Goal: Task Accomplishment & Management: Manage account settings

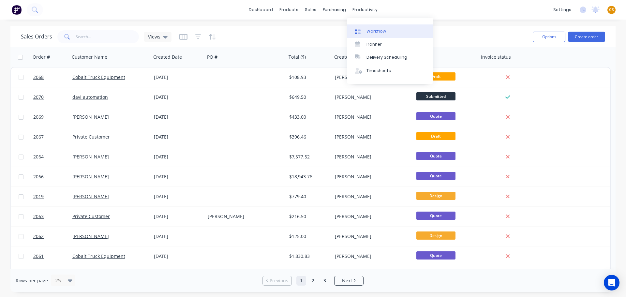
click at [379, 31] on div "Workflow" at bounding box center [377, 31] width 20 height 6
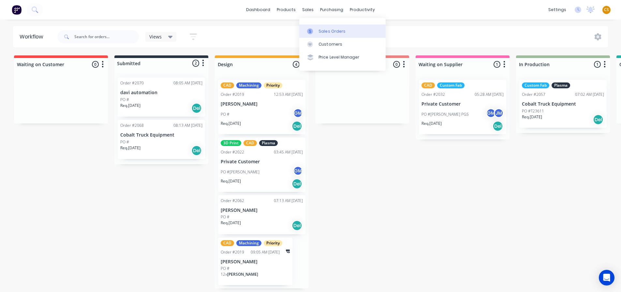
click at [324, 32] on div "Sales Orders" at bounding box center [332, 31] width 27 height 6
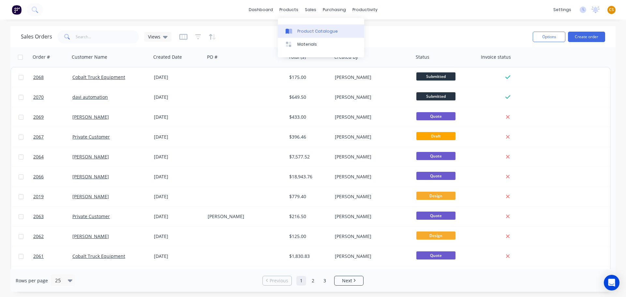
click at [306, 31] on div "Product Catalogue" at bounding box center [317, 31] width 40 height 6
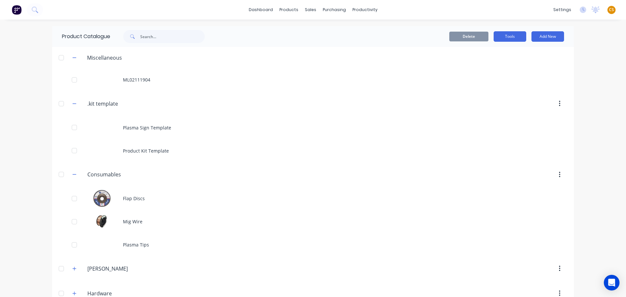
click at [499, 38] on button "Tools" at bounding box center [510, 36] width 33 height 10
click at [479, 68] on div "Stocktake" at bounding box center [495, 66] width 50 height 9
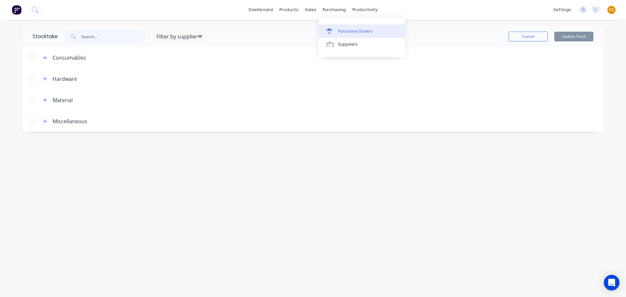
click at [344, 32] on div "Purchase Orders" at bounding box center [355, 31] width 35 height 6
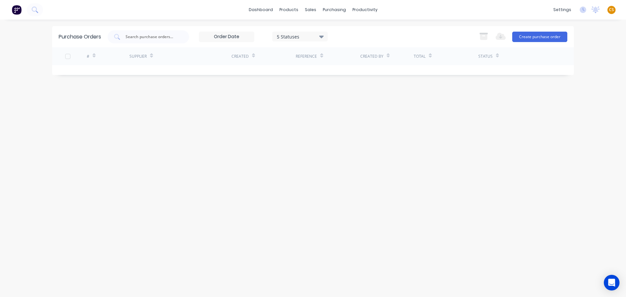
click at [322, 37] on icon at bounding box center [321, 37] width 5 height 3
click at [287, 54] on div "All" at bounding box center [308, 53] width 52 height 7
click at [263, 10] on link "dashboard" at bounding box center [261, 10] width 31 height 10
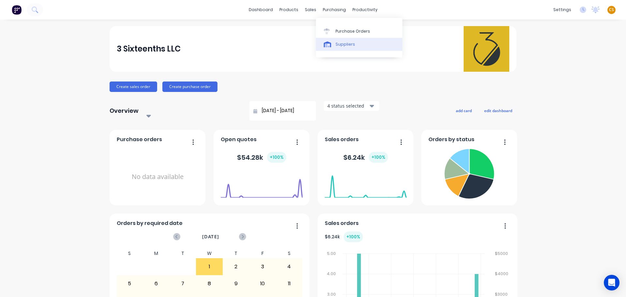
click at [346, 44] on div "Suppliers" at bounding box center [346, 44] width 20 height 6
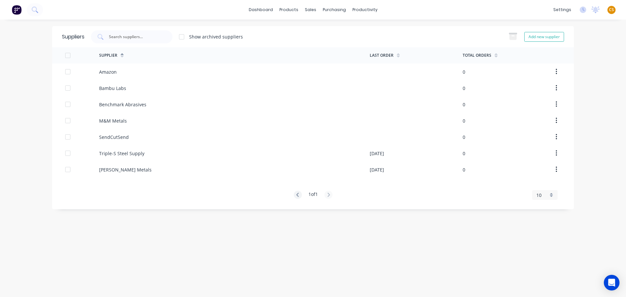
click at [444, 9] on div "dashboard products sales purchasing productivity dashboard products Product Cat…" at bounding box center [313, 10] width 626 height 20
click at [324, 30] on div "Sales Orders" at bounding box center [334, 31] width 27 height 6
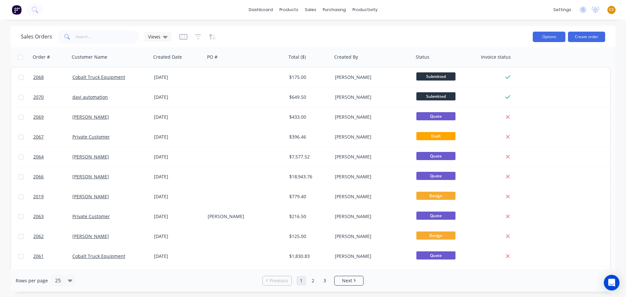
click at [551, 37] on button "Options" at bounding box center [549, 37] width 33 height 10
click at [425, 35] on div "Sales Orders Views" at bounding box center [274, 37] width 507 height 16
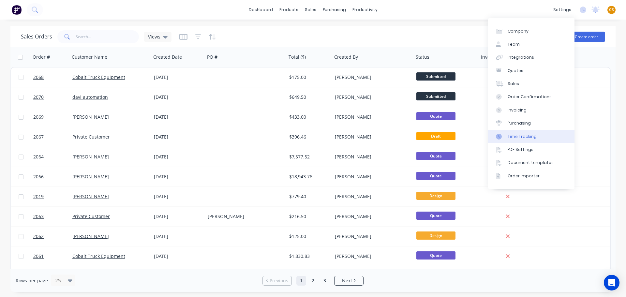
click at [538, 135] on link "Time Tracking" at bounding box center [531, 136] width 86 height 13
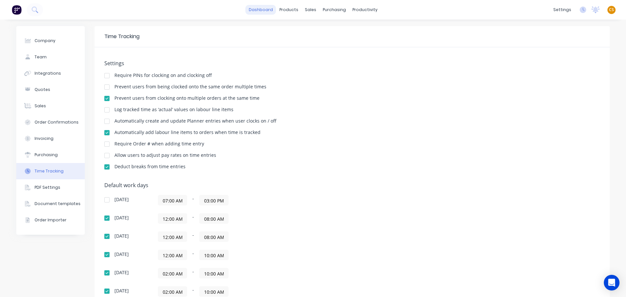
click at [262, 8] on link "dashboard" at bounding box center [261, 10] width 31 height 10
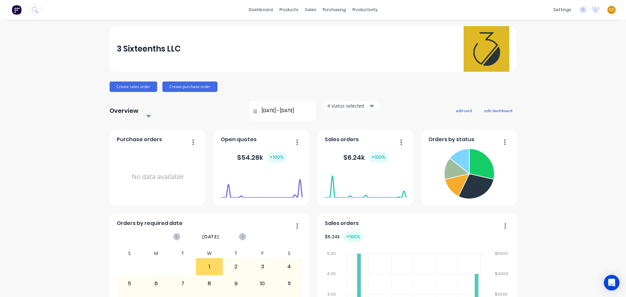
click at [609, 9] on span "CS" at bounding box center [611, 10] width 5 height 6
click at [549, 83] on div "Sign out" at bounding box center [556, 82] width 18 height 6
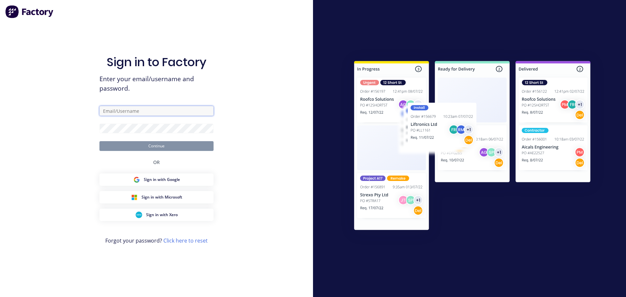
click at [131, 110] on input "text" at bounding box center [156, 111] width 114 height 10
type input "[PERSON_NAME][EMAIL_ADDRESS][DOMAIN_NAME]"
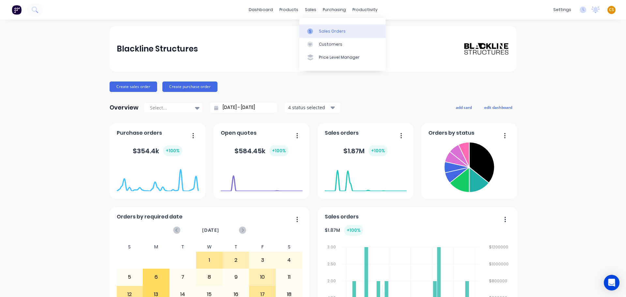
drag, startPoint x: 326, startPoint y: 35, endPoint x: 315, endPoint y: 36, distance: 11.2
click at [326, 35] on link "Sales Orders" at bounding box center [342, 30] width 86 height 13
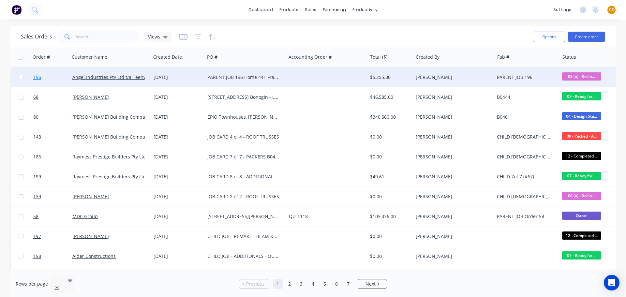
click at [46, 75] on link "196" at bounding box center [52, 78] width 39 height 20
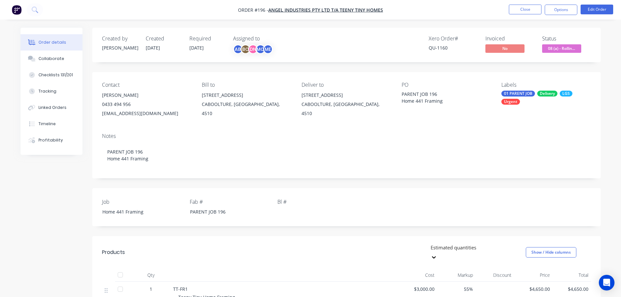
click at [56, 76] on div "Checklists 131/201" at bounding box center [55, 75] width 35 height 6
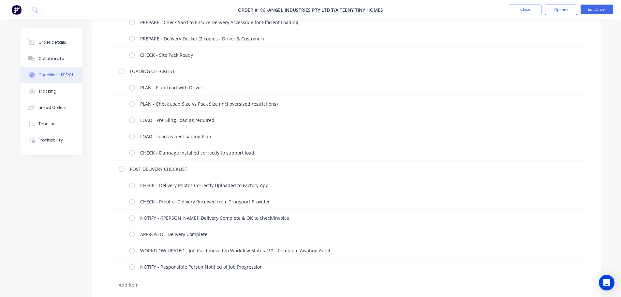
scroll to position [3417, 0]
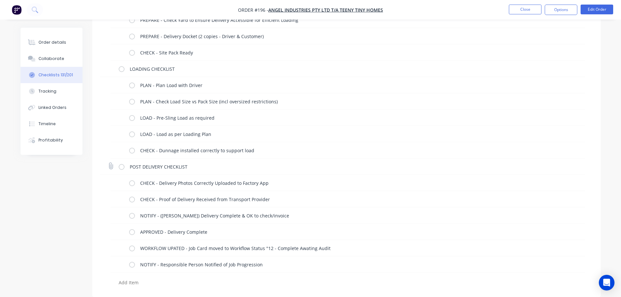
click at [121, 169] on label at bounding box center [122, 166] width 6 height 7
click at [0, 0] on input "checkbox" at bounding box center [0, 0] width 0 height 0
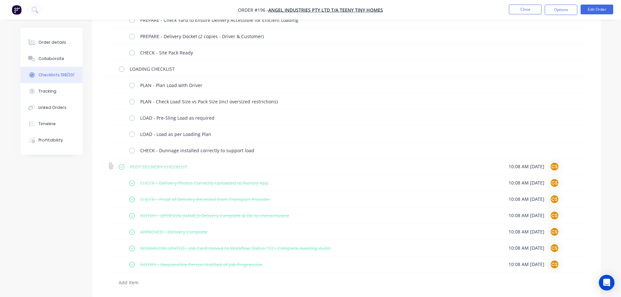
click at [121, 169] on label at bounding box center [122, 166] width 6 height 7
click at [0, 0] on input "checkbox" at bounding box center [0, 0] width 0 height 0
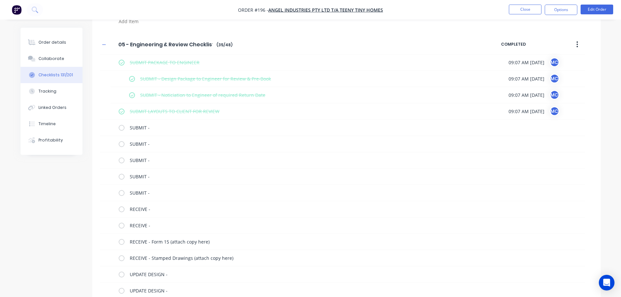
scroll to position [1166, 0]
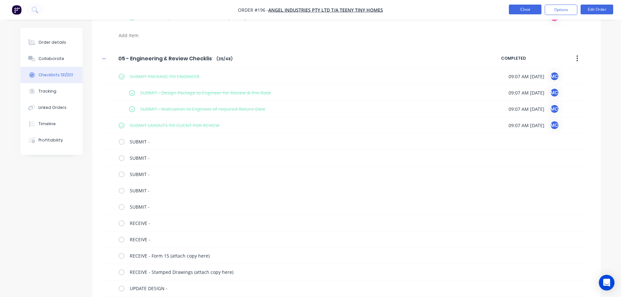
click at [522, 10] on button "Close" at bounding box center [525, 10] width 33 height 10
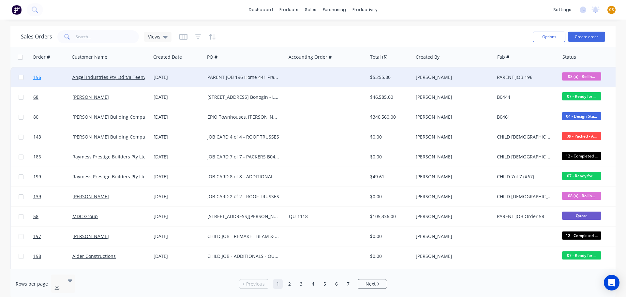
click at [48, 78] on link "196" at bounding box center [52, 78] width 39 height 20
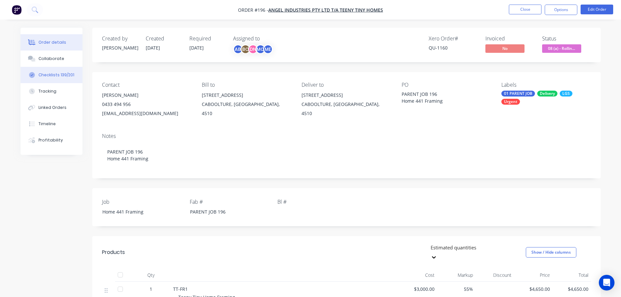
click at [69, 75] on div "Checklists 139/201" at bounding box center [56, 75] width 36 height 6
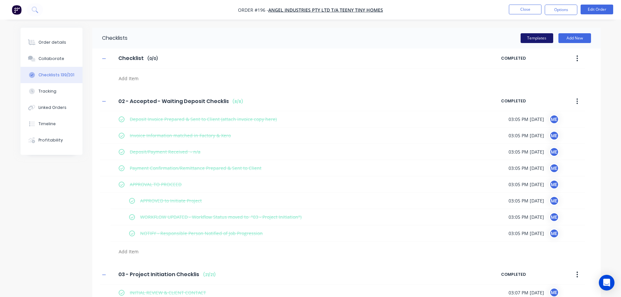
click at [539, 37] on button "Templates" at bounding box center [537, 38] width 33 height 10
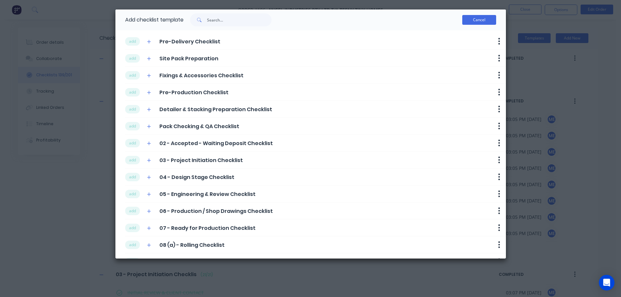
click at [473, 20] on button "Cancel" at bounding box center [480, 20] width 34 height 10
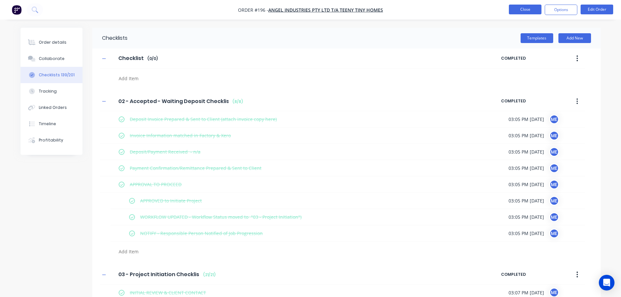
click at [521, 10] on button "Close" at bounding box center [525, 10] width 33 height 10
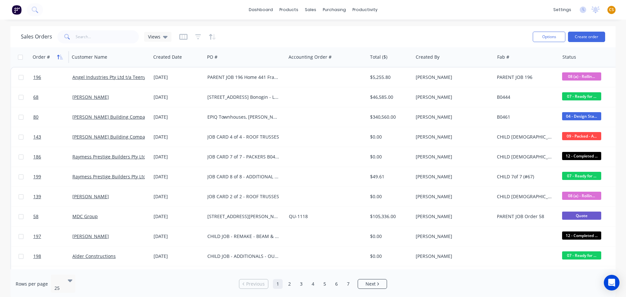
click at [61, 58] on icon "button" at bounding box center [61, 57] width 3 height 5
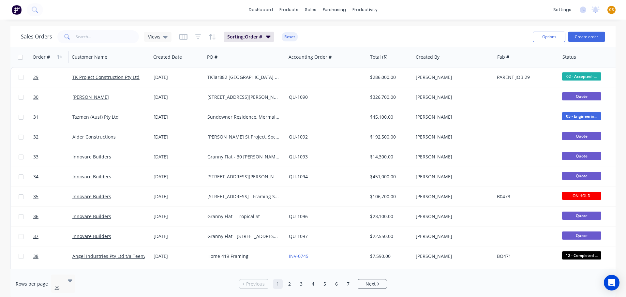
click at [61, 58] on icon "button" at bounding box center [61, 57] width 3 height 5
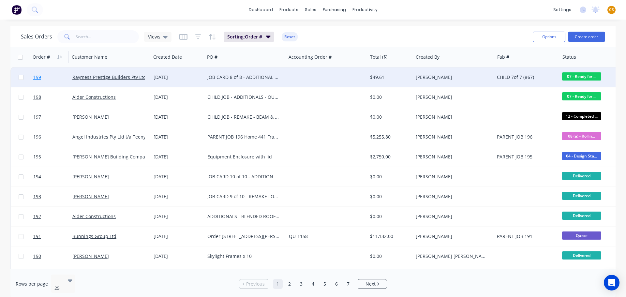
click at [46, 79] on link "199" at bounding box center [52, 78] width 39 height 20
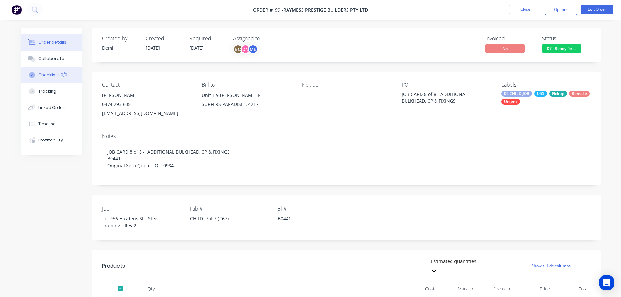
click at [55, 78] on button "Checklists 0/0" at bounding box center [52, 75] width 62 height 16
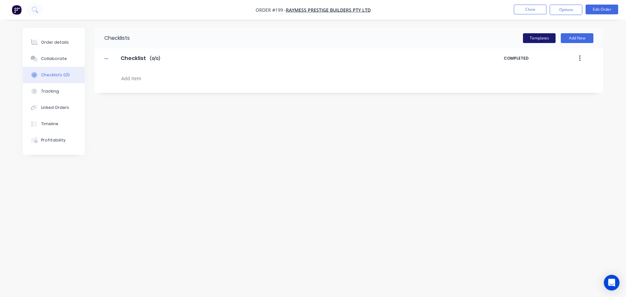
click at [546, 38] on button "Templates" at bounding box center [539, 38] width 33 height 10
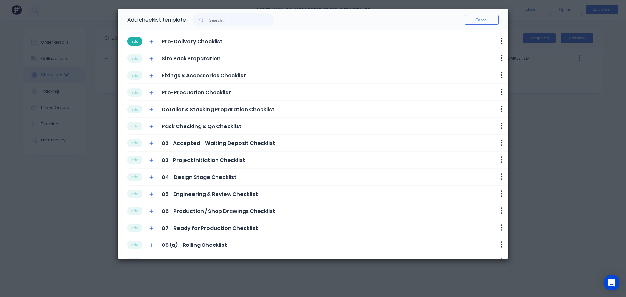
click at [137, 40] on button "add" at bounding box center [135, 41] width 15 height 8
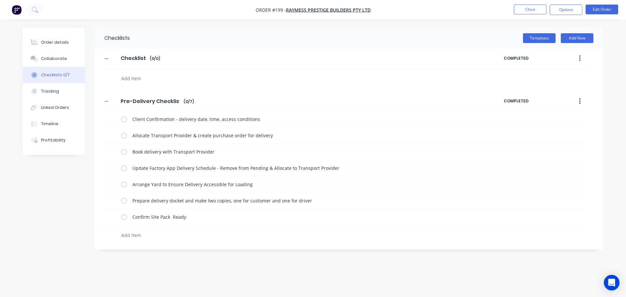
click at [581, 103] on icon "button" at bounding box center [580, 101] width 2 height 7
click at [540, 131] on div "Delete" at bounding box center [557, 131] width 50 height 9
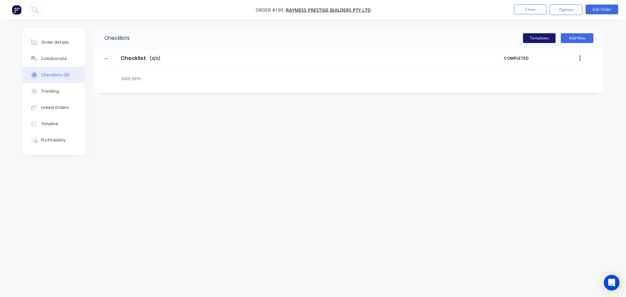
click at [538, 37] on button "Templates" at bounding box center [539, 38] width 33 height 10
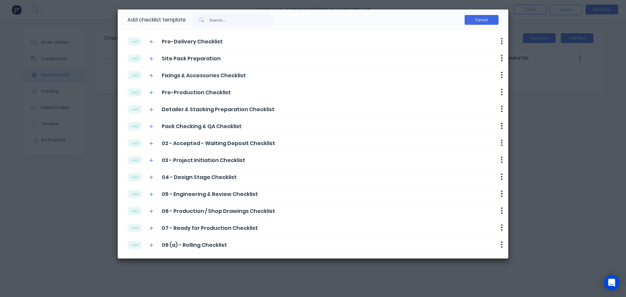
click at [475, 19] on button "Cancel" at bounding box center [482, 20] width 34 height 10
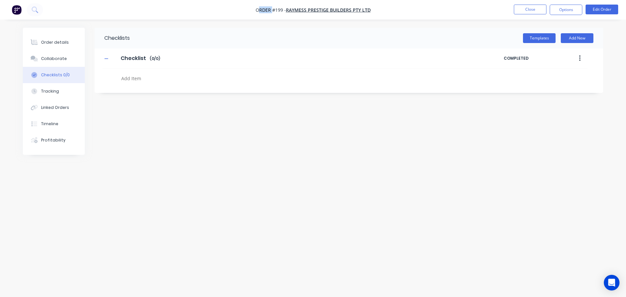
drag, startPoint x: 260, startPoint y: 10, endPoint x: 273, endPoint y: 11, distance: 13.1
click at [273, 11] on span "Order #199 -" at bounding box center [271, 10] width 30 height 6
click at [532, 41] on button "Templates" at bounding box center [539, 38] width 33 height 10
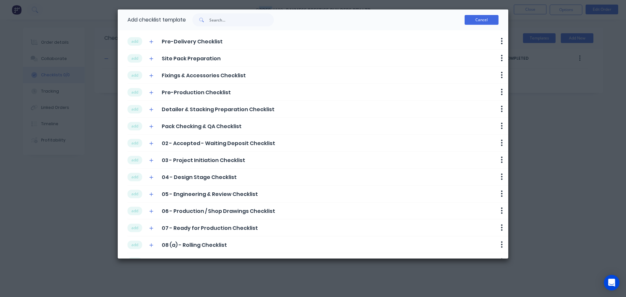
click at [476, 21] on button "Cancel" at bounding box center [482, 20] width 34 height 10
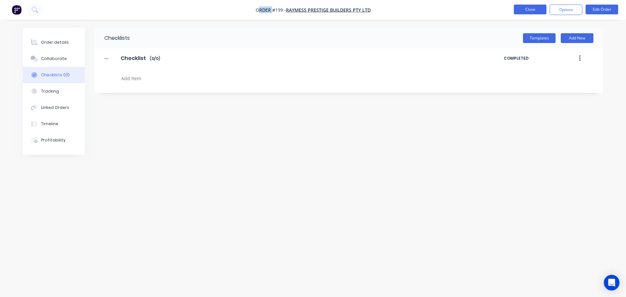
click at [524, 10] on button "Close" at bounding box center [530, 10] width 33 height 10
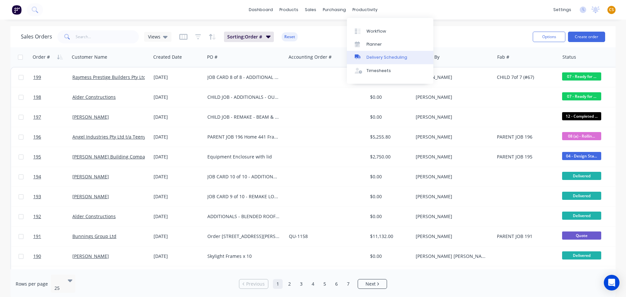
click at [370, 57] on div "Delivery Scheduling" at bounding box center [387, 57] width 41 height 6
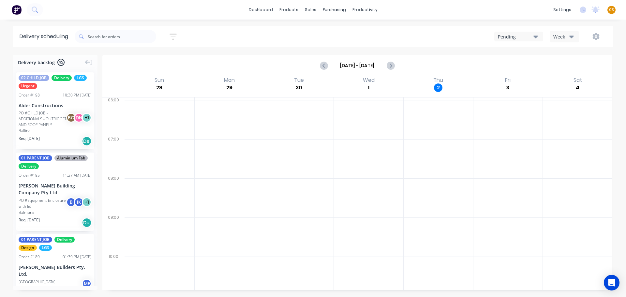
click at [535, 36] on icon "button" at bounding box center [536, 37] width 5 height 3
click at [425, 32] on div "Pending Pending CNC Cartage AAA Logistics Blackline Ute - 419-NC8 Blackline Tru…" at bounding box center [472, 37] width 269 height 12
click at [512, 35] on div "Pending" at bounding box center [516, 36] width 36 height 7
click at [512, 104] on div "Blackline Truck - 604-MO7" at bounding box center [531, 105] width 73 height 13
click at [503, 36] on div "Blackline Truck - 604-MO7" at bounding box center [516, 36] width 36 height 7
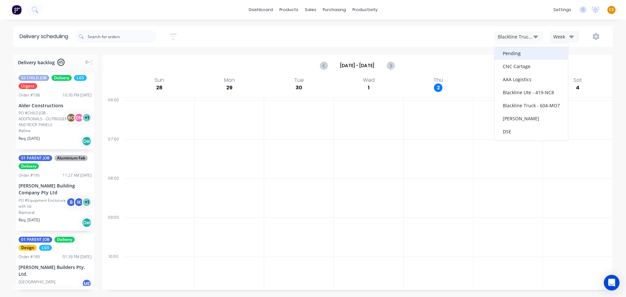
click at [508, 56] on div "Pending" at bounding box center [531, 53] width 73 height 13
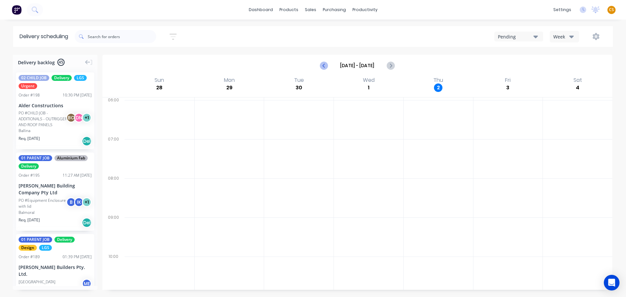
click at [321, 66] on icon "Previous page" at bounding box center [324, 66] width 8 height 8
click at [322, 65] on icon "Previous page" at bounding box center [324, 66] width 8 height 8
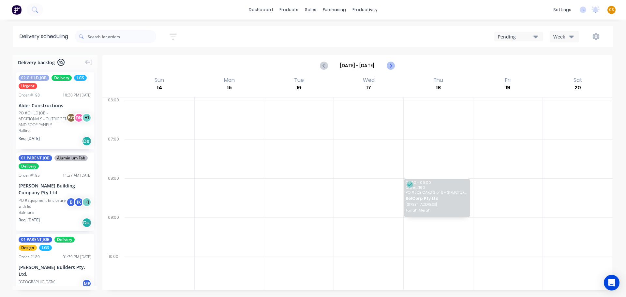
click at [389, 66] on icon "Next page" at bounding box center [391, 66] width 8 height 8
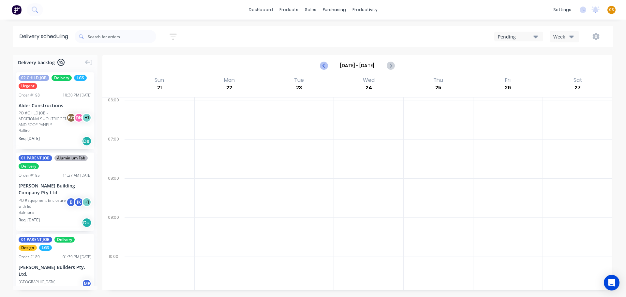
click at [322, 65] on icon "Previous page" at bounding box center [324, 66] width 8 height 8
type input "Sep 14 - Sep 20"
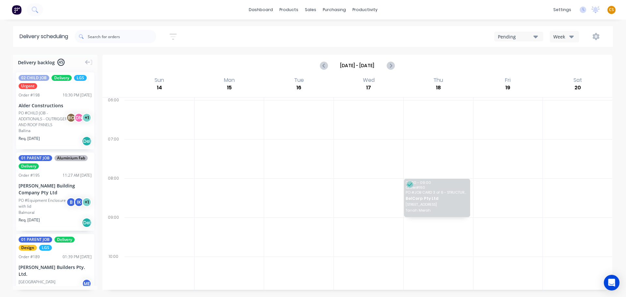
click at [350, 200] on div at bounding box center [368, 197] width 69 height 39
click at [370, 31] on div "Workflow" at bounding box center [377, 31] width 20 height 6
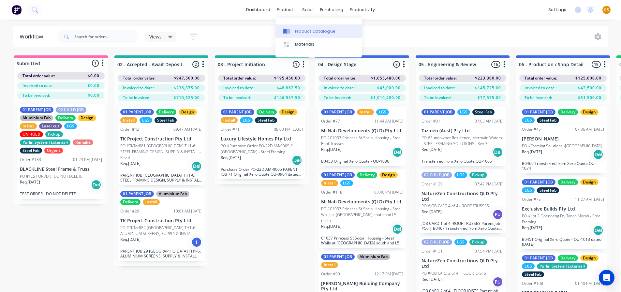
click at [306, 31] on div "Product Catalogue" at bounding box center [315, 31] width 40 height 6
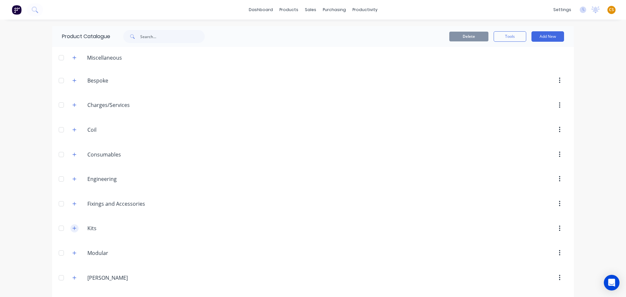
click at [73, 228] on icon "button" at bounding box center [75, 229] width 4 height 4
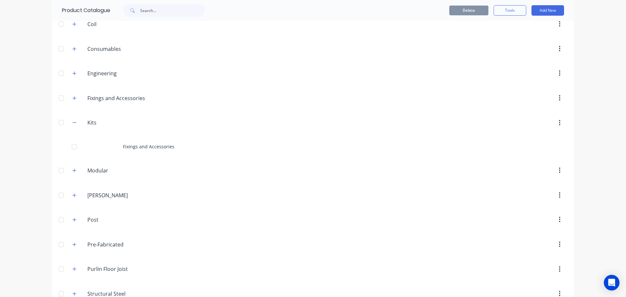
scroll to position [146, 0]
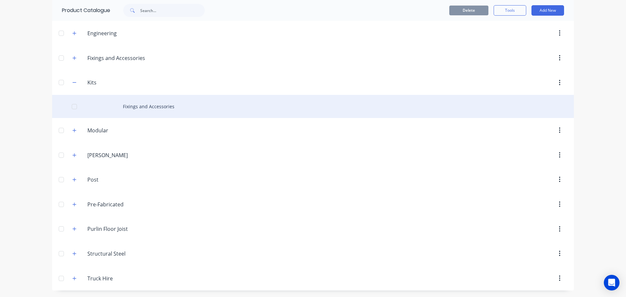
click at [146, 107] on div "Fixings and Accessories" at bounding box center [313, 106] width 522 height 23
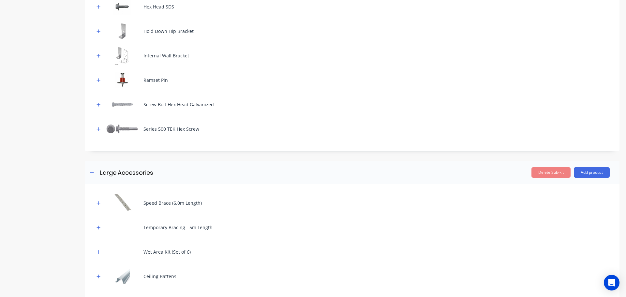
scroll to position [349, 0]
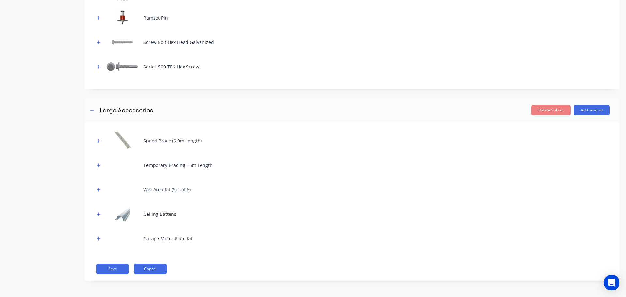
click at [154, 271] on button "Cancel" at bounding box center [150, 269] width 33 height 10
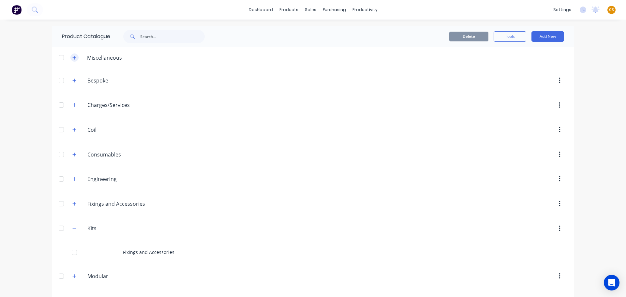
click at [72, 58] on icon "button" at bounding box center [74, 57] width 4 height 5
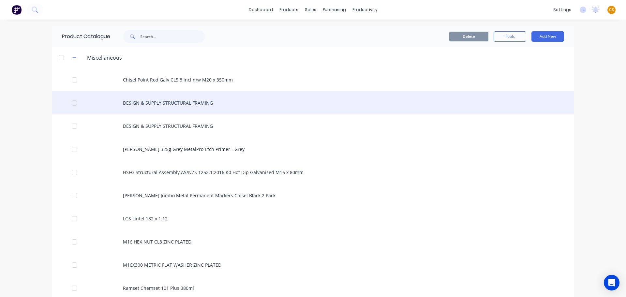
click at [172, 105] on div "DESIGN & SUPPLY STRUCTURAL FRAMING" at bounding box center [313, 102] width 522 height 23
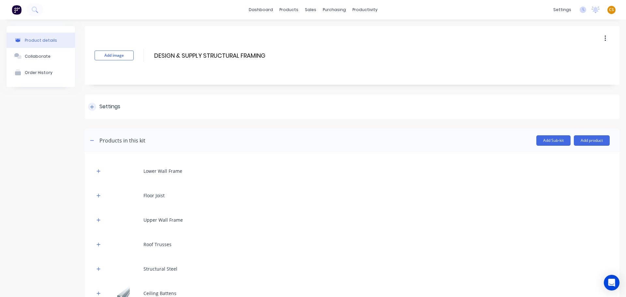
click at [92, 107] on icon at bounding box center [92, 107] width 4 height 4
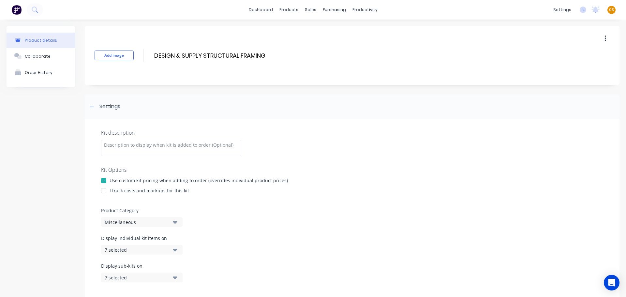
click at [119, 220] on div "Miscellaneous" at bounding box center [136, 222] width 63 height 7
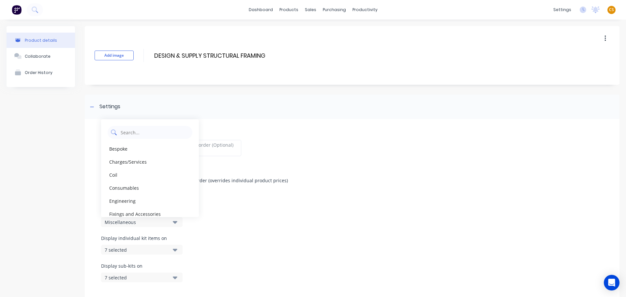
drag, startPoint x: 129, startPoint y: 132, endPoint x: 130, endPoint y: 128, distance: 4.3
click at [129, 132] on Category "text" at bounding box center [154, 132] width 69 height 13
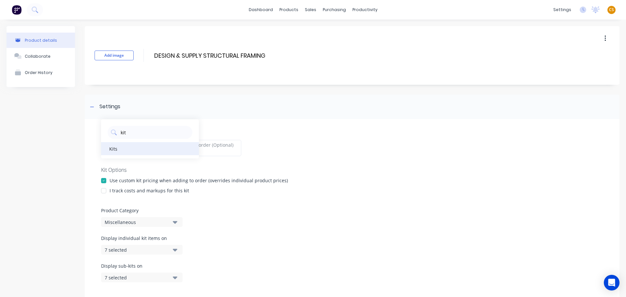
type Category "kit"
click at [122, 148] on div "Kits" at bounding box center [150, 148] width 98 height 13
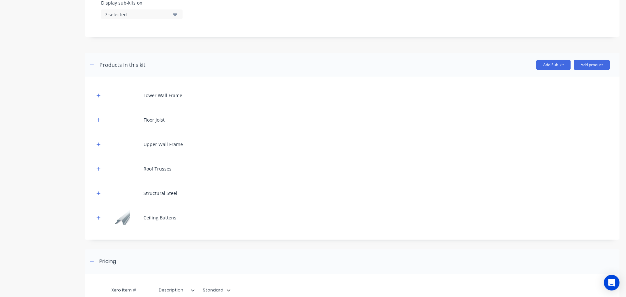
scroll to position [344, 0]
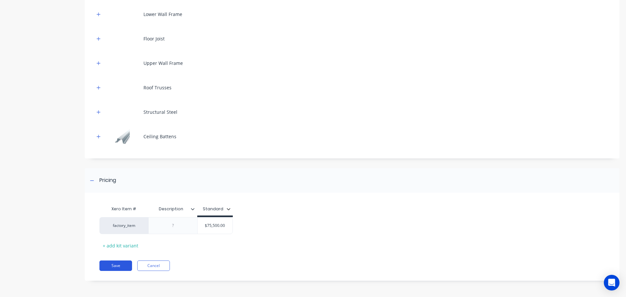
click at [115, 266] on button "Save" at bounding box center [115, 266] width 33 height 10
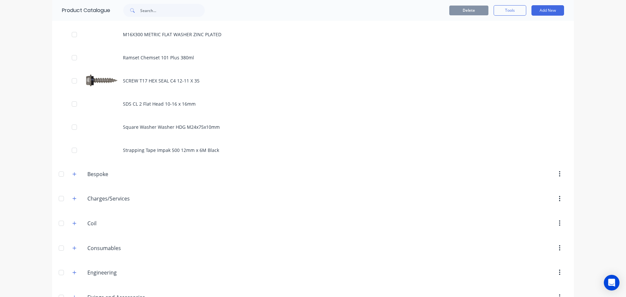
scroll to position [470, 0]
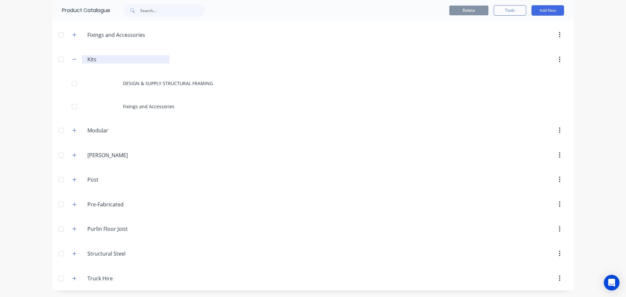
click at [87, 57] on input "Kits" at bounding box center [125, 59] width 77 height 8
type input ".Kits"
click at [8, 55] on div "dashboard products sales purchasing productivity dashboard products Product Cat…" at bounding box center [313, 148] width 626 height 297
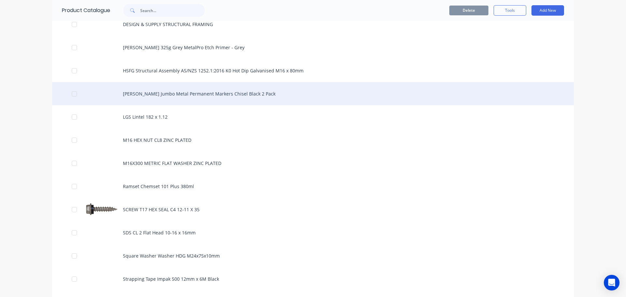
scroll to position [0, 0]
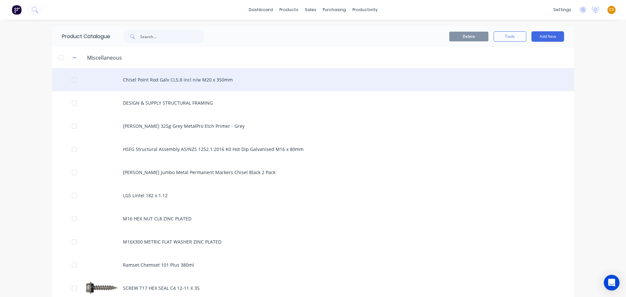
click at [148, 81] on div "Chisel Point Rod Galv CL5.8 incl n/w M20 x 350mm" at bounding box center [313, 79] width 522 height 23
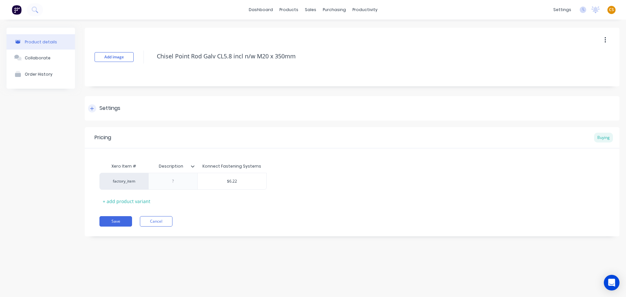
click at [94, 109] on icon at bounding box center [92, 108] width 4 height 5
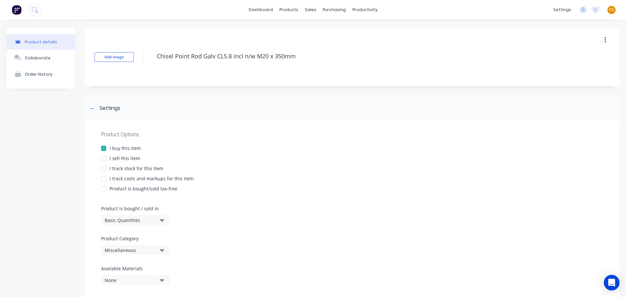
scroll to position [98, 0]
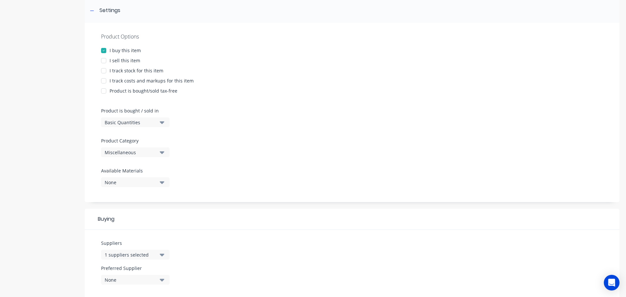
click at [115, 152] on div "Miscellaneous" at bounding box center [131, 152] width 52 height 7
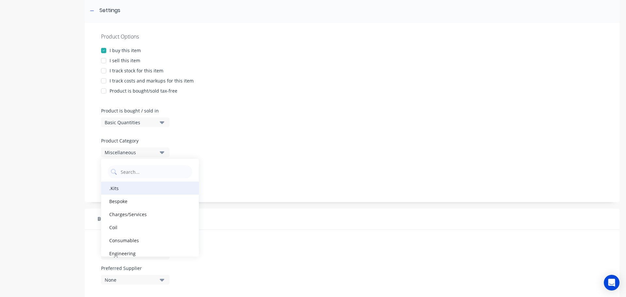
click at [124, 187] on div ".Kits" at bounding box center [150, 188] width 98 height 13
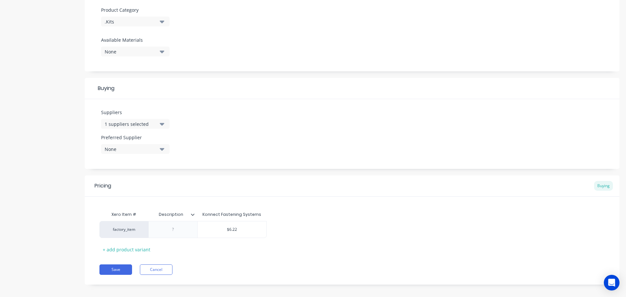
scroll to position [234, 0]
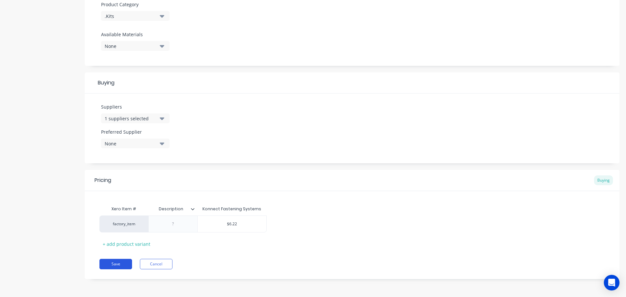
click at [106, 265] on button "Save" at bounding box center [115, 264] width 33 height 10
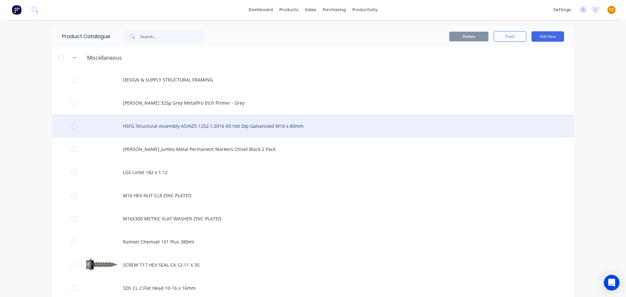
click at [186, 128] on div "HSFG Structural Assembly AS/NZS 1252.1:2016 K0 Hot Dip Galvanised M16 x 80mm" at bounding box center [313, 125] width 522 height 23
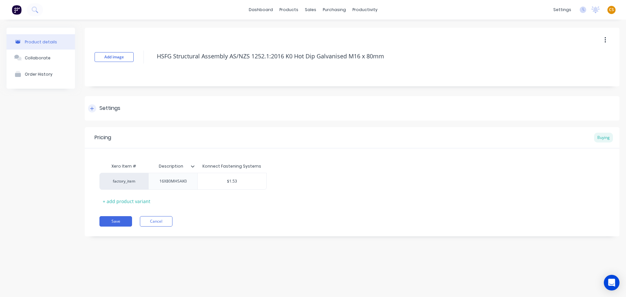
click at [94, 107] on icon at bounding box center [92, 108] width 4 height 5
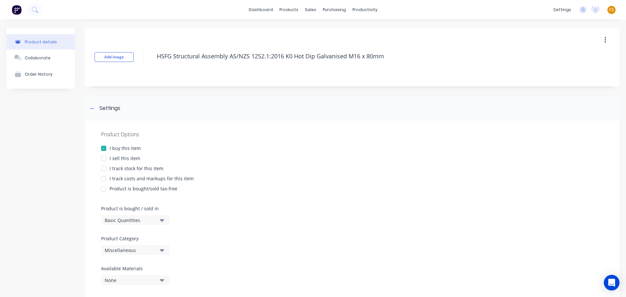
click at [126, 251] on div "Miscellaneous" at bounding box center [131, 250] width 52 height 7
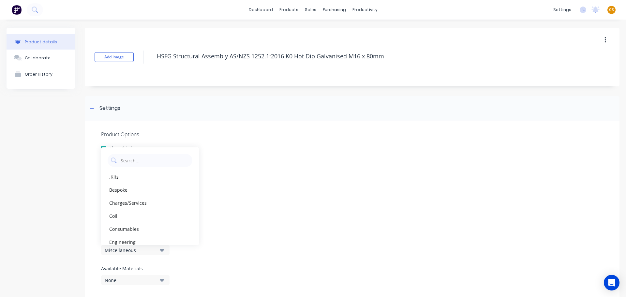
drag, startPoint x: 124, startPoint y: 180, endPoint x: 191, endPoint y: 201, distance: 70.8
click at [124, 180] on div ".Kits" at bounding box center [150, 176] width 98 height 13
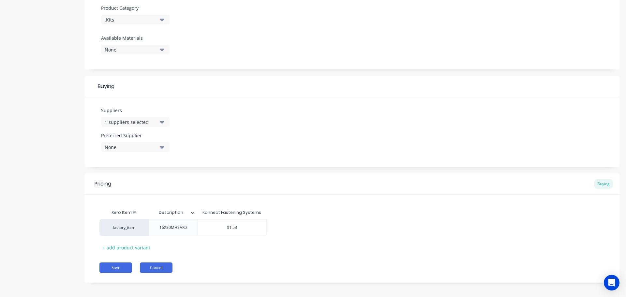
scroll to position [234, 0]
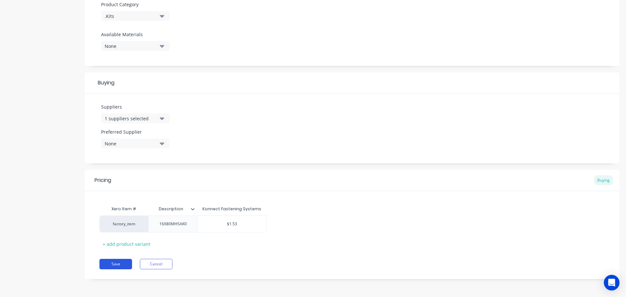
click at [115, 266] on button "Save" at bounding box center [115, 264] width 33 height 10
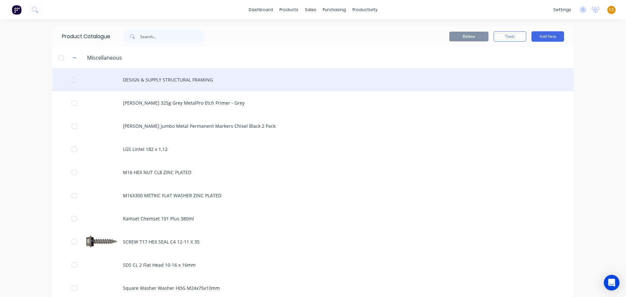
click at [189, 80] on div "DESIGN & SUPPLY STRUCTURAL FRAMING" at bounding box center [313, 79] width 522 height 23
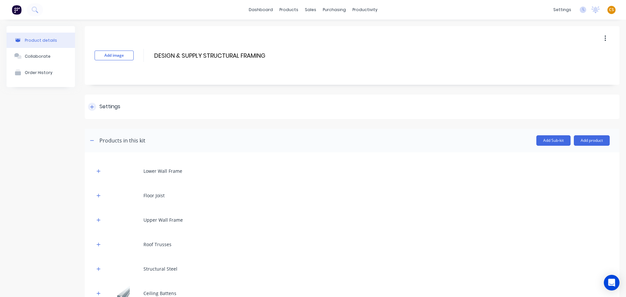
click at [93, 108] on icon at bounding box center [92, 107] width 4 height 5
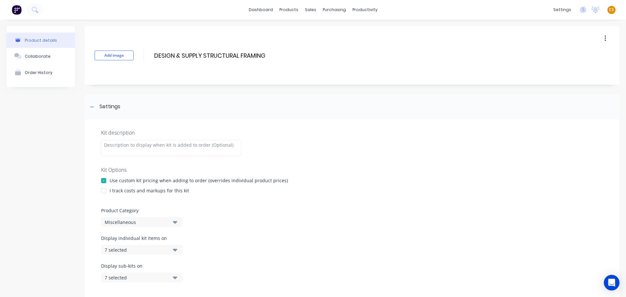
click at [132, 222] on div "Miscellaneous" at bounding box center [136, 222] width 63 height 7
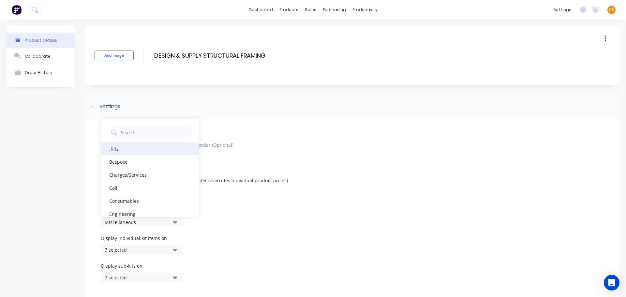
click at [135, 151] on div ".Kits" at bounding box center [150, 148] width 98 height 13
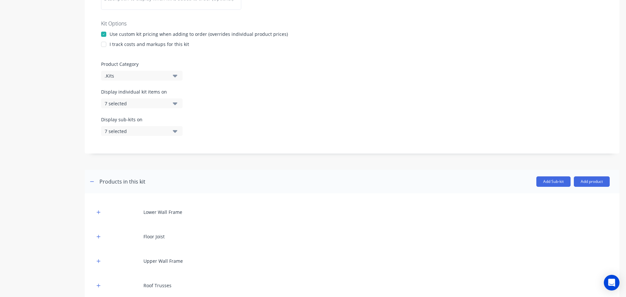
scroll to position [344, 0]
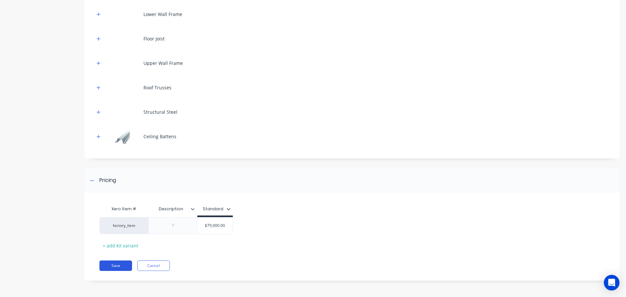
click at [113, 267] on button "Save" at bounding box center [115, 266] width 33 height 10
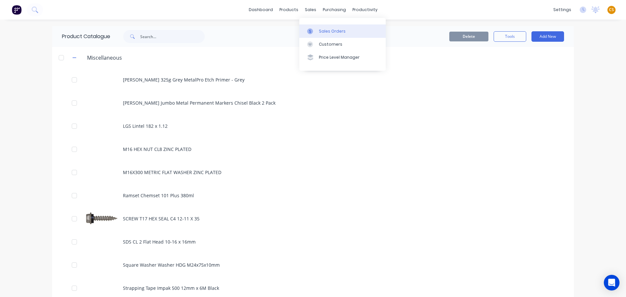
click at [333, 33] on div "Sales Orders" at bounding box center [332, 31] width 27 height 6
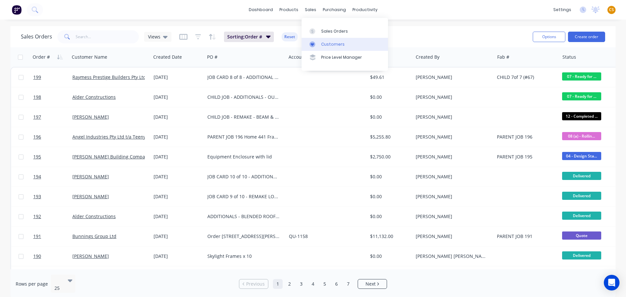
click at [335, 45] on div "Customers" at bounding box center [332, 44] width 23 height 6
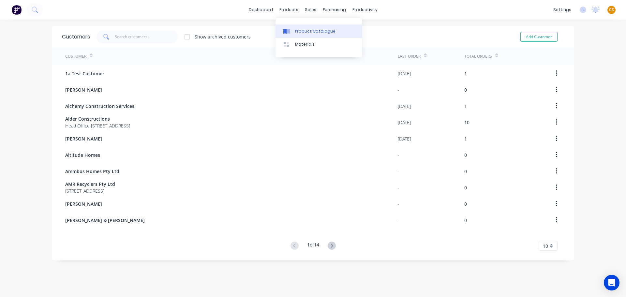
click at [311, 30] on div "Product Catalogue" at bounding box center [315, 31] width 40 height 6
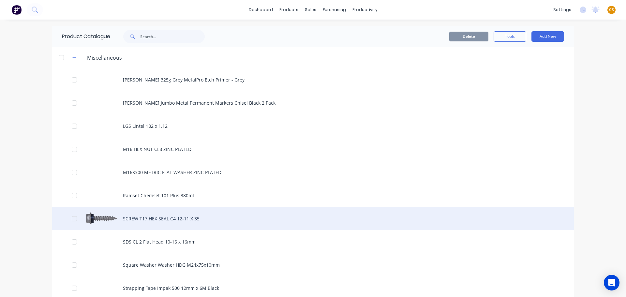
click at [147, 221] on div "SCREW T17 HEX SEAL C4 12-11 X 35" at bounding box center [313, 218] width 522 height 23
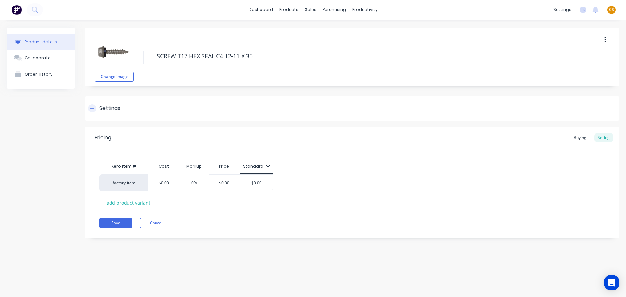
click at [91, 109] on icon at bounding box center [92, 108] width 4 height 5
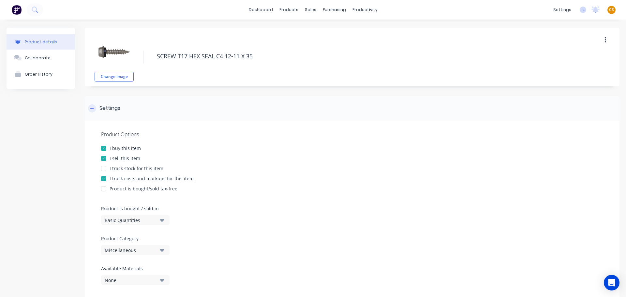
click at [91, 110] on icon at bounding box center [92, 108] width 4 height 5
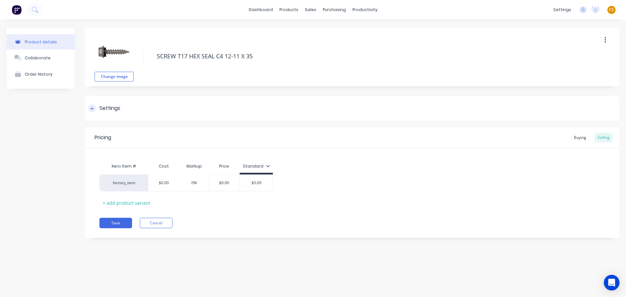
click at [90, 109] on icon at bounding box center [92, 108] width 4 height 5
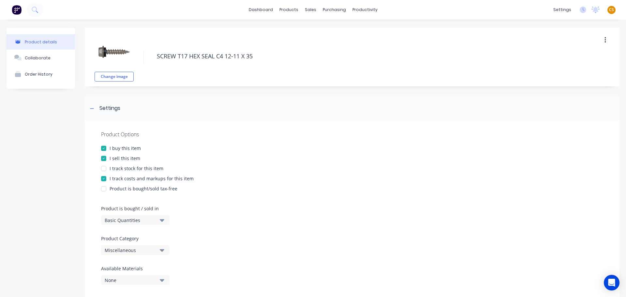
click at [136, 251] on div "Miscellaneous" at bounding box center [131, 250] width 52 height 7
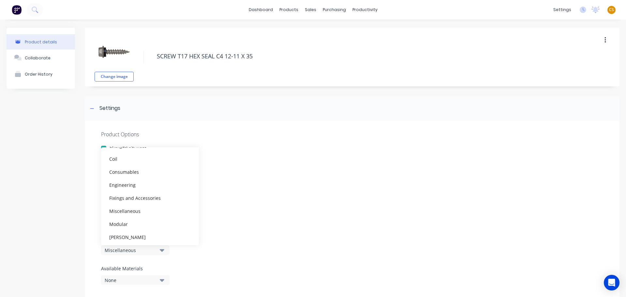
scroll to position [59, 0]
click at [159, 197] on div "Fixings and Accessories" at bounding box center [150, 195] width 98 height 13
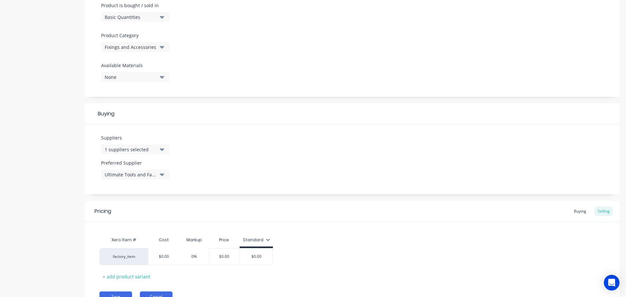
scroll to position [236, 0]
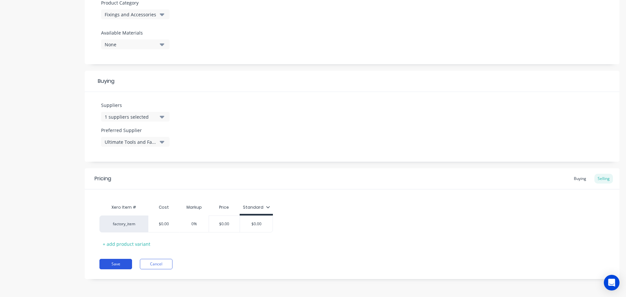
click at [120, 266] on button "Save" at bounding box center [115, 264] width 33 height 10
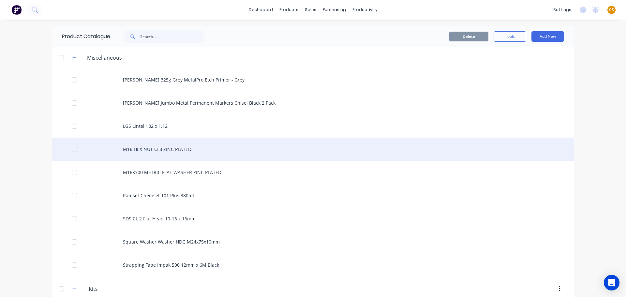
click at [196, 155] on div "M16 HEX NUT CL8 ZINC PLATED" at bounding box center [313, 149] width 522 height 23
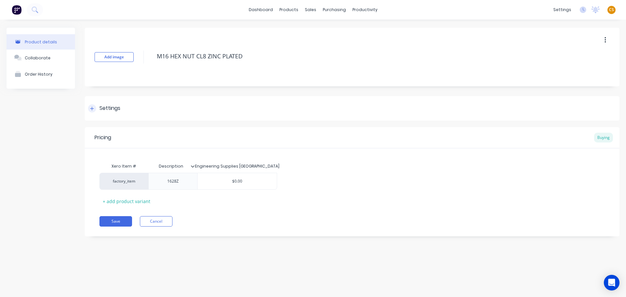
click at [91, 107] on icon at bounding box center [92, 108] width 4 height 5
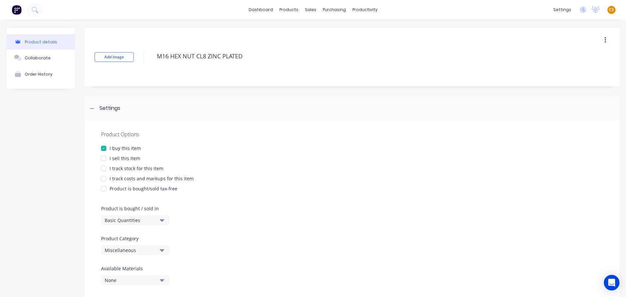
click at [132, 251] on div "Miscellaneous" at bounding box center [131, 250] width 52 height 7
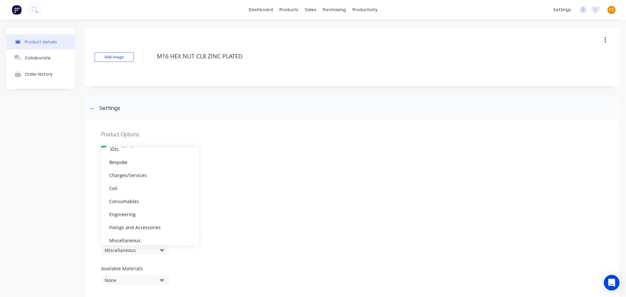
scroll to position [30, 0]
click at [141, 225] on div "Fixings and Accessories" at bounding box center [150, 225] width 98 height 13
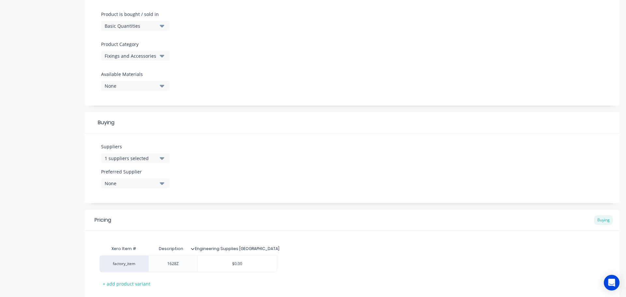
scroll to position [234, 0]
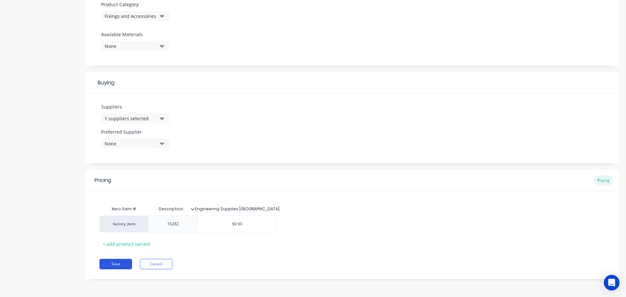
click at [121, 265] on button "Save" at bounding box center [115, 264] width 33 height 10
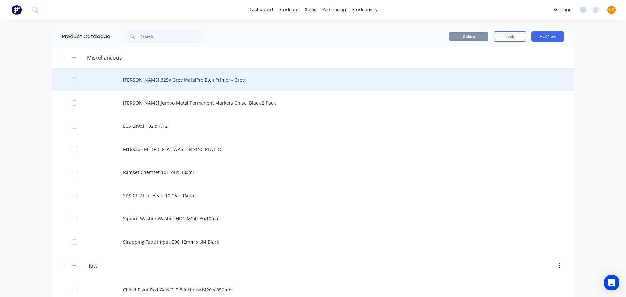
click at [151, 85] on div "Dy-Mark 325g Grey MetalPro Etch Primer - Grey" at bounding box center [313, 79] width 522 height 23
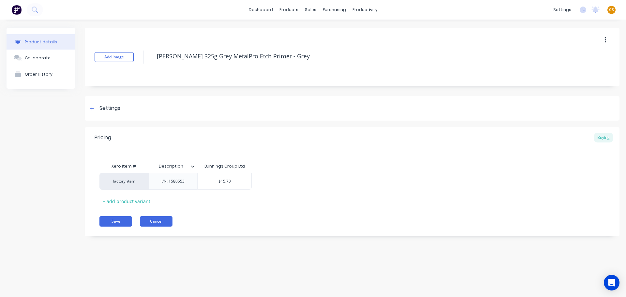
click at [163, 225] on button "Cancel" at bounding box center [156, 221] width 33 height 10
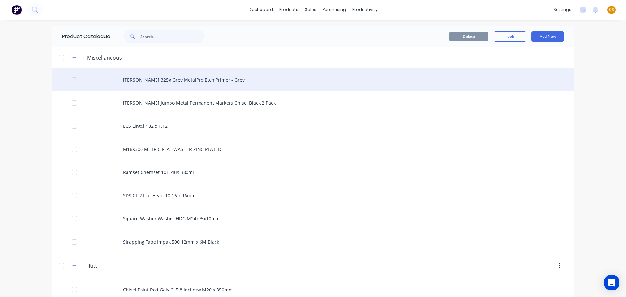
click at [179, 81] on div "Dy-Mark 325g Grey MetalPro Etch Primer - Grey" at bounding box center [313, 79] width 522 height 23
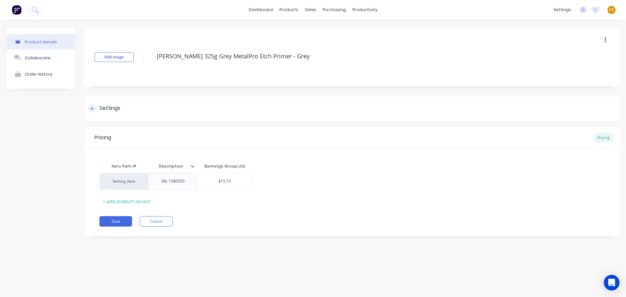
drag, startPoint x: 92, startPoint y: 109, endPoint x: 96, endPoint y: 114, distance: 6.5
click at [92, 109] on icon at bounding box center [92, 108] width 4 height 5
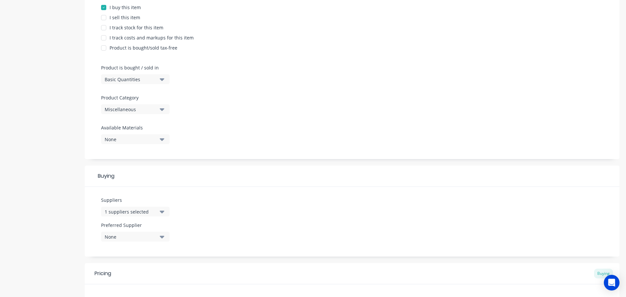
scroll to position [196, 0]
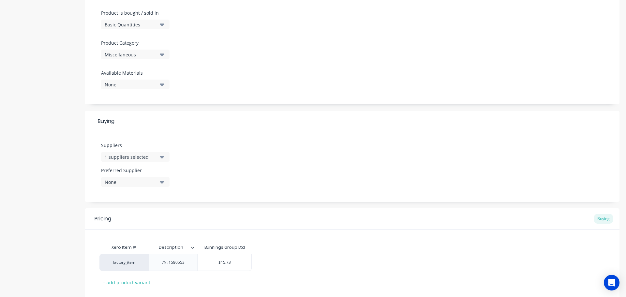
click at [115, 158] on div "1 suppliers selected" at bounding box center [131, 157] width 52 height 7
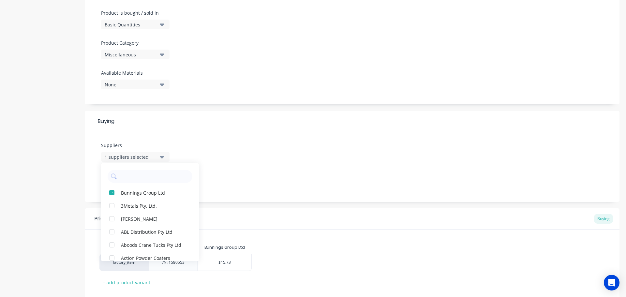
click at [289, 158] on div "Suppliers 1 suppliers selected Bunnings Group Ltd 3Metals Pty. Ltd. Abigael C B…" at bounding box center [352, 167] width 535 height 70
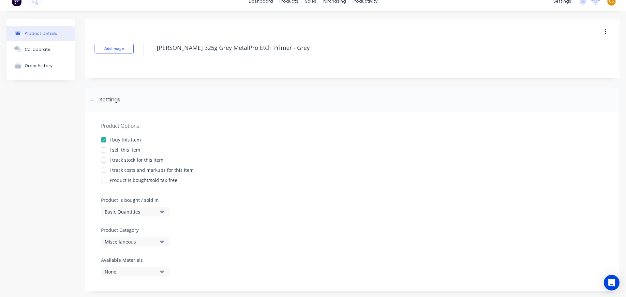
scroll to position [0, 0]
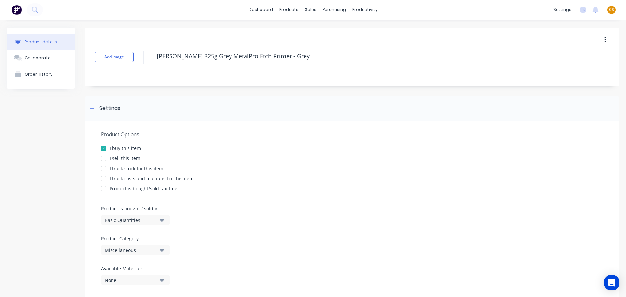
click at [130, 251] on div "Miscellaneous" at bounding box center [131, 250] width 52 height 7
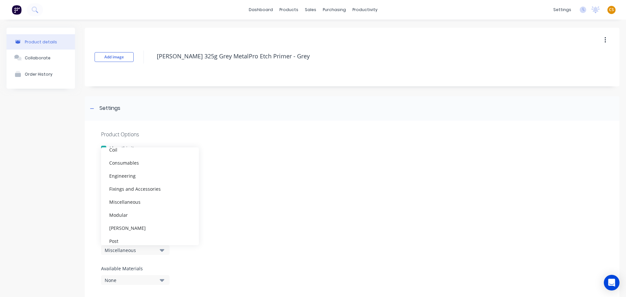
scroll to position [68, 0]
click at [320, 207] on div "Product Options I buy this item I sell this item I track stock for this item I …" at bounding box center [352, 210] width 535 height 179
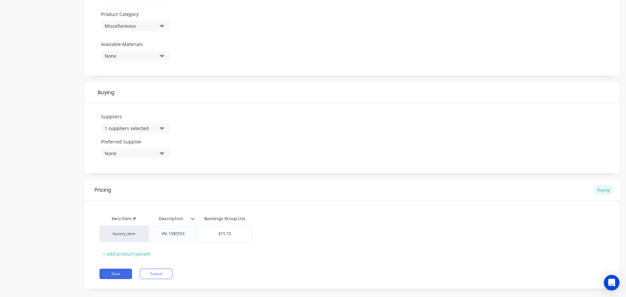
scroll to position [234, 0]
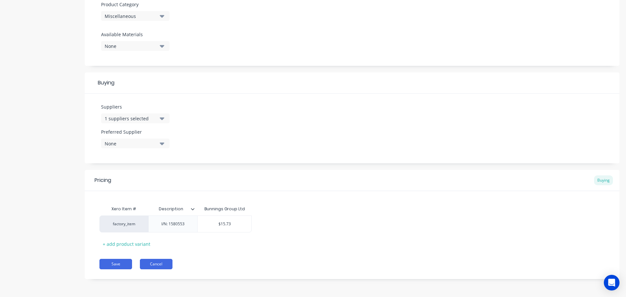
click at [159, 265] on button "Cancel" at bounding box center [156, 264] width 33 height 10
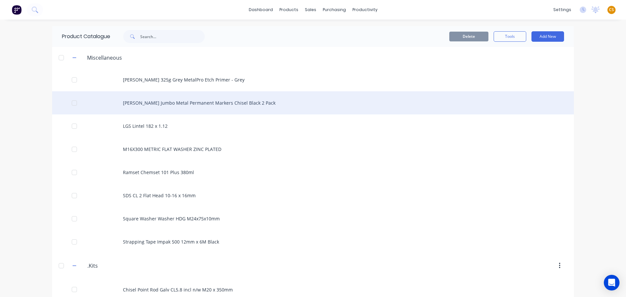
click at [205, 104] on div "J.Burrows Jumbo Metal Permanent Markers Chisel Black 2 Pack" at bounding box center [313, 102] width 522 height 23
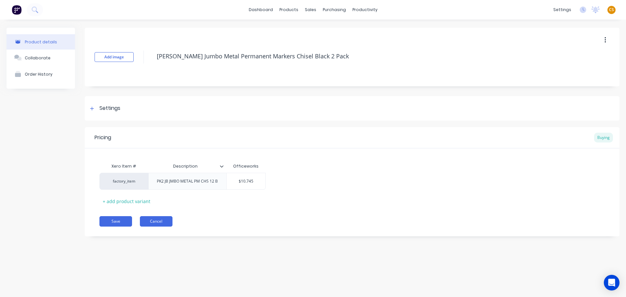
click at [161, 221] on button "Cancel" at bounding box center [156, 221] width 33 height 10
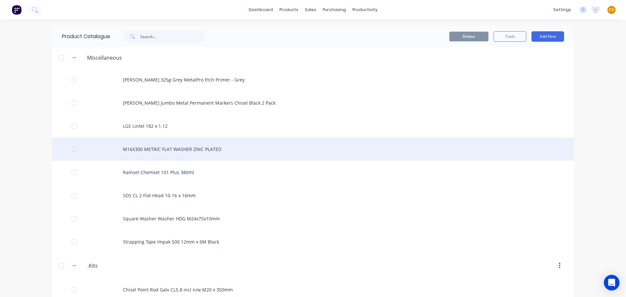
click at [160, 152] on div "M16X300 METRIC FLAT WASHER ZINC PLATED" at bounding box center [313, 149] width 522 height 23
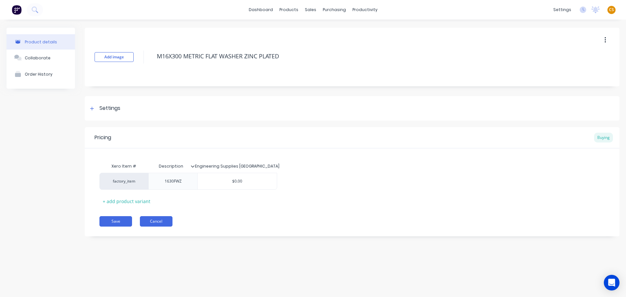
click at [156, 223] on button "Cancel" at bounding box center [156, 221] width 33 height 10
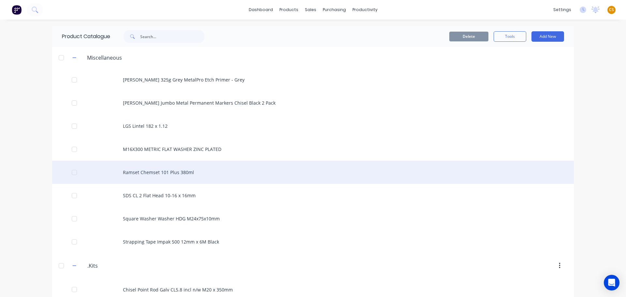
click at [164, 173] on div "Ramset Chemset 101 Plus 380ml" at bounding box center [313, 172] width 522 height 23
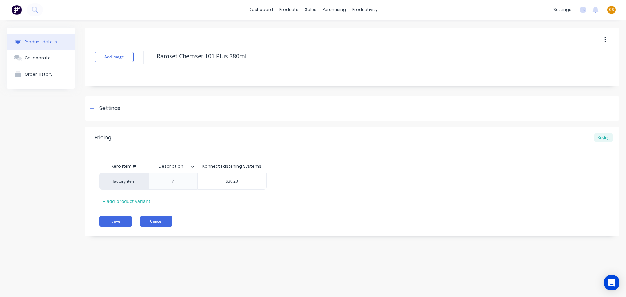
click at [162, 221] on button "Cancel" at bounding box center [156, 221] width 33 height 10
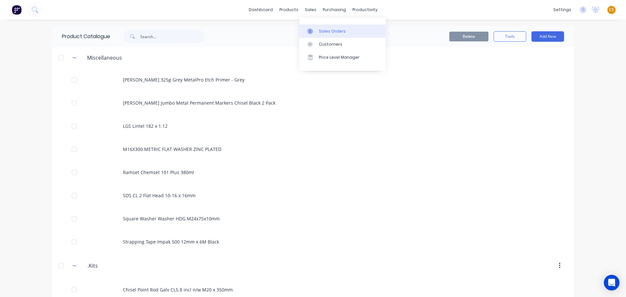
click at [335, 34] on div "Sales Orders" at bounding box center [332, 31] width 27 height 6
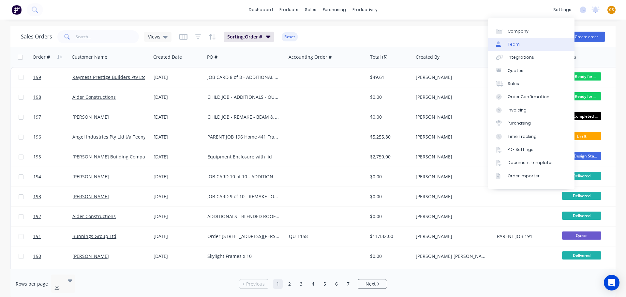
click at [520, 46] on link "Team" at bounding box center [531, 44] width 86 height 13
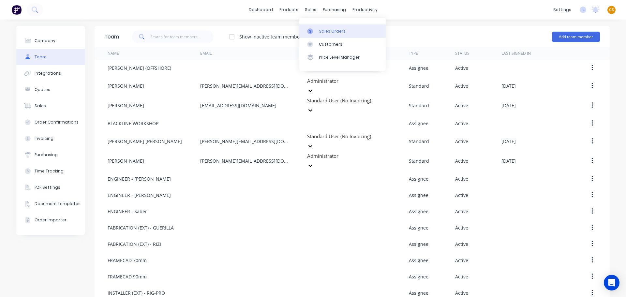
click at [324, 33] on div "Sales Orders" at bounding box center [332, 31] width 27 height 6
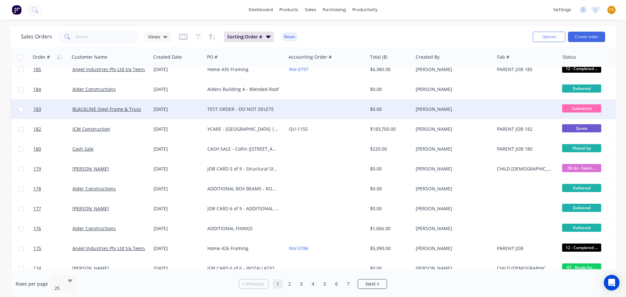
scroll to position [294, 0]
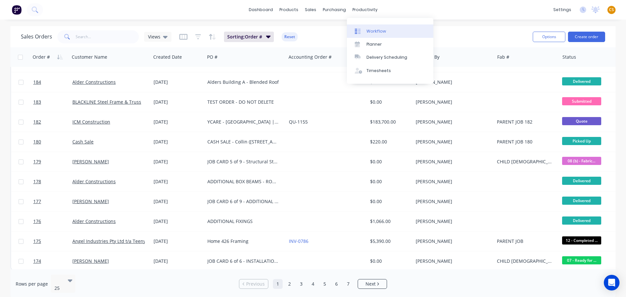
click at [383, 31] on div "Workflow" at bounding box center [377, 31] width 20 height 6
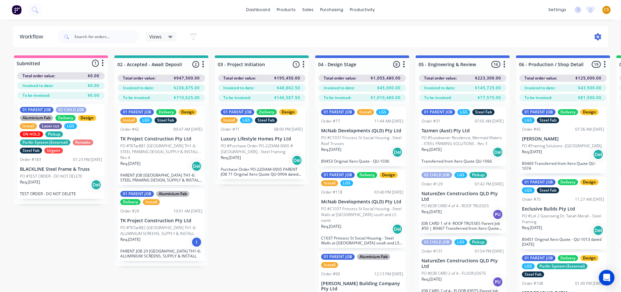
click at [601, 38] on icon at bounding box center [598, 36] width 7 height 7
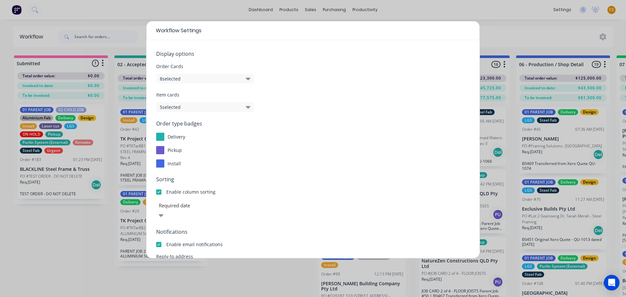
click at [245, 79] on button "8 selected" at bounding box center [205, 79] width 98 height 10
click at [74, 249] on div "Workflow Settings Display options Order Cards 8 selected Item cards 5 selected …" at bounding box center [313, 148] width 626 height 297
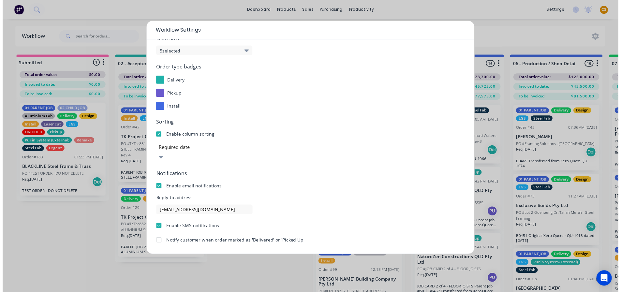
scroll to position [70, 0]
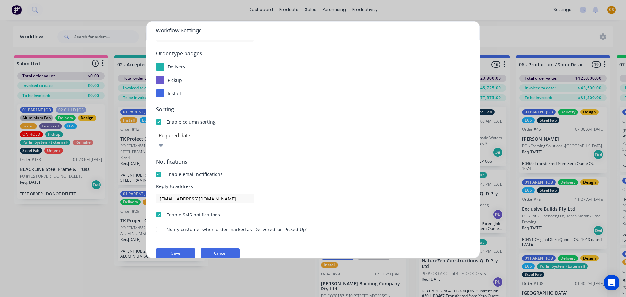
click at [210, 249] on button "Cancel" at bounding box center [220, 254] width 39 height 10
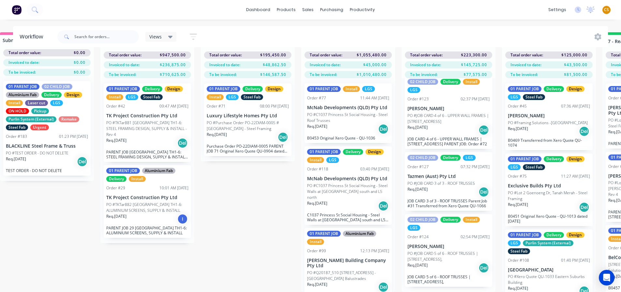
scroll to position [28, 0]
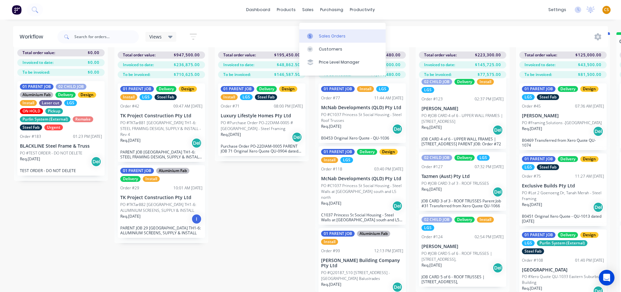
click at [324, 33] on div "Sales Orders" at bounding box center [332, 36] width 27 height 6
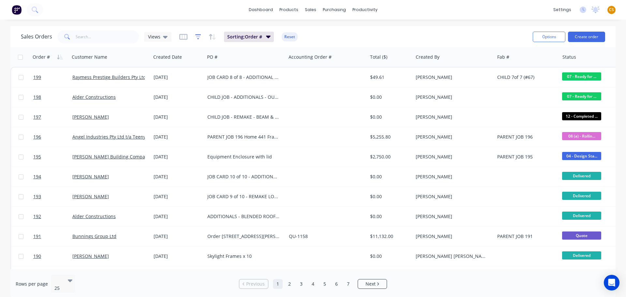
click at [198, 38] on icon "button" at bounding box center [198, 37] width 6 height 7
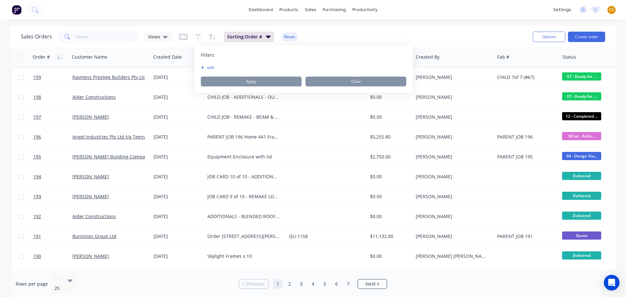
click at [207, 68] on button "add" at bounding box center [209, 67] width 16 height 5
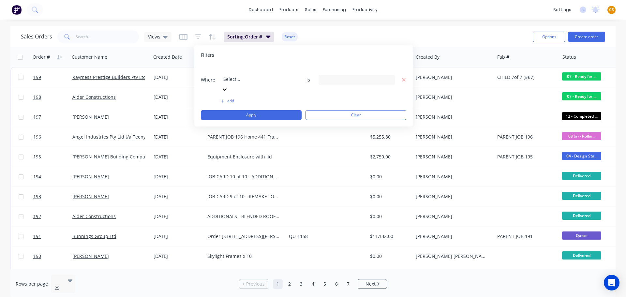
click at [228, 85] on div at bounding box center [224, 88] width 7 height 7
click at [427, 31] on div "Sales Orders Views Sorting: Order # Reset" at bounding box center [274, 37] width 507 height 16
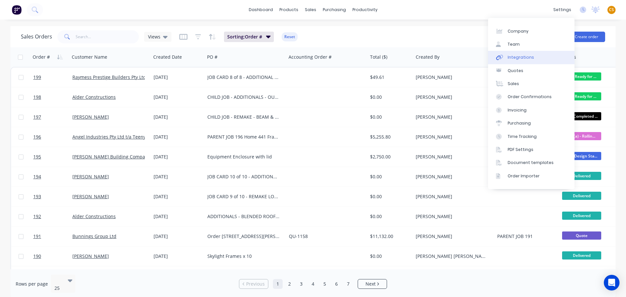
click at [515, 57] on div "Integrations" at bounding box center [521, 57] width 26 height 6
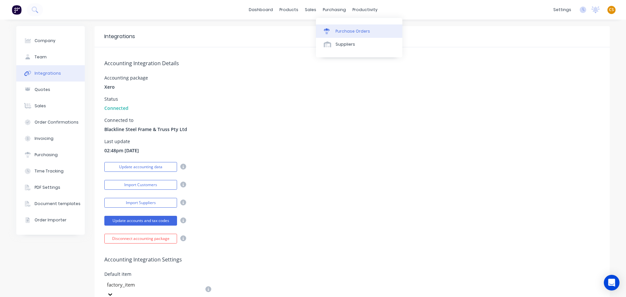
click at [348, 33] on div "Purchase Orders" at bounding box center [353, 31] width 35 height 6
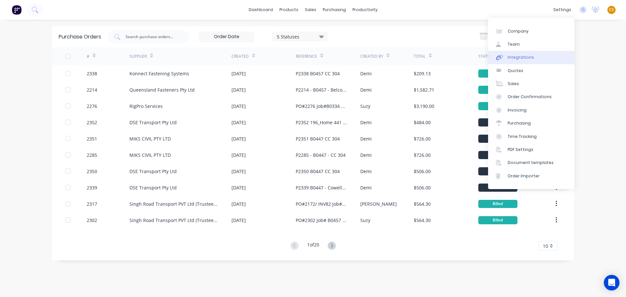
click at [528, 57] on div "Integrations" at bounding box center [521, 57] width 26 height 6
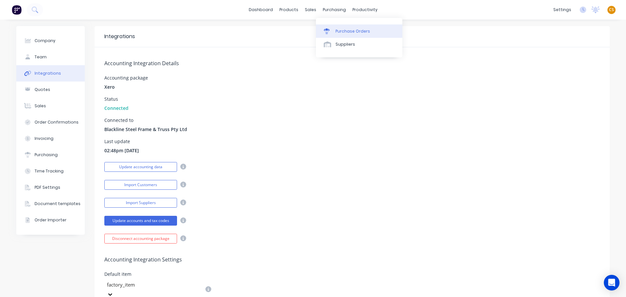
click at [343, 30] on div "Purchase Orders" at bounding box center [353, 31] width 35 height 6
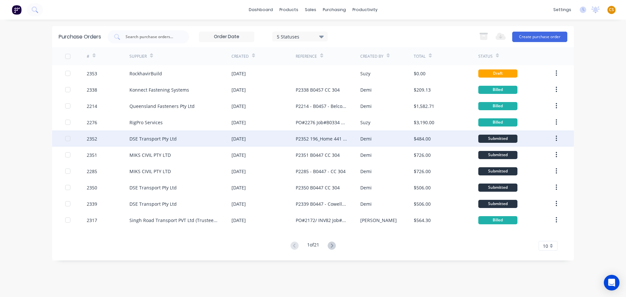
click at [102, 140] on div "2352" at bounding box center [108, 138] width 43 height 16
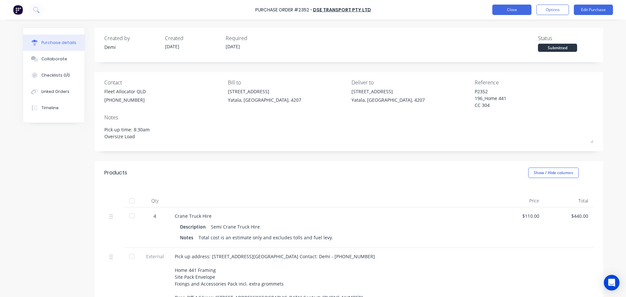
click at [505, 8] on button "Close" at bounding box center [512, 10] width 39 height 10
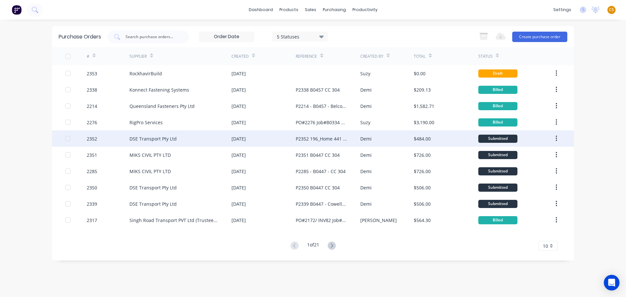
click at [101, 142] on div "2352" at bounding box center [108, 138] width 43 height 16
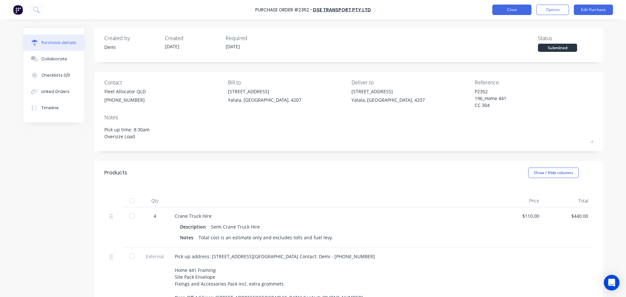
click at [502, 11] on button "Close" at bounding box center [512, 10] width 39 height 10
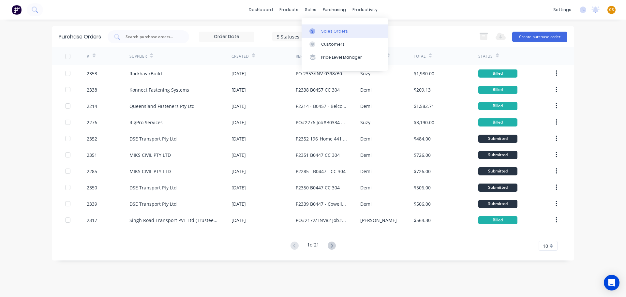
click at [326, 30] on div "Sales Orders" at bounding box center [334, 31] width 27 height 6
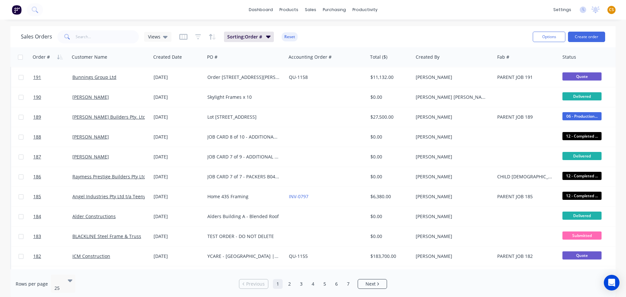
scroll to position [298, 0]
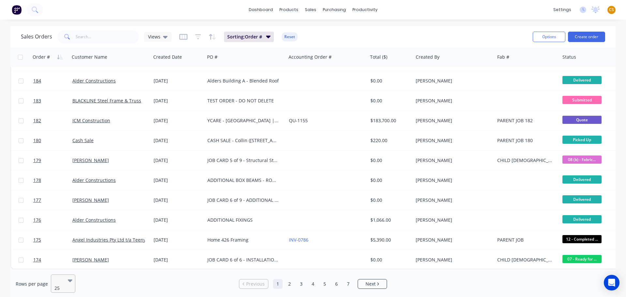
click at [64, 281] on div at bounding box center [59, 280] width 11 height 8
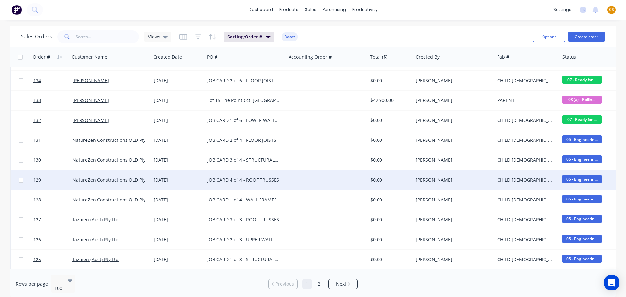
scroll to position [1272, 0]
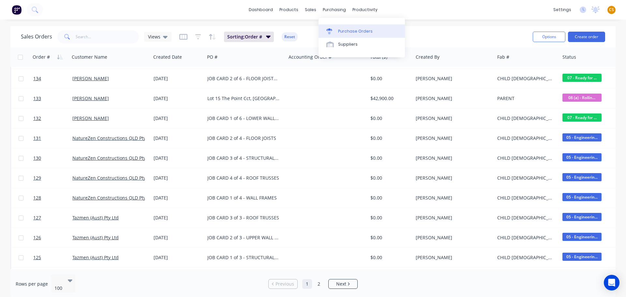
click at [346, 32] on div "Purchase Orders" at bounding box center [355, 31] width 35 height 6
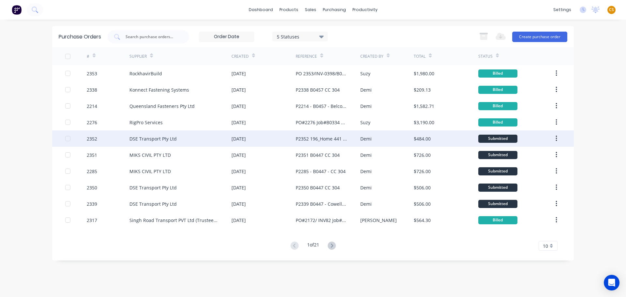
click at [78, 139] on div at bounding box center [76, 138] width 22 height 16
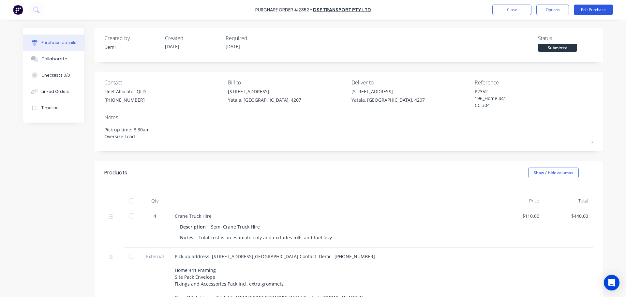
click at [591, 11] on button "Edit Purchase" at bounding box center [593, 10] width 39 height 10
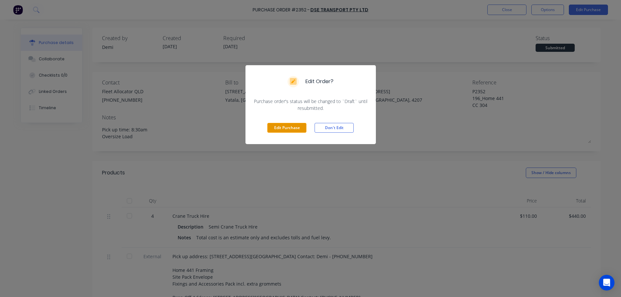
click at [285, 132] on button "Edit Purchase" at bounding box center [286, 128] width 39 height 10
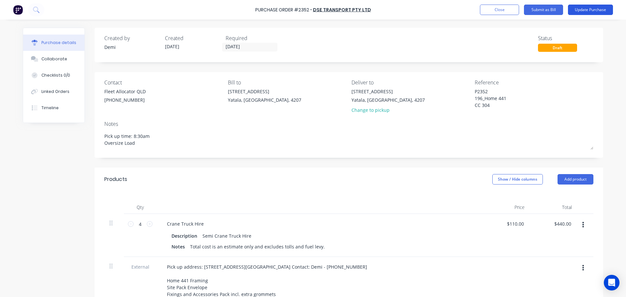
click at [583, 11] on button "Update Purchase" at bounding box center [590, 10] width 45 height 10
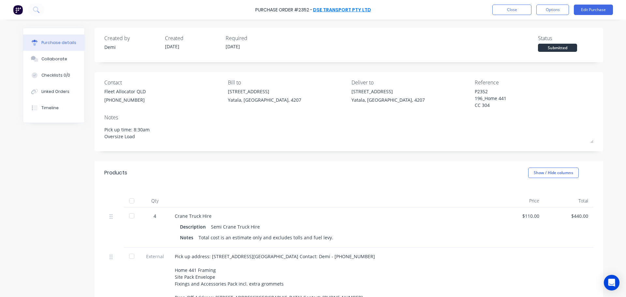
click at [330, 10] on link "DSE Transport Pty Ltd" at bounding box center [342, 10] width 58 height 7
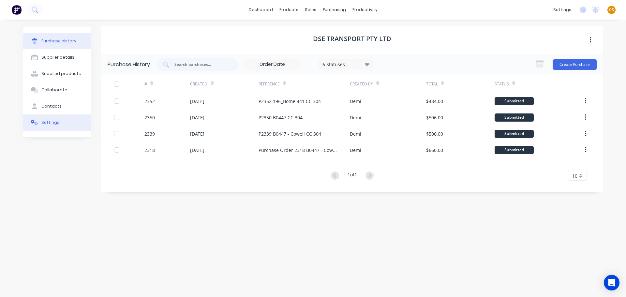
click at [53, 120] on div "Settings" at bounding box center [50, 123] width 18 height 6
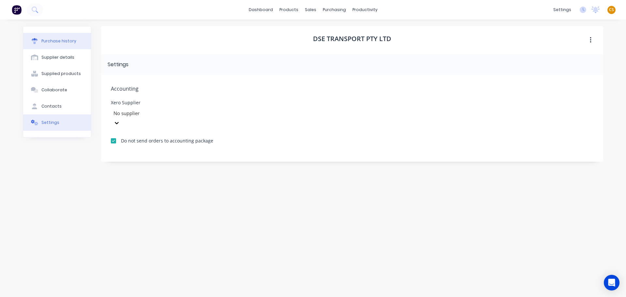
click at [59, 43] on div "Purchase history" at bounding box center [58, 41] width 35 height 6
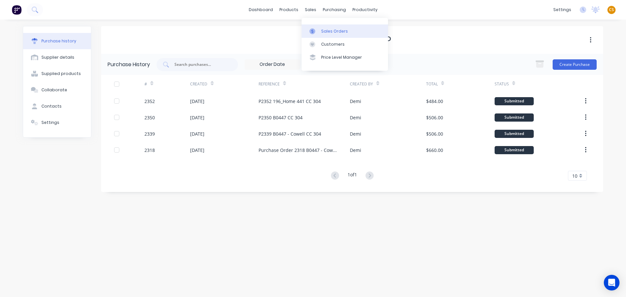
click at [332, 32] on div "Sales Orders" at bounding box center [334, 31] width 27 height 6
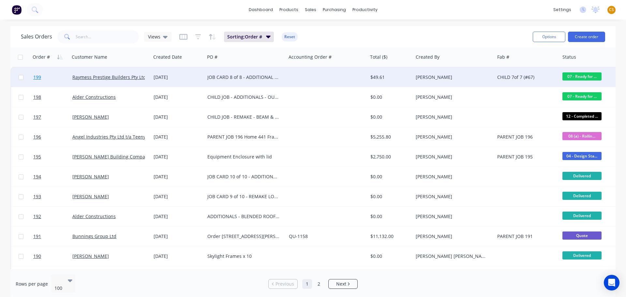
click at [46, 79] on link "199" at bounding box center [52, 78] width 39 height 20
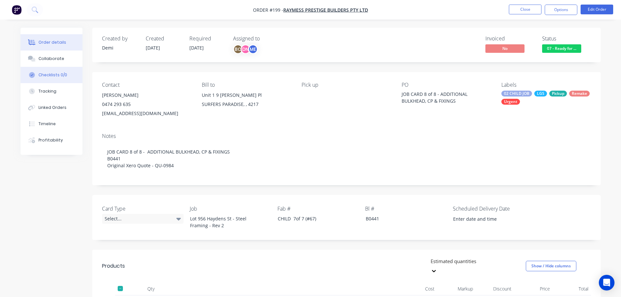
click at [48, 74] on div "Checklists 0/0" at bounding box center [52, 75] width 29 height 6
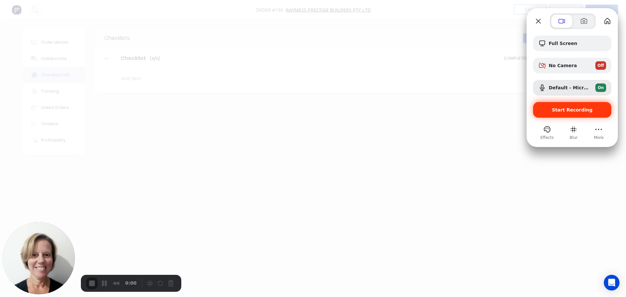
click at [562, 111] on span "Start Recording" at bounding box center [572, 109] width 41 height 5
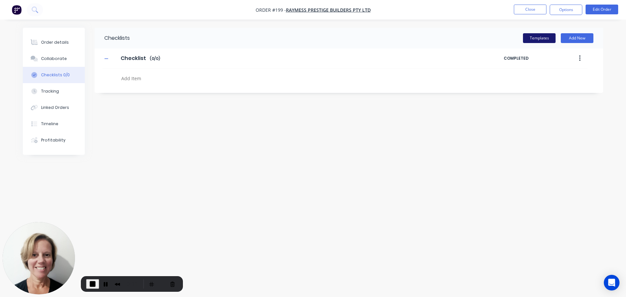
click at [537, 38] on button "Templates" at bounding box center [539, 38] width 33 height 10
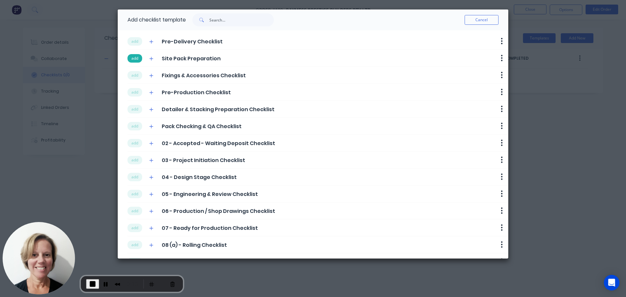
click at [133, 59] on button "add" at bounding box center [135, 58] width 15 height 8
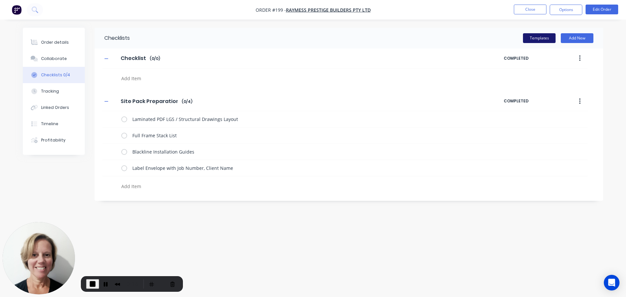
click at [539, 36] on button "Templates" at bounding box center [539, 38] width 33 height 10
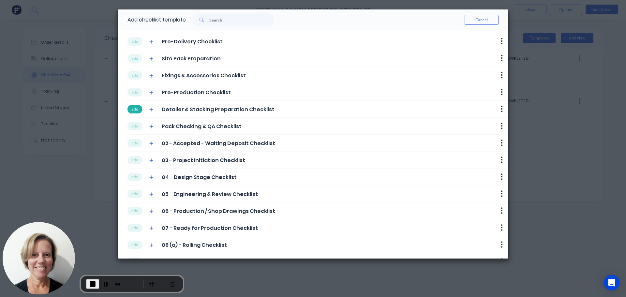
click at [132, 111] on button "add" at bounding box center [135, 109] width 15 height 8
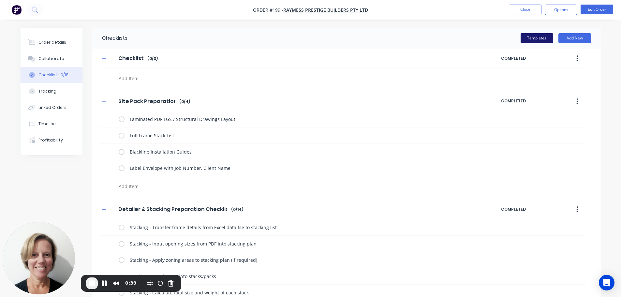
click at [527, 38] on button "Templates" at bounding box center [537, 38] width 33 height 10
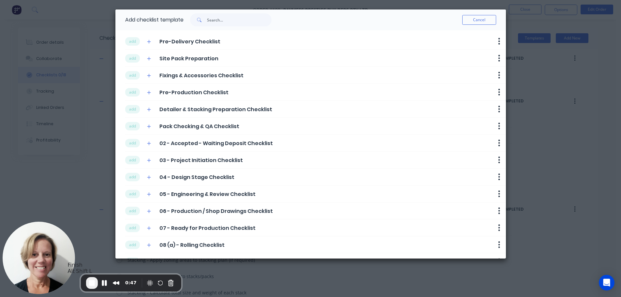
click at [90, 281] on span "End Recording" at bounding box center [92, 283] width 8 height 8
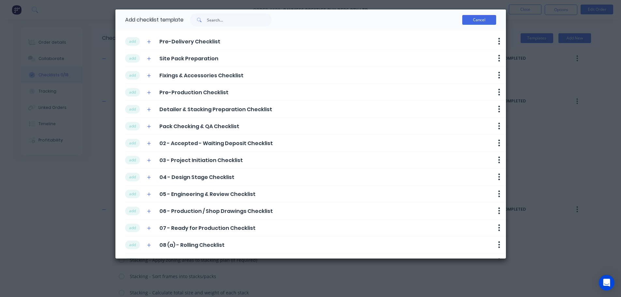
click at [480, 18] on button "Cancel" at bounding box center [480, 20] width 34 height 10
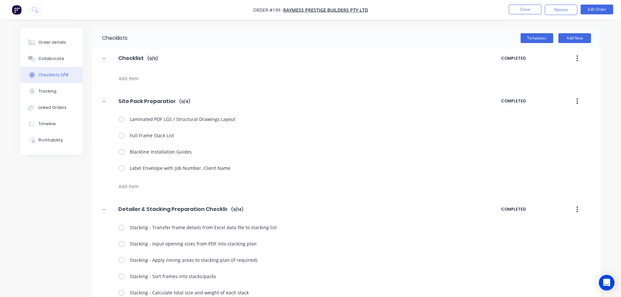
click at [577, 99] on icon "button" at bounding box center [577, 102] width 1 height 6
click at [543, 132] on div "Delete" at bounding box center [554, 131] width 50 height 9
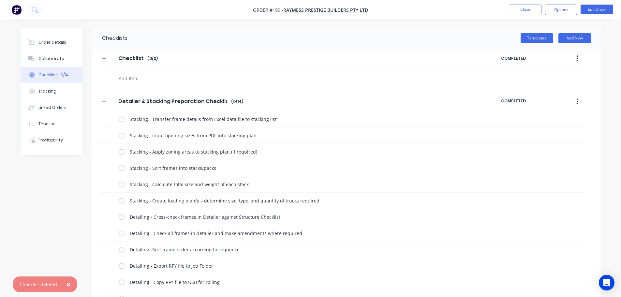
click at [578, 101] on icon "button" at bounding box center [578, 101] width 2 height 7
click at [542, 132] on div "Delete" at bounding box center [554, 131] width 50 height 9
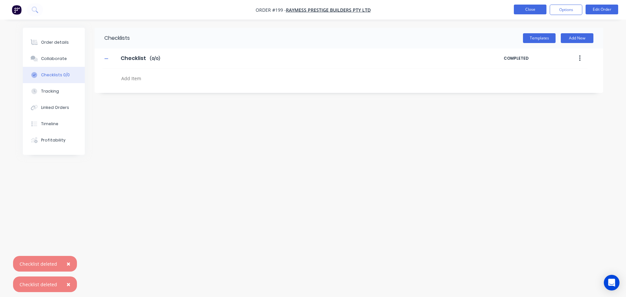
click at [527, 10] on button "Close" at bounding box center [530, 10] width 33 height 10
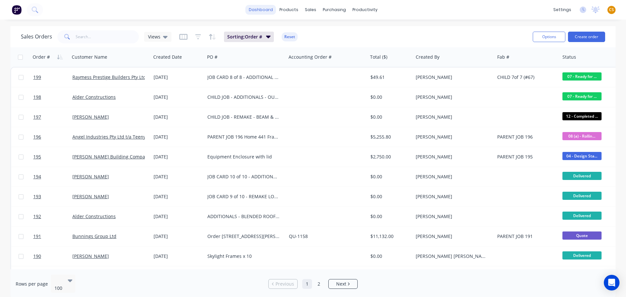
click at [267, 12] on link "dashboard" at bounding box center [261, 10] width 31 height 10
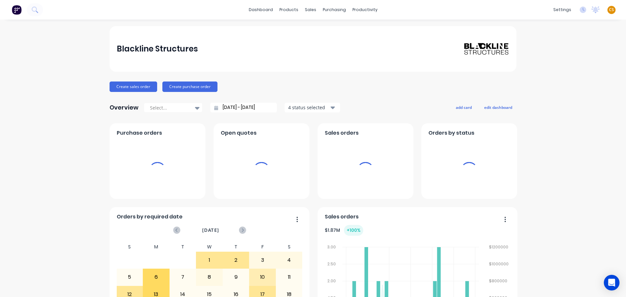
click at [609, 10] on span "CS" at bounding box center [611, 10] width 5 height 6
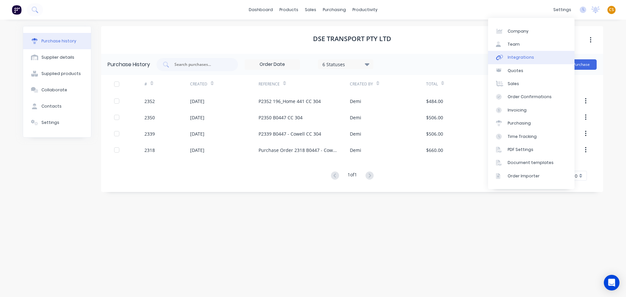
click at [524, 59] on div "Integrations" at bounding box center [521, 57] width 26 height 6
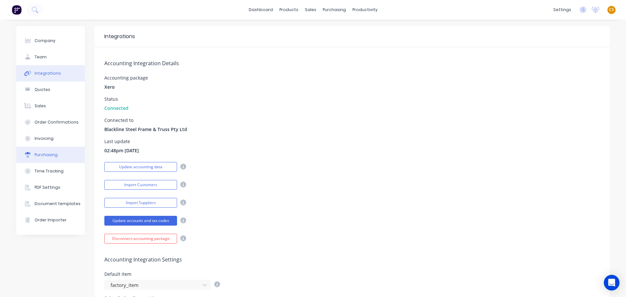
click at [62, 155] on button "Purchasing" at bounding box center [50, 155] width 68 height 16
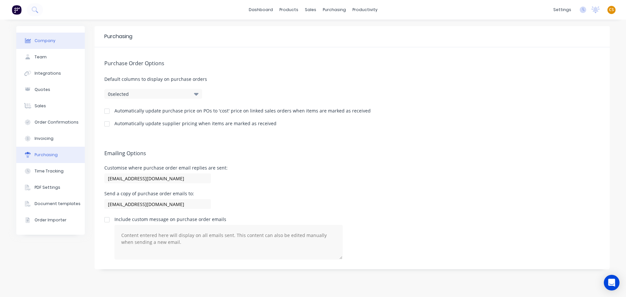
click at [52, 40] on div "Company" at bounding box center [45, 41] width 21 height 6
select select "AU"
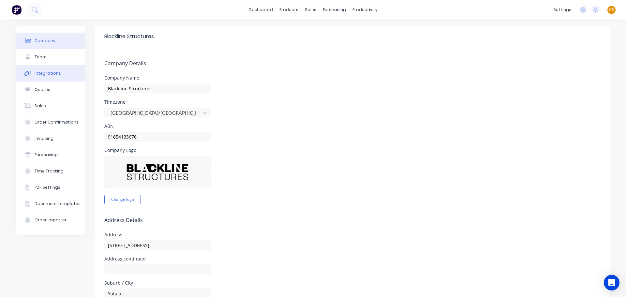
click at [55, 74] on div "Integrations" at bounding box center [48, 73] width 26 height 6
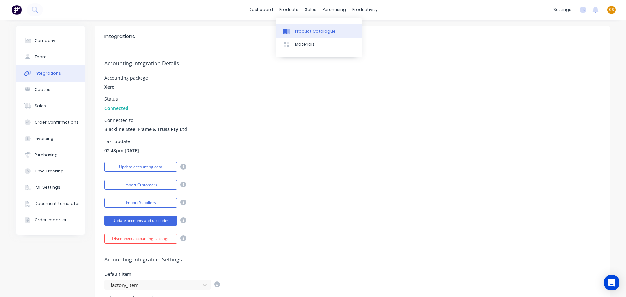
click at [301, 30] on div "Product Catalogue" at bounding box center [315, 31] width 40 height 6
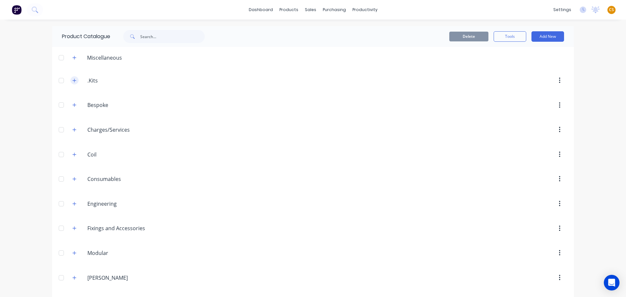
click at [72, 81] on icon "button" at bounding box center [74, 80] width 4 height 5
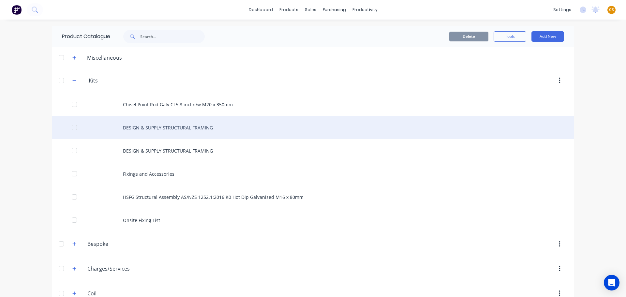
click at [140, 126] on div "DESIGN & SUPPLY STRUCTURAL FRAMING" at bounding box center [313, 127] width 522 height 23
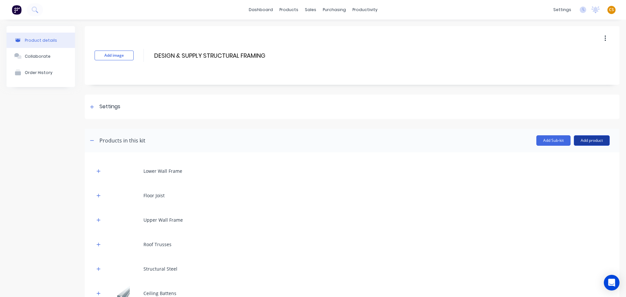
click at [584, 143] on button "Add product" at bounding box center [592, 140] width 36 height 10
click at [571, 158] on div "Product catalogue" at bounding box center [579, 157] width 50 height 9
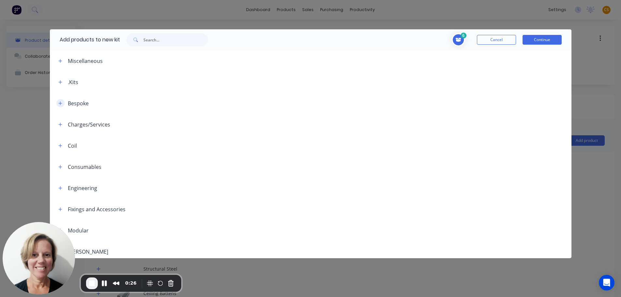
click at [60, 103] on icon "button" at bounding box center [60, 103] width 4 height 5
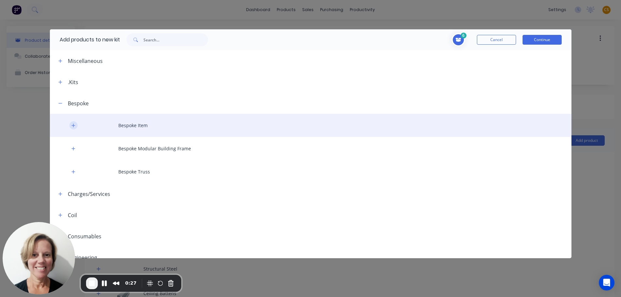
click at [71, 125] on icon "button" at bounding box center [73, 125] width 4 height 5
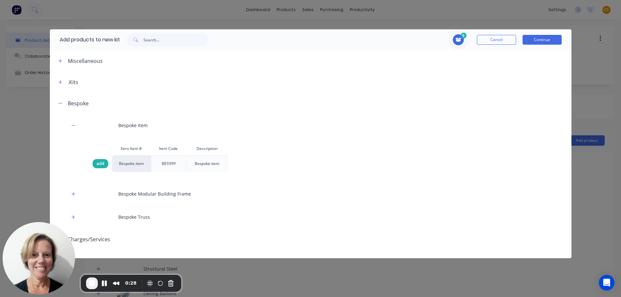
click at [99, 163] on span "add" at bounding box center [101, 163] width 8 height 7
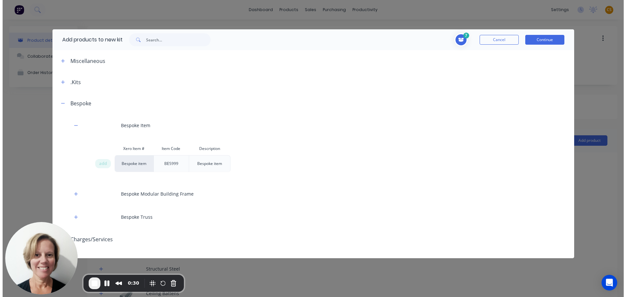
scroll to position [98, 0]
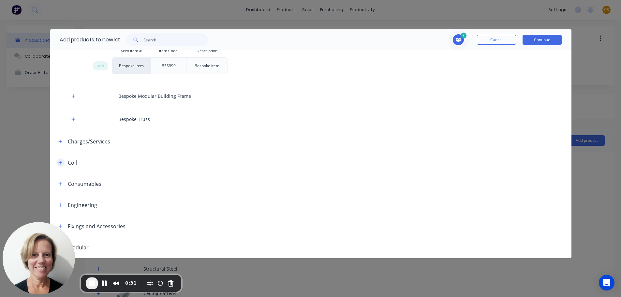
click at [59, 162] on icon "button" at bounding box center [60, 162] width 4 height 5
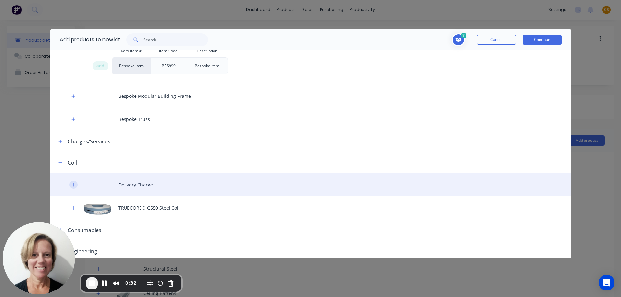
click at [71, 183] on icon "button" at bounding box center [73, 185] width 4 height 5
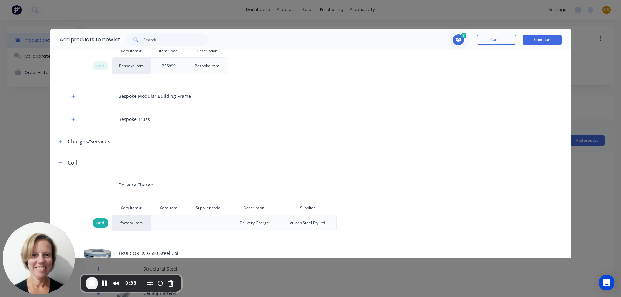
click at [100, 223] on span "add" at bounding box center [101, 223] width 8 height 7
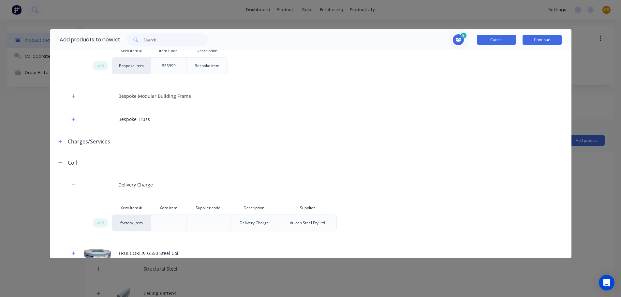
click at [484, 40] on button "Cancel" at bounding box center [496, 40] width 39 height 10
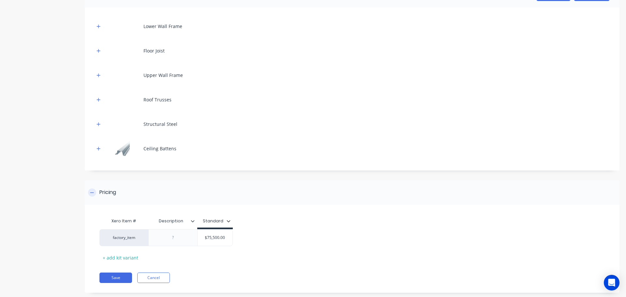
scroll to position [157, 0]
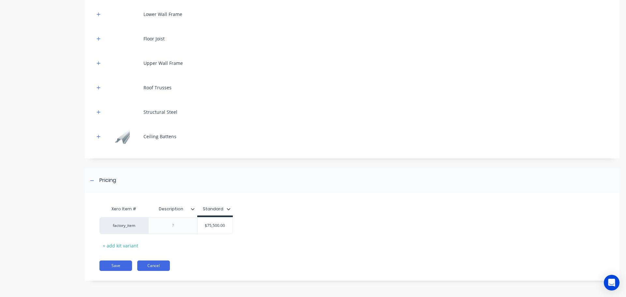
click at [164, 267] on button "Cancel" at bounding box center [153, 266] width 33 height 10
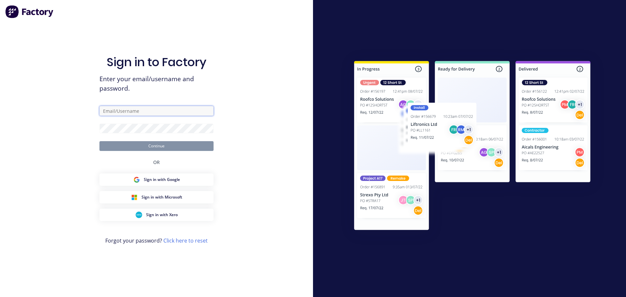
click at [109, 113] on input "text" at bounding box center [156, 111] width 114 height 10
type input "[PERSON_NAME][EMAIL_ADDRESS][DOMAIN_NAME]"
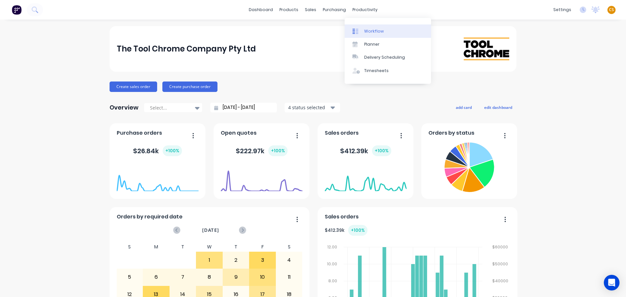
click at [371, 30] on div "Workflow" at bounding box center [374, 31] width 20 height 6
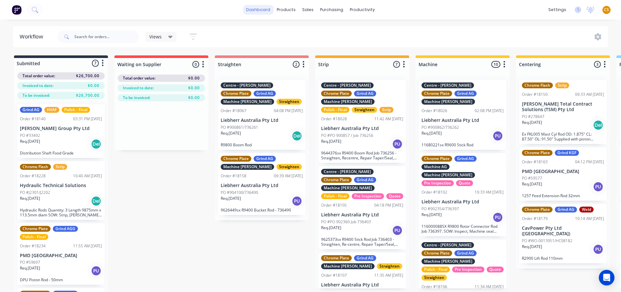
click at [267, 9] on link "dashboard" at bounding box center [258, 10] width 31 height 10
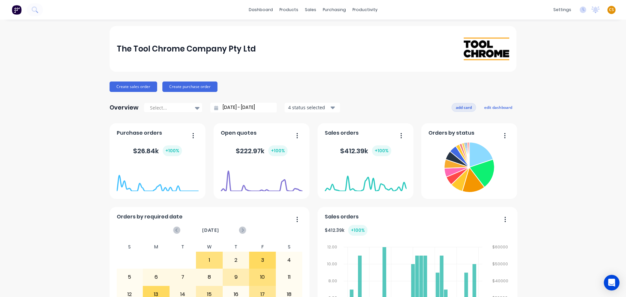
click at [455, 106] on button "add card" at bounding box center [464, 107] width 24 height 8
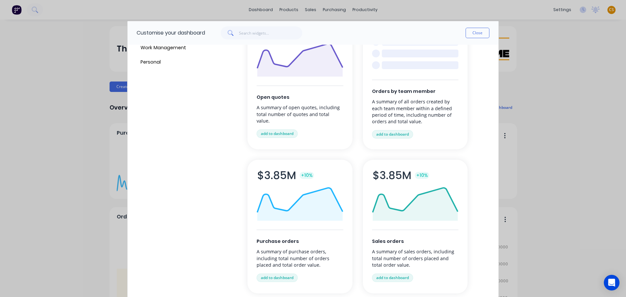
scroll to position [59, 0]
click at [261, 33] on input "text" at bounding box center [271, 32] width 64 height 13
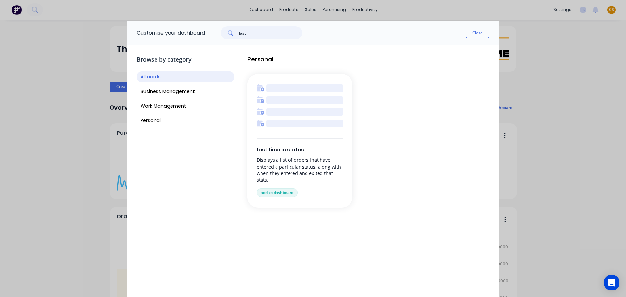
click at [264, 33] on input "last" at bounding box center [271, 32] width 64 height 13
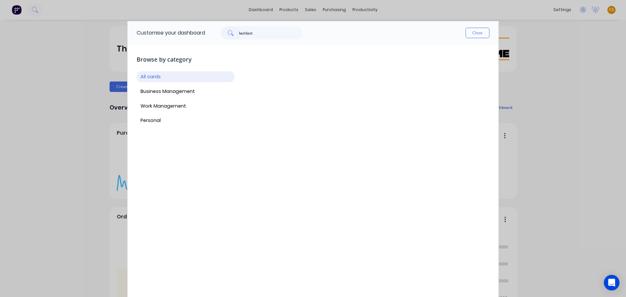
click at [272, 195] on div at bounding box center [369, 191] width 242 height 283
click at [260, 31] on input "lastlast" at bounding box center [271, 32] width 64 height 13
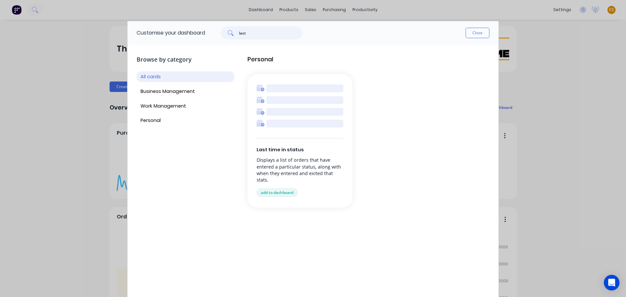
click at [264, 33] on input "last" at bounding box center [271, 32] width 64 height 13
type input "last"
click at [282, 193] on button "add to dashboard" at bounding box center [277, 193] width 41 height 8
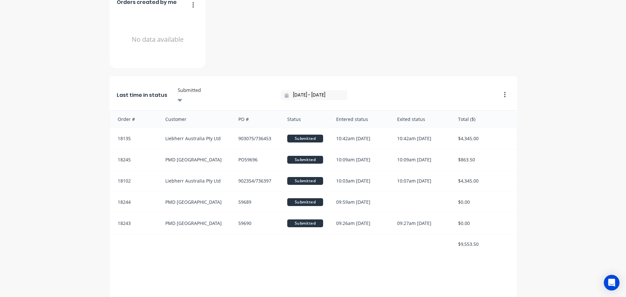
scroll to position [979, 0]
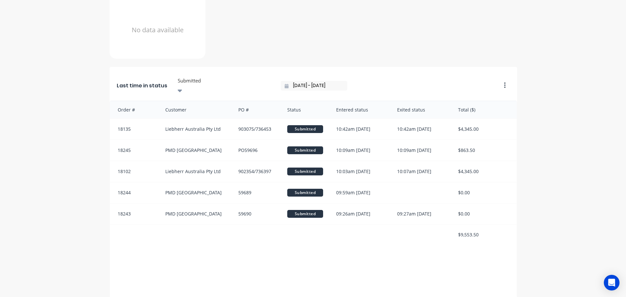
click at [504, 82] on icon "button" at bounding box center [505, 85] width 2 height 7
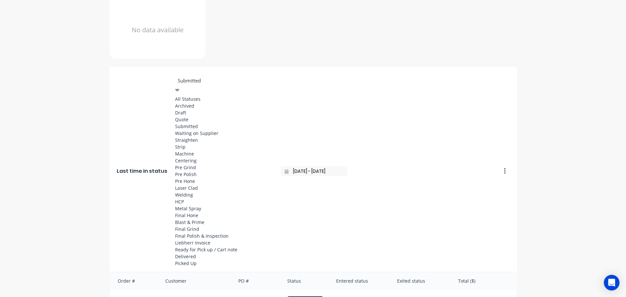
click at [180, 89] on icon at bounding box center [177, 90] width 5 height 3
click at [199, 96] on div "All Statuses" at bounding box center [224, 99] width 98 height 7
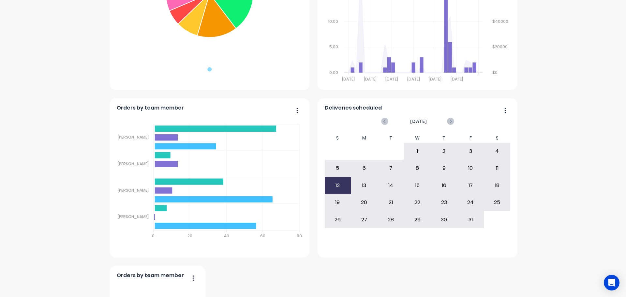
scroll to position [607, 0]
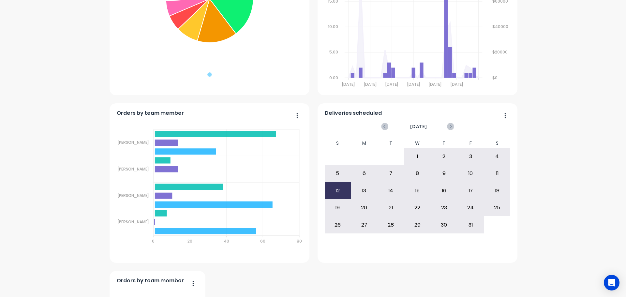
click at [505, 118] on icon "button" at bounding box center [506, 116] width 2 height 7
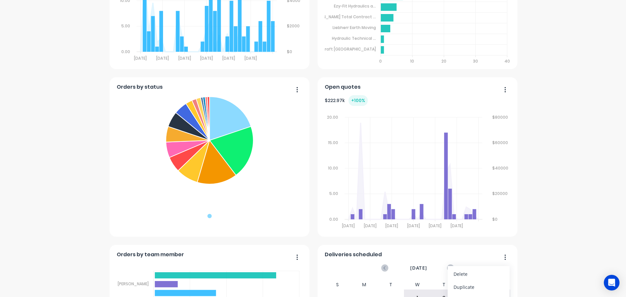
scroll to position [313, 0]
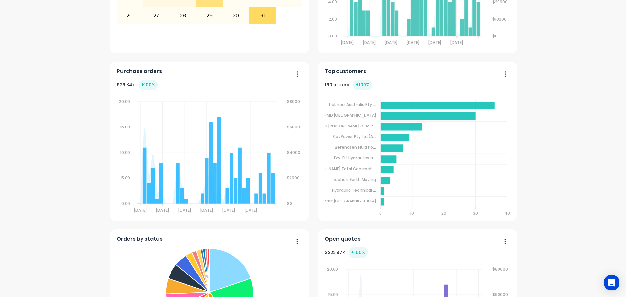
click at [505, 74] on icon "button" at bounding box center [505, 73] width 1 height 5
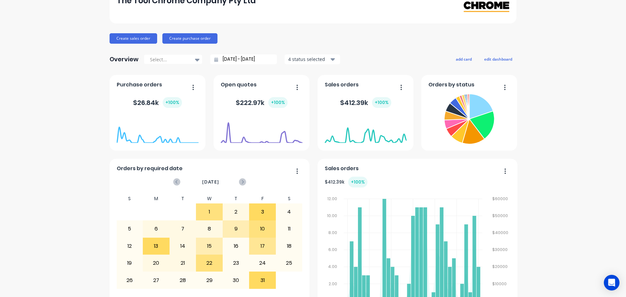
scroll to position [0, 0]
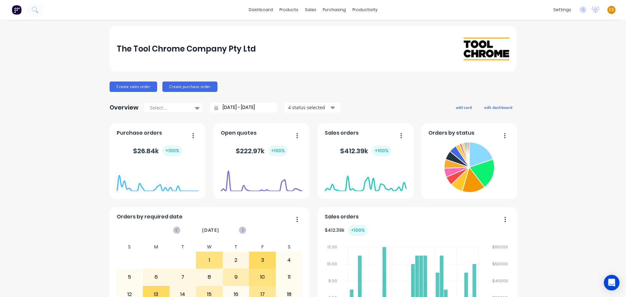
click at [609, 9] on span "CS" at bounding box center [611, 10] width 5 height 6
click at [552, 83] on div "Sign out" at bounding box center [556, 82] width 18 height 6
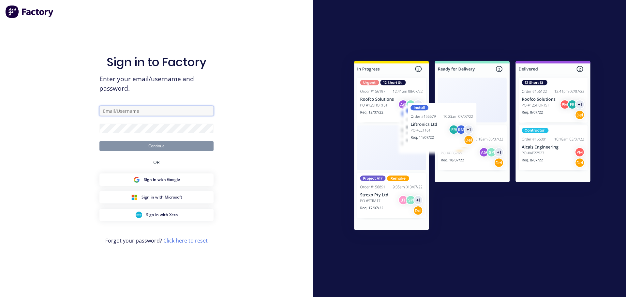
click at [172, 110] on input "text" at bounding box center [156, 111] width 114 height 10
type input "[PERSON_NAME][EMAIL_ADDRESS][DOMAIN_NAME]"
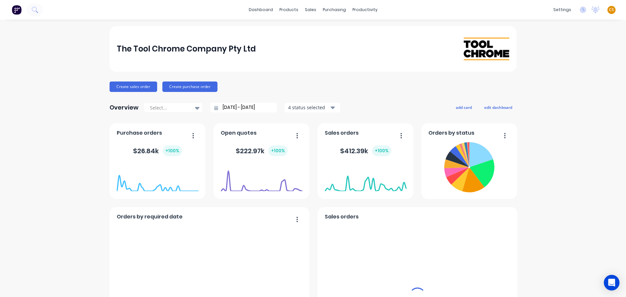
click at [609, 11] on span "CS" at bounding box center [611, 10] width 5 height 6
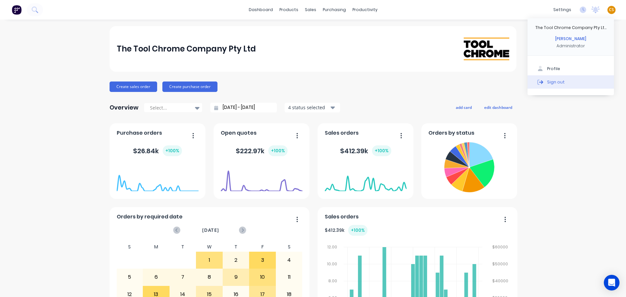
click at [567, 85] on button "Sign out" at bounding box center [571, 81] width 86 height 13
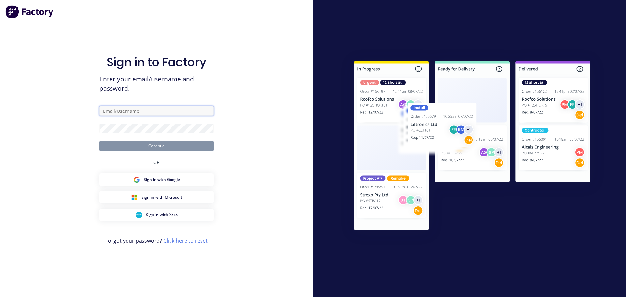
click at [147, 112] on input "text" at bounding box center [156, 111] width 114 height 10
type input "[PERSON_NAME][EMAIL_ADDRESS][DOMAIN_NAME]"
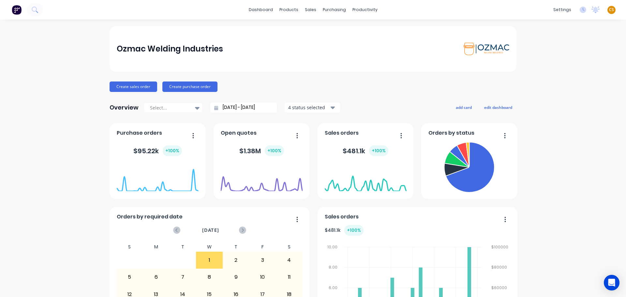
click at [609, 11] on span "CS" at bounding box center [611, 10] width 5 height 6
click at [559, 83] on button "Sign out" at bounding box center [571, 81] width 86 height 13
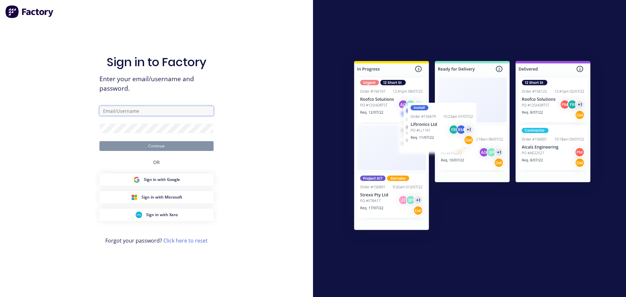
click at [165, 109] on input "text" at bounding box center [156, 111] width 114 height 10
type input "[PERSON_NAME][EMAIL_ADDRESS][DOMAIN_NAME]"
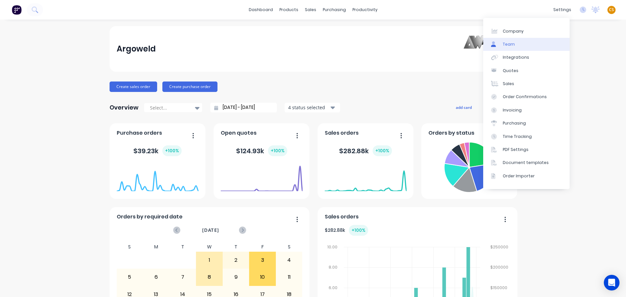
click at [517, 46] on link "Team" at bounding box center [526, 44] width 86 height 13
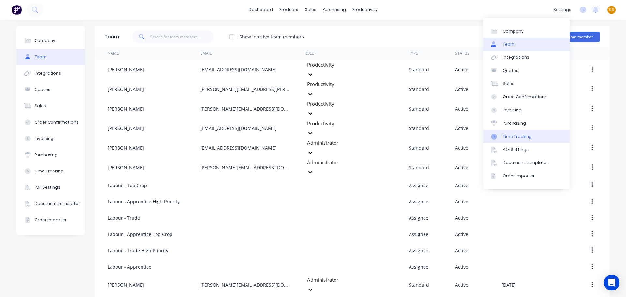
click at [532, 137] on link "Time Tracking" at bounding box center [526, 136] width 86 height 13
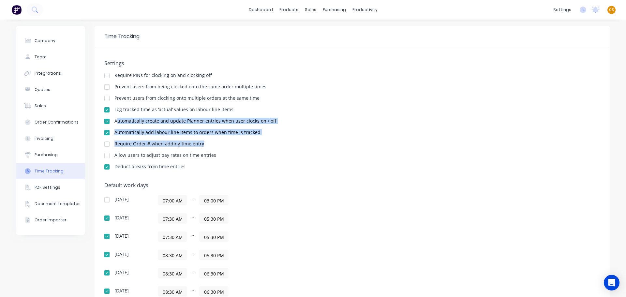
drag, startPoint x: 116, startPoint y: 121, endPoint x: 208, endPoint y: 141, distance: 94.5
click at [208, 141] on div "Settings Require PINs for clocking on and clocking off Prevent users from being…" at bounding box center [352, 117] width 496 height 115
drag, startPoint x: 115, startPoint y: 110, endPoint x: 253, endPoint y: 134, distance: 139.9
click at [253, 134] on div "Settings Require PINs for clocking on and clocking off Prevent users from being…" at bounding box center [352, 117] width 496 height 115
click at [366, 127] on div "Settings Require PINs for clocking on and clocking off Prevent users from being…" at bounding box center [352, 117] width 496 height 115
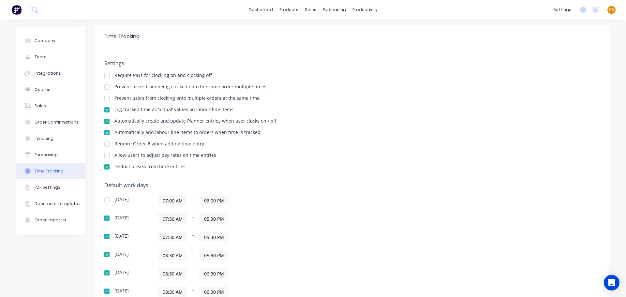
click at [108, 110] on div at bounding box center [106, 109] width 13 height 13
click at [106, 112] on div at bounding box center [106, 109] width 13 height 13
drag, startPoint x: 115, startPoint y: 109, endPoint x: 192, endPoint y: 110, distance: 77.0
click at [192, 110] on div "Log tracked time as ‘actual’ values on labour line items" at bounding box center [173, 109] width 119 height 5
click at [114, 110] on div "Log tracked time as ‘actual’ values on labour line items" at bounding box center [173, 109] width 119 height 5
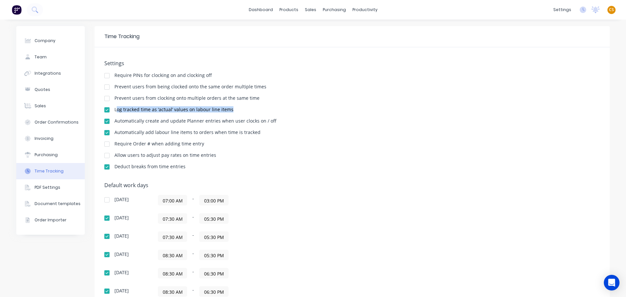
drag, startPoint x: 114, startPoint y: 110, endPoint x: 230, endPoint y: 110, distance: 116.5
click at [230, 110] on div "Log tracked time as ‘actual’ values on labour line items" at bounding box center [352, 110] width 496 height 6
click at [115, 108] on div "Log tracked time as ‘actual’ values on labour line items" at bounding box center [173, 109] width 119 height 5
drag, startPoint x: 115, startPoint y: 108, endPoint x: 214, endPoint y: 107, distance: 98.8
click at [214, 107] on div "Log tracked time as ‘actual’ values on labour line items" at bounding box center [173, 109] width 119 height 5
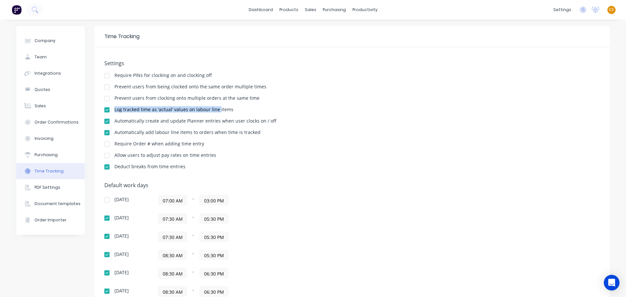
click at [117, 109] on div "Log tracked time as ‘actual’ values on labour line items" at bounding box center [173, 109] width 119 height 5
drag, startPoint x: 117, startPoint y: 109, endPoint x: 228, endPoint y: 108, distance: 111.6
click at [228, 108] on div "Log tracked time as ‘actual’ values on labour line items" at bounding box center [352, 110] width 496 height 6
click at [116, 109] on div "Log tracked time as ‘actual’ values on labour line items" at bounding box center [173, 109] width 119 height 5
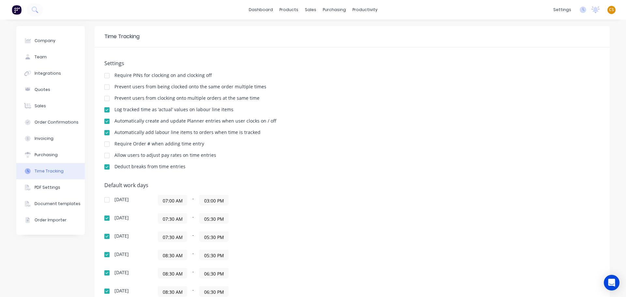
click at [104, 112] on div at bounding box center [106, 109] width 13 height 13
click at [114, 109] on div "Log tracked time as ‘actual’ values on labour line items" at bounding box center [173, 109] width 119 height 5
click at [118, 132] on div "Automatically add labour line items to orders when time is tracked" at bounding box center [187, 132] width 146 height 5
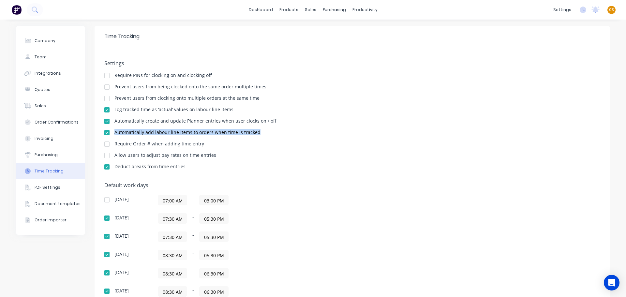
drag, startPoint x: 118, startPoint y: 132, endPoint x: 242, endPoint y: 132, distance: 124.0
click at [242, 132] on div "Automatically add labour line items to orders when time is tracked" at bounding box center [187, 132] width 146 height 5
click at [114, 132] on div "Automatically add labour line items to orders when time is tracked" at bounding box center [187, 132] width 146 height 5
drag, startPoint x: 124, startPoint y: 132, endPoint x: 243, endPoint y: 131, distance: 118.7
click at [243, 131] on div "Automatically add labour line items to orders when time is tracked" at bounding box center [187, 132] width 146 height 5
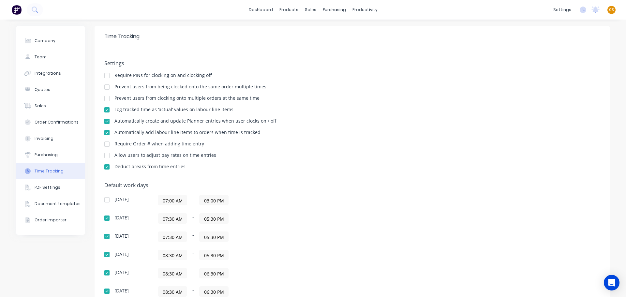
click at [114, 108] on div "Log tracked time as ‘actual’ values on labour line items" at bounding box center [173, 109] width 119 height 5
drag, startPoint x: 113, startPoint y: 108, endPoint x: 211, endPoint y: 110, distance: 98.2
click at [211, 110] on div "Log tracked time as ‘actual’ values on labour line items" at bounding box center [173, 109] width 119 height 5
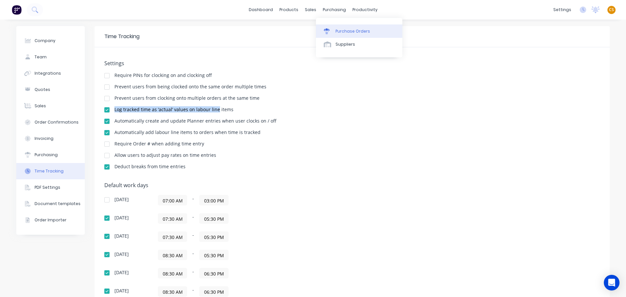
click at [350, 34] on div "Purchase Orders" at bounding box center [353, 31] width 35 height 6
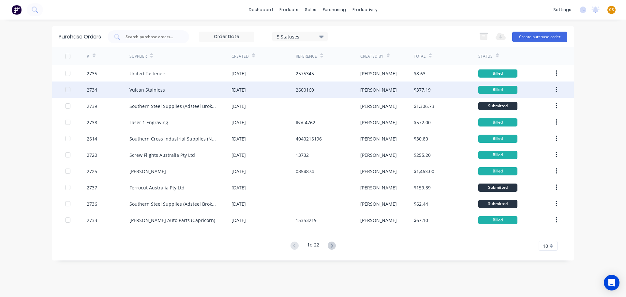
click at [99, 91] on div "2734" at bounding box center [108, 90] width 43 height 16
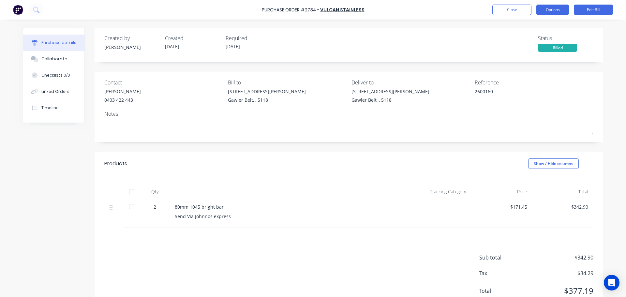
click at [546, 10] on button "Options" at bounding box center [553, 10] width 33 height 10
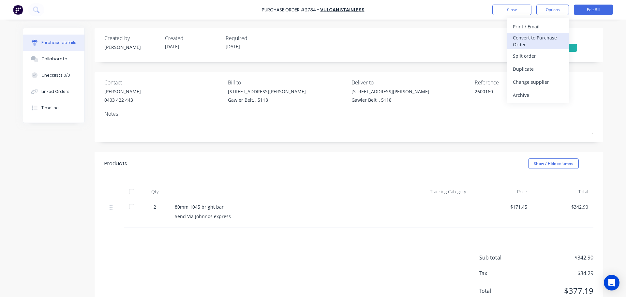
click at [523, 43] on div "Convert to Purchase Order" at bounding box center [538, 41] width 50 height 16
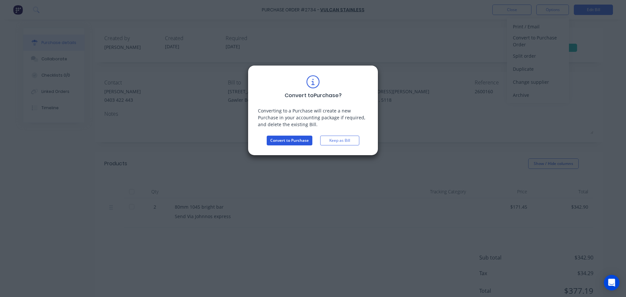
click at [296, 141] on button "Convert to Purchase" at bounding box center [290, 141] width 46 height 10
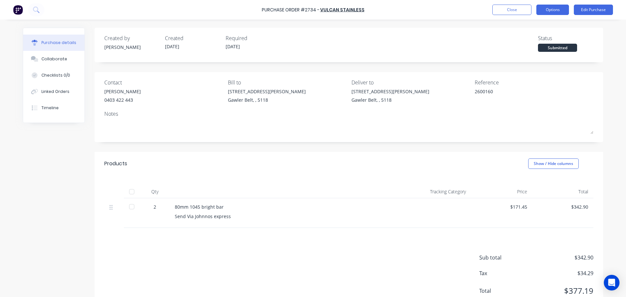
click at [551, 11] on button "Options" at bounding box center [553, 10] width 33 height 10
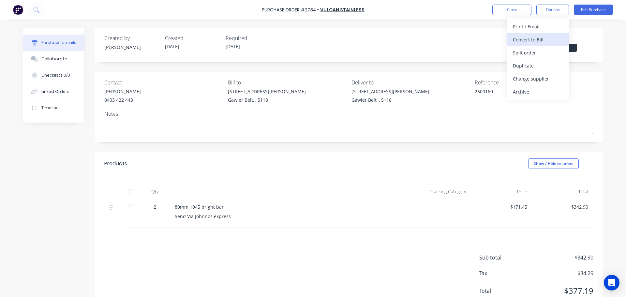
click at [532, 41] on div "Convert to Bill" at bounding box center [538, 39] width 50 height 9
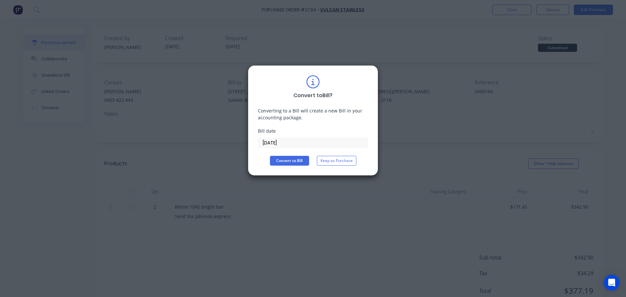
click at [290, 143] on input "01/10/25" at bounding box center [313, 143] width 110 height 10
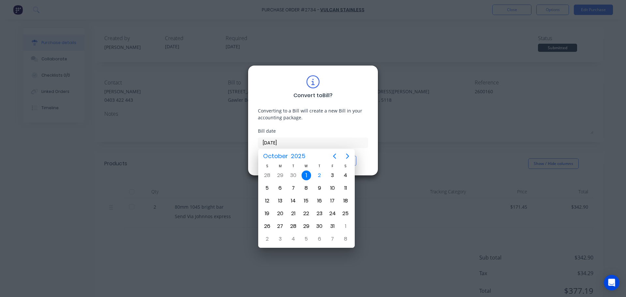
click at [354, 81] on div "Convert to Bill ?" at bounding box center [313, 87] width 110 height 24
click at [288, 142] on input "01/10/25" at bounding box center [313, 143] width 110 height 10
click at [431, 39] on div "Convert to Bill ? Converting to a Bill will create a new Bill in your accountin…" at bounding box center [313, 148] width 626 height 297
click at [341, 84] on div "Convert to Bill ?" at bounding box center [313, 87] width 110 height 24
click at [343, 83] on div "Convert to Bill ?" at bounding box center [313, 87] width 110 height 24
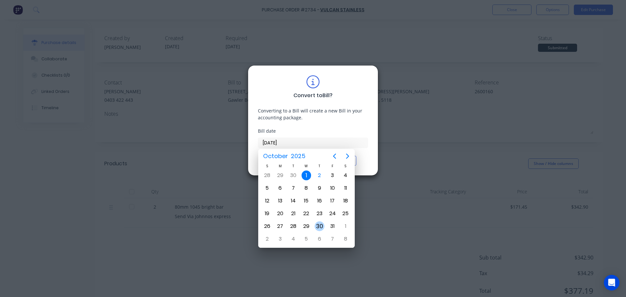
click at [317, 227] on div "30" at bounding box center [320, 226] width 10 height 10
type input "30/10/25"
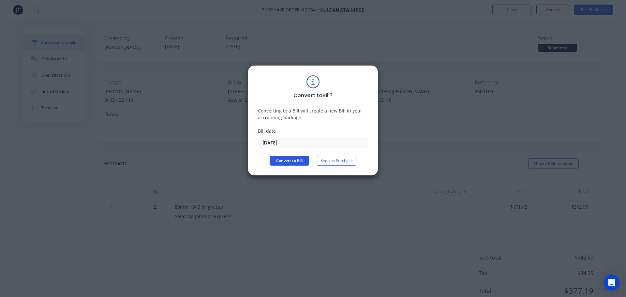
click at [291, 162] on button "Convert to Bill" at bounding box center [289, 161] width 39 height 10
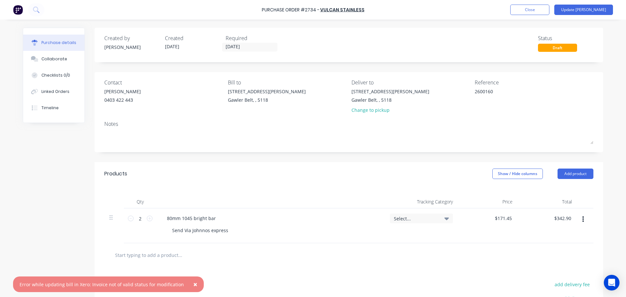
click at [193, 285] on span "×" at bounding box center [195, 284] width 4 height 9
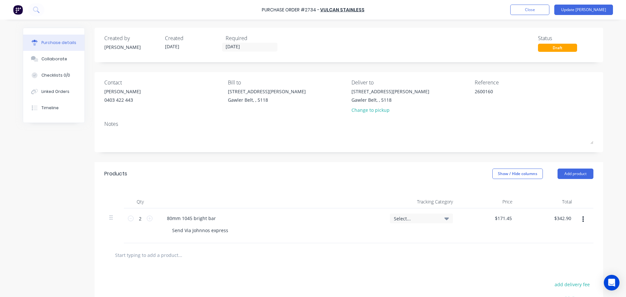
click at [309, 10] on div "Purchase Order #2734 -" at bounding box center [291, 10] width 58 height 7
copy div "2734"
click at [587, 10] on button "Update Bill" at bounding box center [584, 10] width 59 height 10
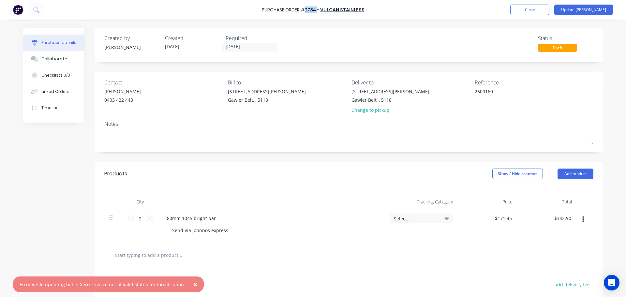
drag, startPoint x: 188, startPoint y: 285, endPoint x: 195, endPoint y: 282, distance: 8.3
click at [193, 285] on span "×" at bounding box center [195, 284] width 4 height 9
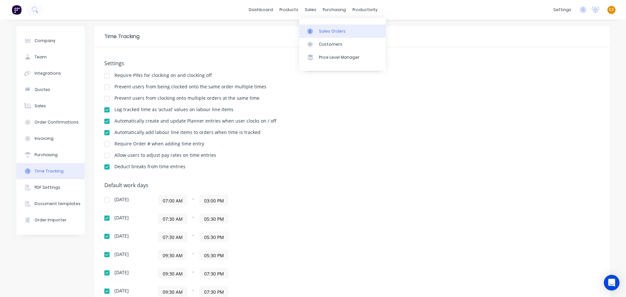
click at [326, 33] on div "Sales Orders" at bounding box center [332, 31] width 27 height 6
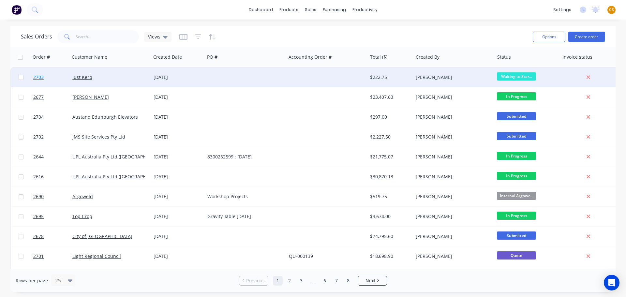
click at [52, 76] on link "2703" at bounding box center [52, 78] width 39 height 20
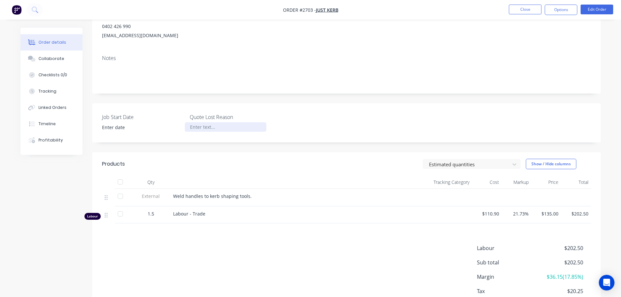
scroll to position [98, 0]
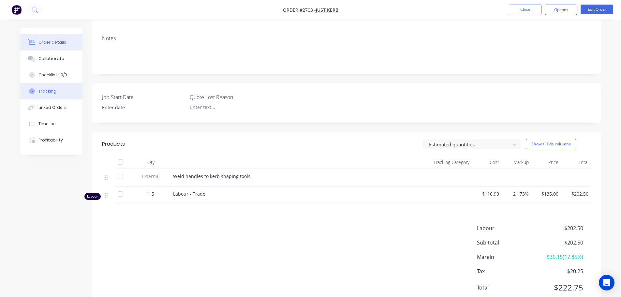
click at [51, 92] on div "Tracking" at bounding box center [47, 91] width 18 height 6
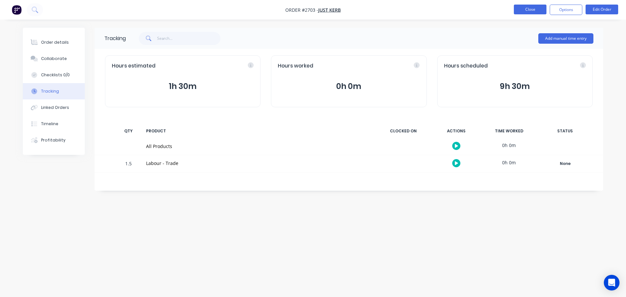
click at [523, 9] on button "Close" at bounding box center [530, 10] width 33 height 10
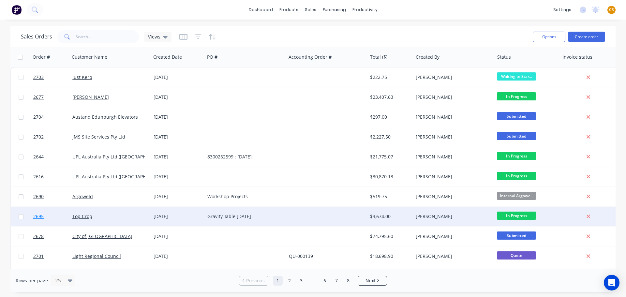
click at [48, 216] on link "2695" at bounding box center [52, 217] width 39 height 20
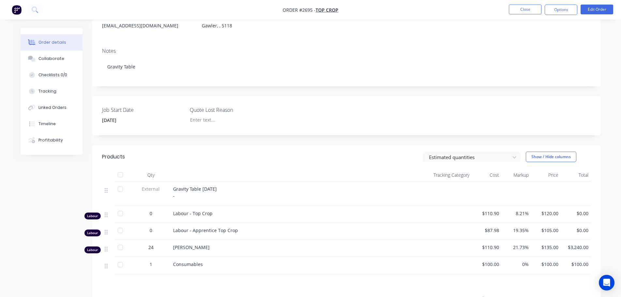
scroll to position [98, 0]
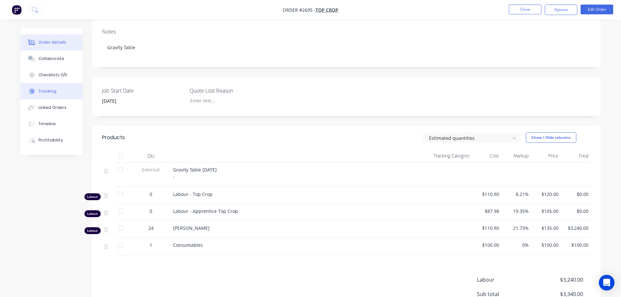
click at [59, 90] on button "Tracking" at bounding box center [52, 91] width 62 height 16
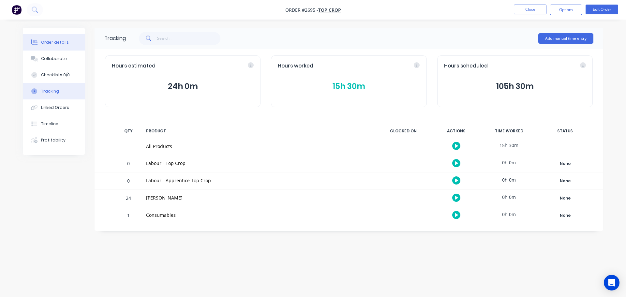
click at [58, 42] on div "Order details" at bounding box center [55, 42] width 28 height 6
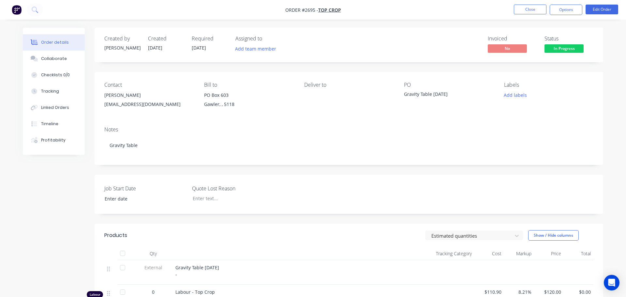
type input "[DATE]"
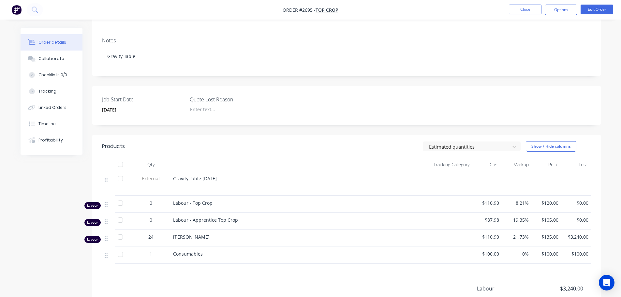
scroll to position [98, 0]
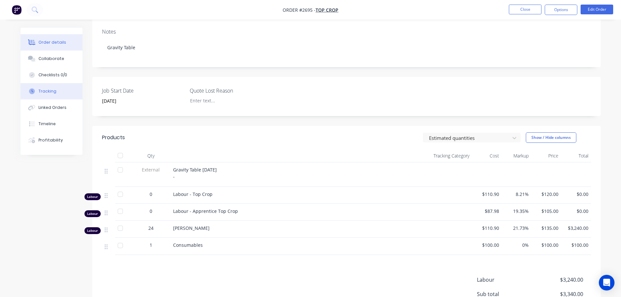
click at [53, 93] on div "Tracking" at bounding box center [47, 91] width 18 height 6
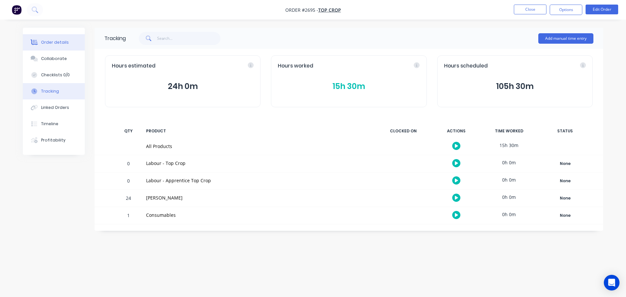
click at [51, 44] on div "Order details" at bounding box center [55, 42] width 28 height 6
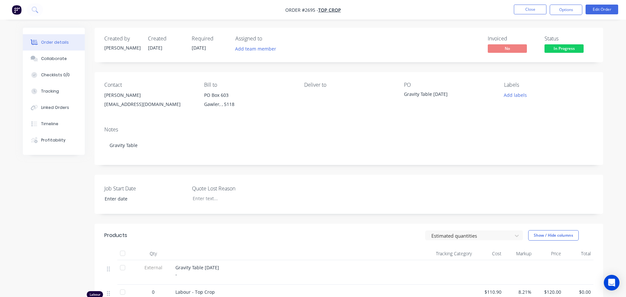
type input "[DATE]"
drag, startPoint x: 344, startPoint y: 9, endPoint x: 283, endPoint y: 10, distance: 61.3
click at [283, 10] on nav "Order #2695 - Top Crop Close Options Edit Order" at bounding box center [310, 10] width 621 height 20
click at [361, 9] on nav "Order #2695 - Top Crop Close Options Edit Order" at bounding box center [310, 10] width 621 height 20
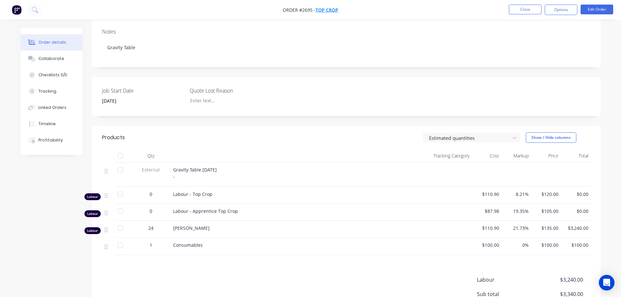
click at [329, 10] on span "Top Crop" at bounding box center [327, 10] width 23 height 6
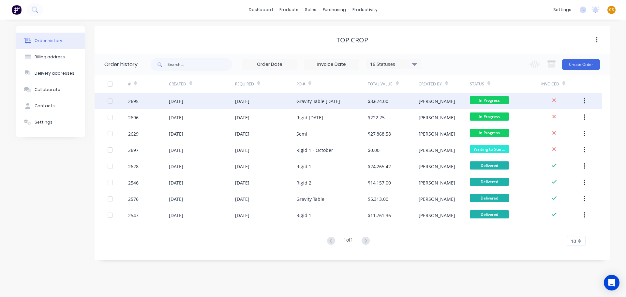
click at [143, 101] on div "2695" at bounding box center [148, 101] width 41 height 16
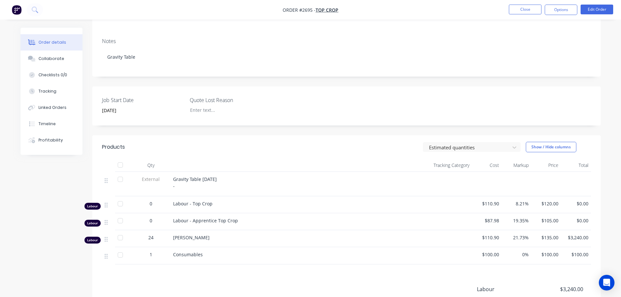
scroll to position [98, 0]
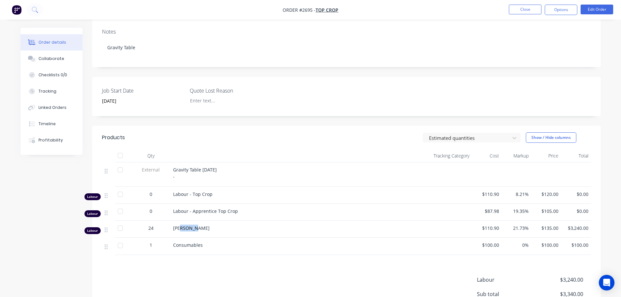
drag, startPoint x: 179, startPoint y: 228, endPoint x: 193, endPoint y: 228, distance: 14.0
click at [193, 228] on span "Jaidon Clarke" at bounding box center [191, 228] width 37 height 6
click at [52, 90] on div "Tracking" at bounding box center [47, 91] width 18 height 6
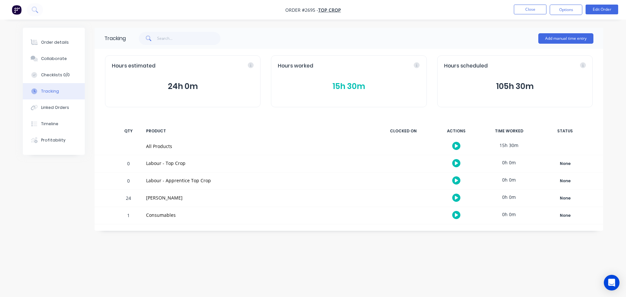
click at [341, 88] on button "15h 30m" at bounding box center [349, 86] width 142 height 12
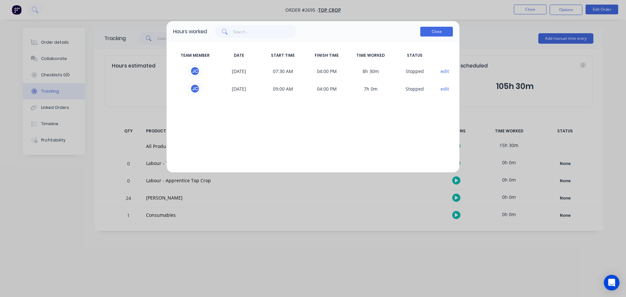
click at [430, 33] on button "Close" at bounding box center [436, 32] width 33 height 10
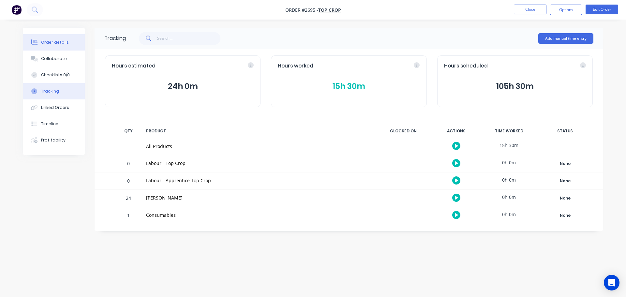
click at [54, 42] on div "Order details" at bounding box center [55, 42] width 28 height 6
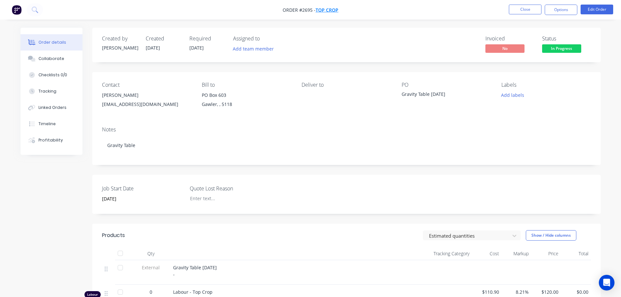
click at [329, 11] on span "Top Crop" at bounding box center [327, 10] width 23 height 6
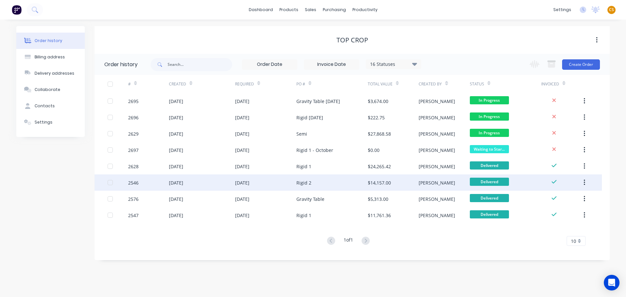
click at [137, 184] on div "2546" at bounding box center [133, 182] width 10 height 7
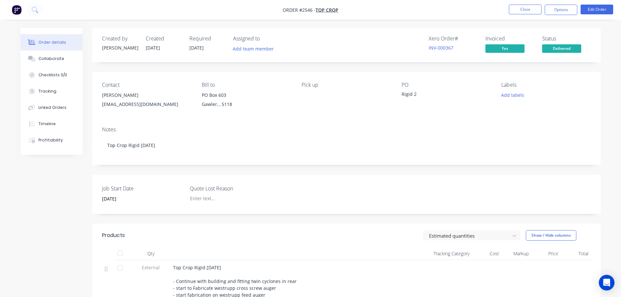
scroll to position [165, 0]
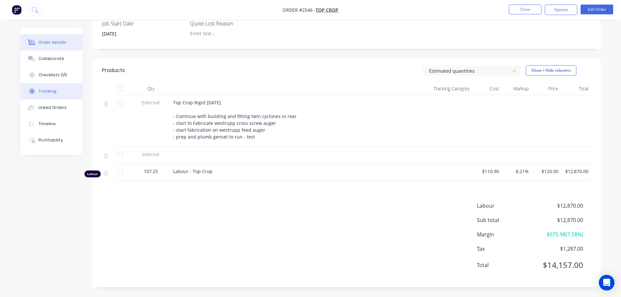
click at [49, 93] on div "Tracking" at bounding box center [47, 91] width 18 height 6
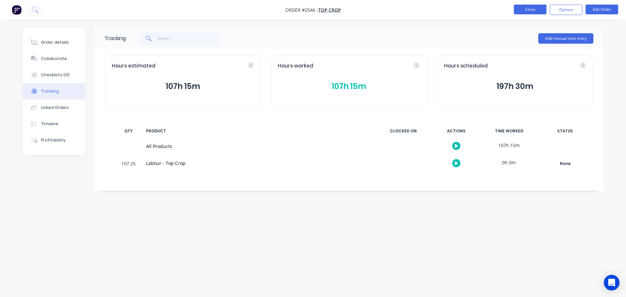
click at [524, 9] on button "Close" at bounding box center [530, 10] width 33 height 10
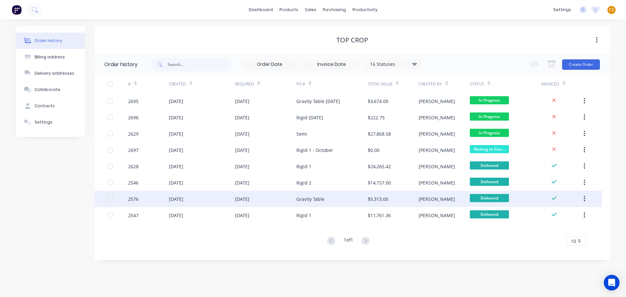
click at [144, 197] on div "2576" at bounding box center [148, 199] width 41 height 16
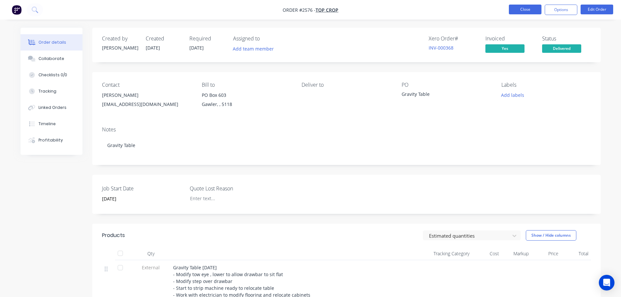
click at [523, 9] on button "Close" at bounding box center [525, 10] width 33 height 10
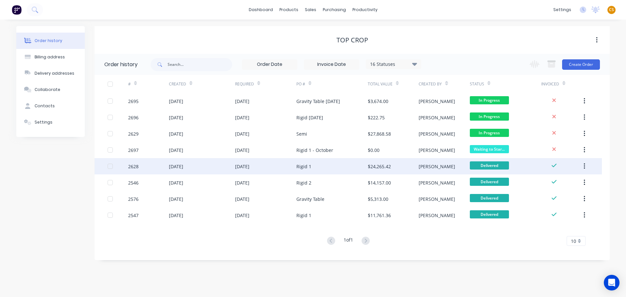
click at [142, 167] on div "2628" at bounding box center [148, 166] width 41 height 16
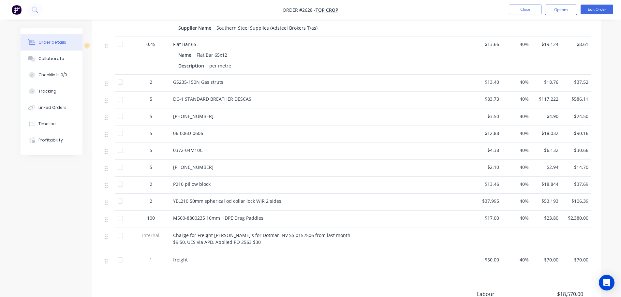
scroll to position [764, 0]
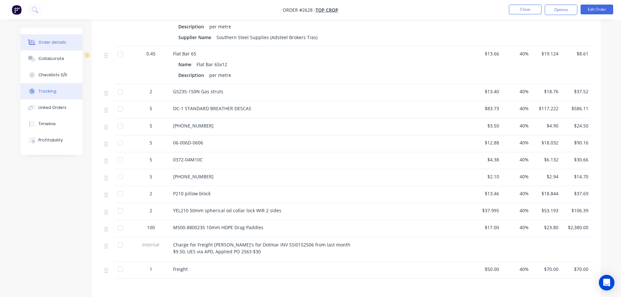
click at [66, 92] on button "Tracking" at bounding box center [52, 91] width 62 height 16
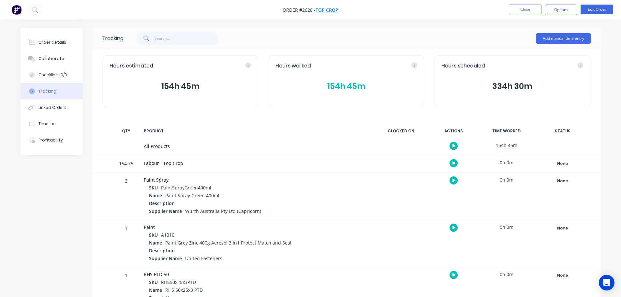
click at [327, 11] on span "Top Crop" at bounding box center [327, 10] width 23 height 6
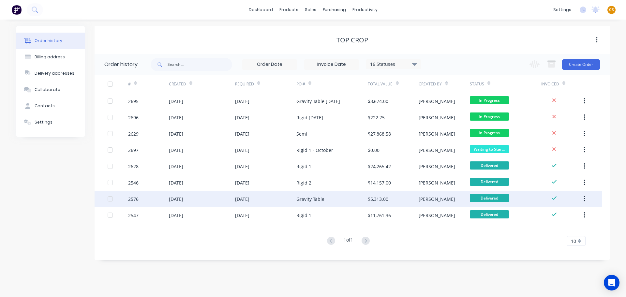
click at [132, 199] on div "2576" at bounding box center [133, 199] width 10 height 7
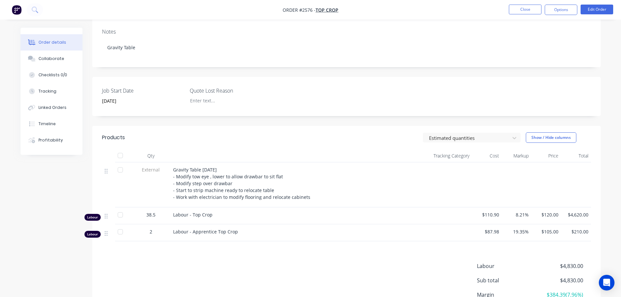
scroll to position [158, 0]
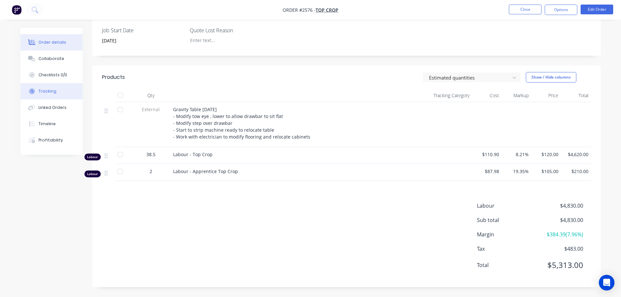
click at [45, 90] on div "Tracking" at bounding box center [47, 91] width 18 height 6
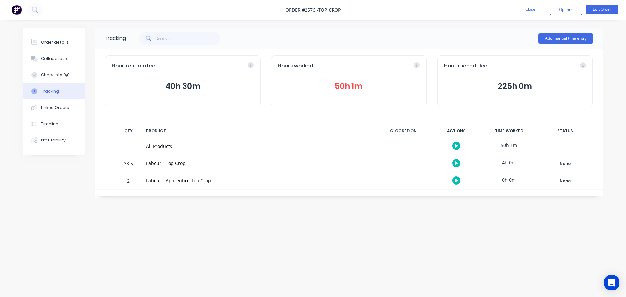
click at [344, 87] on button "50h 1m" at bounding box center [349, 86] width 142 height 12
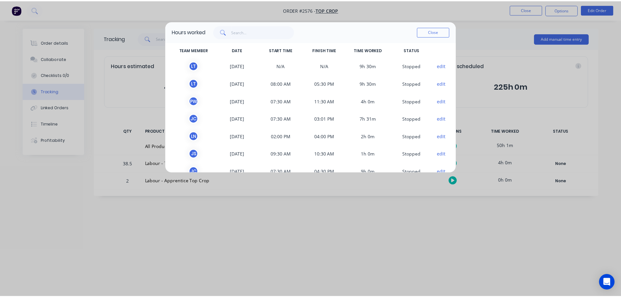
scroll to position [1, 0]
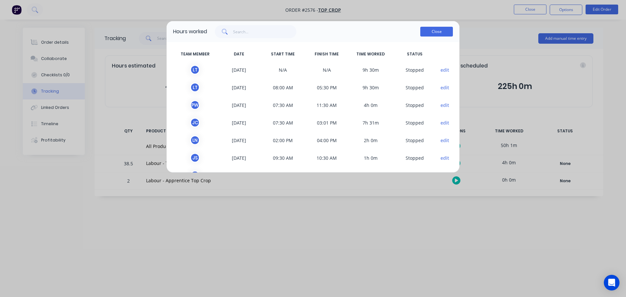
click at [430, 31] on button "Close" at bounding box center [436, 32] width 33 height 10
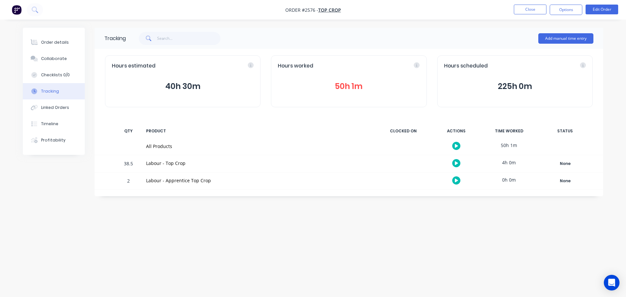
click at [308, 8] on span "Order #2576 -" at bounding box center [301, 10] width 33 height 6
drag, startPoint x: 149, startPoint y: 161, endPoint x: 189, endPoint y: 161, distance: 40.1
click at [189, 161] on div "Labour - Top Crop" at bounding box center [258, 163] width 225 height 7
click at [61, 40] on div "Order details" at bounding box center [55, 42] width 28 height 6
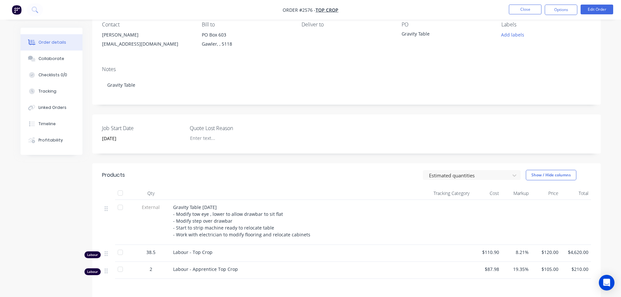
scroll to position [158, 0]
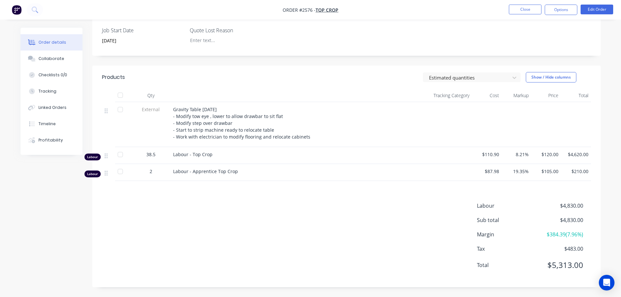
drag, startPoint x: 174, startPoint y: 109, endPoint x: 309, endPoint y: 136, distance: 138.1
click at [309, 136] on div "Gravity Table September 2025 - Modify tow eye , lower to allow drawbar to sit f…" at bounding box center [284, 123] width 223 height 34
click at [245, 216] on div "Labour $4,830.00 Sub total $4,830.00 Margin $384.39 ( 7.96 %) Tax $483.00 Total…" at bounding box center [346, 240] width 489 height 76
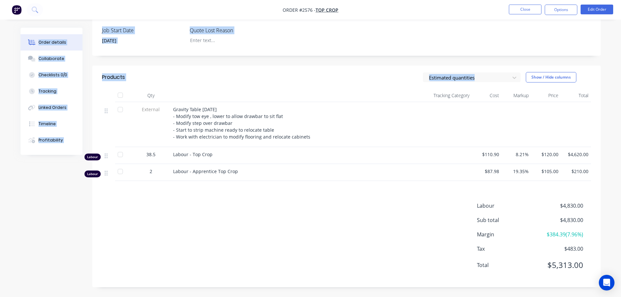
drag, startPoint x: 272, startPoint y: 12, endPoint x: 344, endPoint y: 63, distance: 88.2
click at [344, 63] on div "Order #2576 - Top Crop Close Options Edit Order Order details Collaborate Check…" at bounding box center [310, 69] width 621 height 455
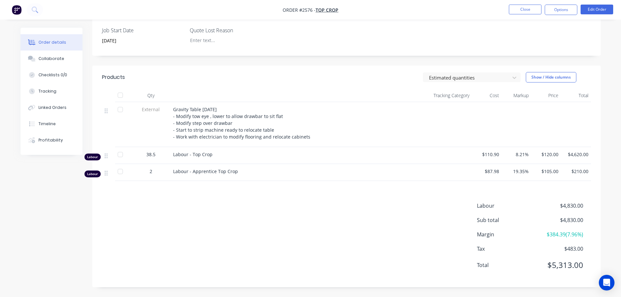
click at [401, 13] on nav "Order #2576 - Top Crop Close Options Edit Order" at bounding box center [310, 10] width 621 height 20
drag, startPoint x: 350, startPoint y: 9, endPoint x: 277, endPoint y: 11, distance: 73.7
click at [277, 11] on nav "Order #2576 - Top Crop Close Options Edit Order" at bounding box center [310, 10] width 621 height 20
click at [50, 90] on div "Tracking" at bounding box center [47, 91] width 18 height 6
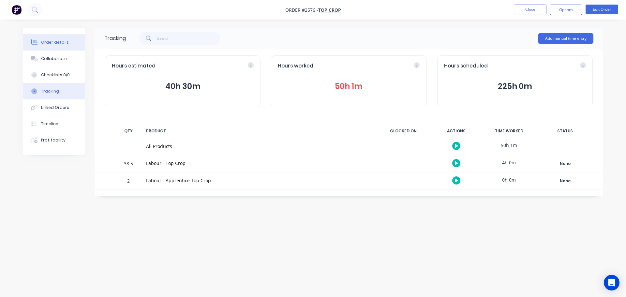
click at [67, 46] on button "Order details" at bounding box center [54, 42] width 62 height 16
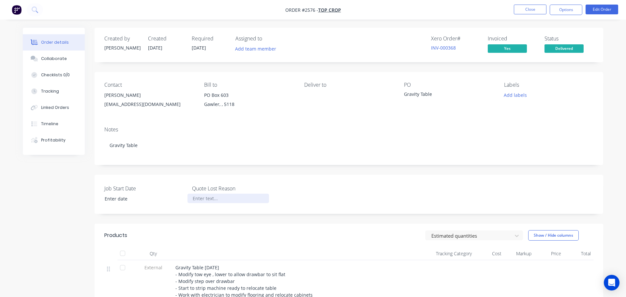
type input "30/09/2025"
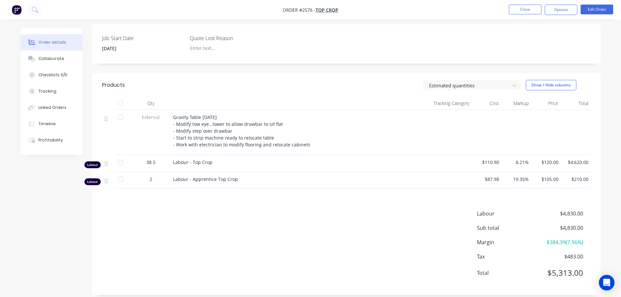
scroll to position [158, 0]
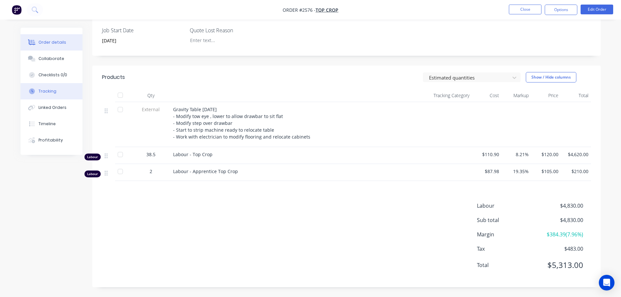
click at [55, 90] on button "Tracking" at bounding box center [52, 91] width 62 height 16
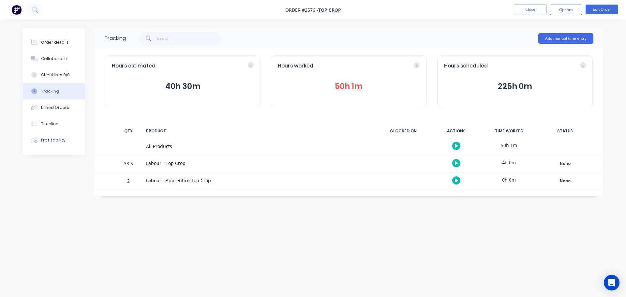
click at [351, 87] on button "50h 1m" at bounding box center [349, 86] width 142 height 12
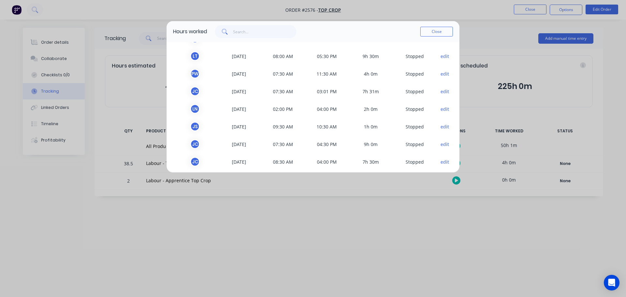
scroll to position [37, 0]
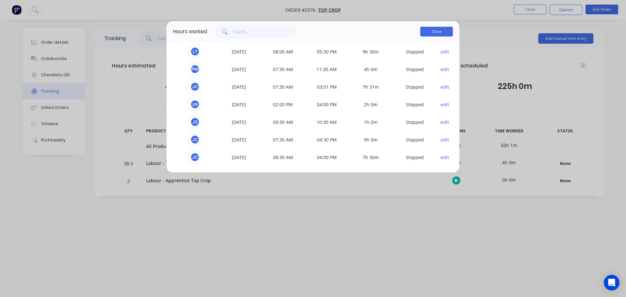
click at [434, 35] on button "Close" at bounding box center [436, 32] width 33 height 10
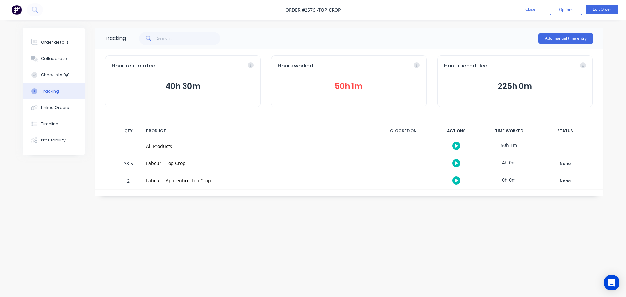
click at [344, 85] on button "50h 1m" at bounding box center [349, 86] width 142 height 12
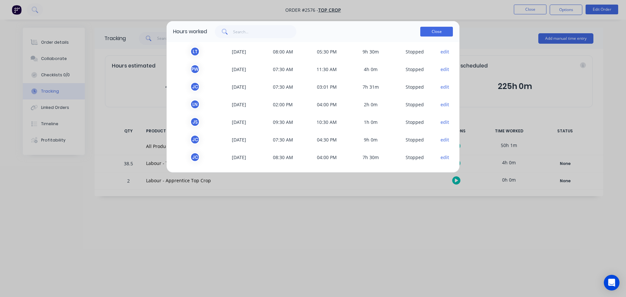
click at [430, 32] on button "Close" at bounding box center [436, 32] width 33 height 10
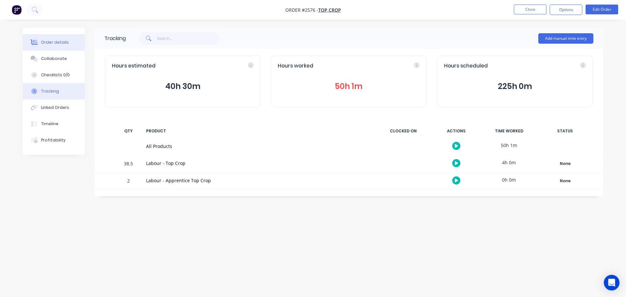
click at [47, 42] on div "Order details" at bounding box center [55, 42] width 28 height 6
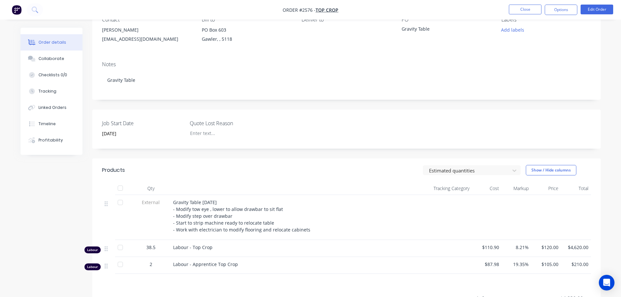
scroll to position [158, 0]
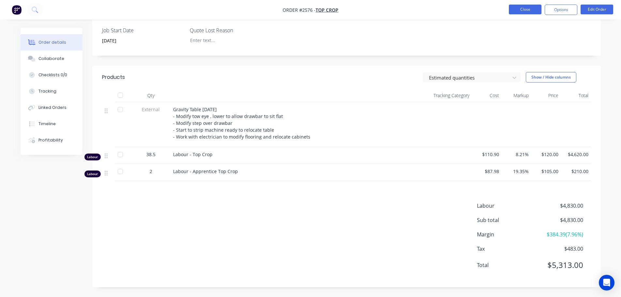
click at [520, 9] on button "Close" at bounding box center [525, 10] width 33 height 10
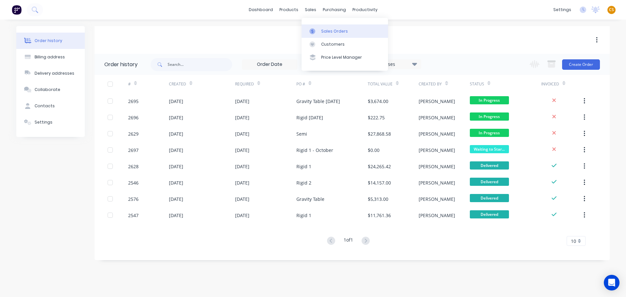
click at [334, 33] on div "Sales Orders" at bounding box center [334, 31] width 27 height 6
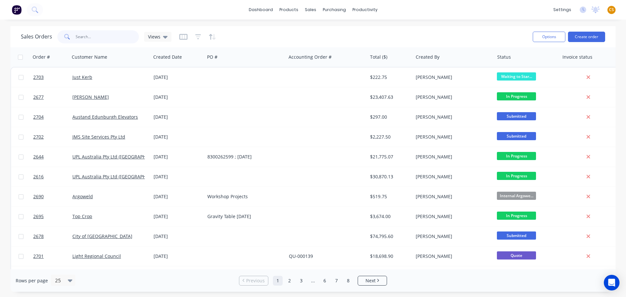
click at [90, 38] on input "text" at bounding box center [108, 36] width 64 height 13
type input "2530"
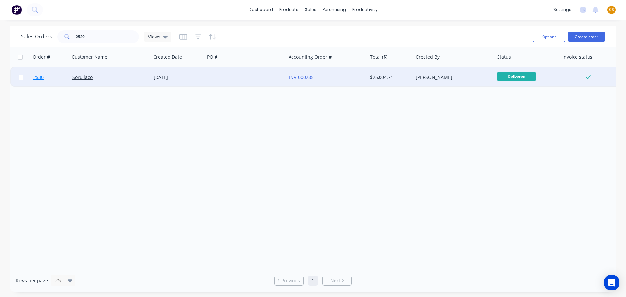
click at [46, 81] on link "2530" at bounding box center [52, 78] width 39 height 20
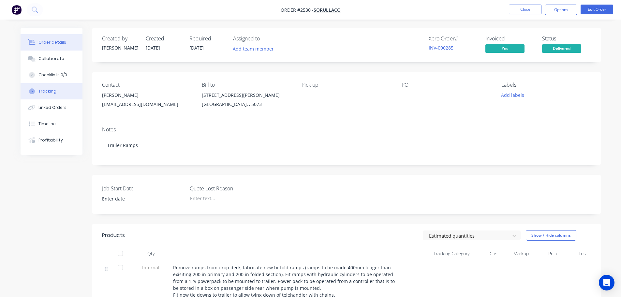
click at [49, 84] on button "Tracking" at bounding box center [52, 91] width 62 height 16
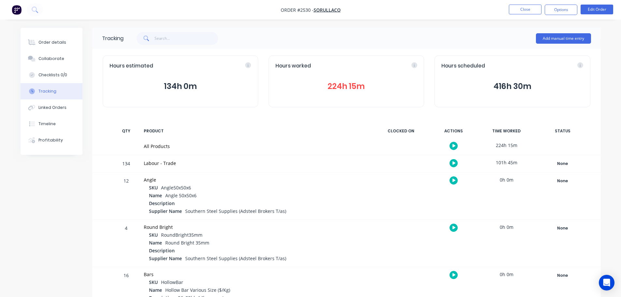
click at [335, 89] on button "224h 15m" at bounding box center [347, 86] width 142 height 12
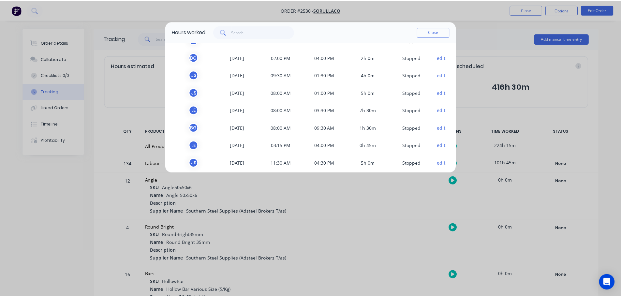
scroll to position [548, 0]
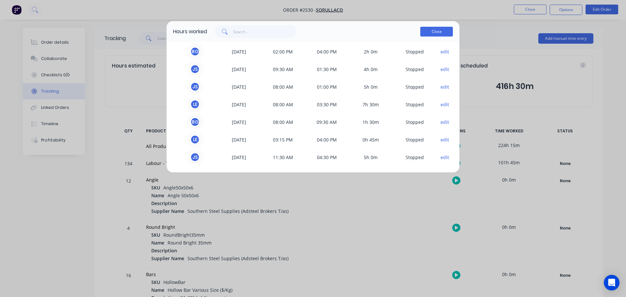
click at [429, 31] on button "Close" at bounding box center [436, 32] width 33 height 10
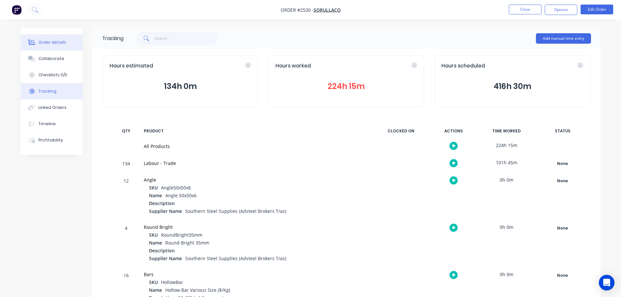
click at [46, 43] on div "Order details" at bounding box center [52, 42] width 28 height 6
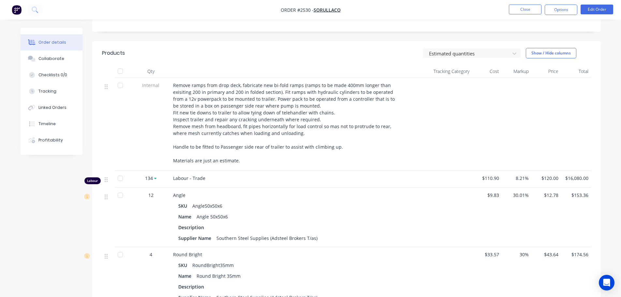
scroll to position [163, 0]
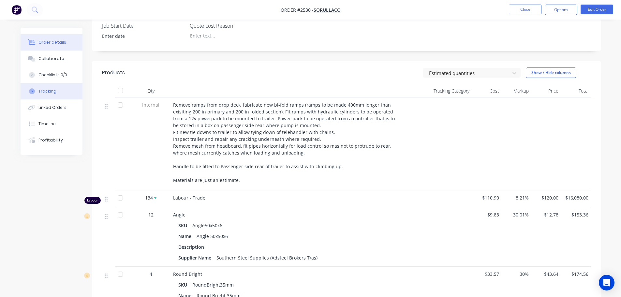
click at [46, 92] on div "Tracking" at bounding box center [47, 91] width 18 height 6
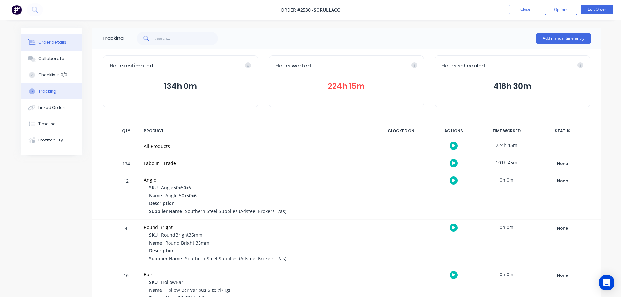
click at [49, 40] on div "Order details" at bounding box center [52, 42] width 28 height 6
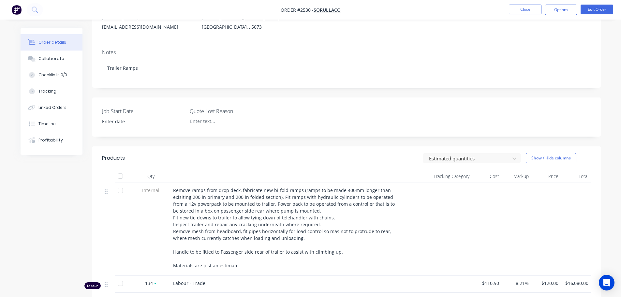
scroll to position [98, 0]
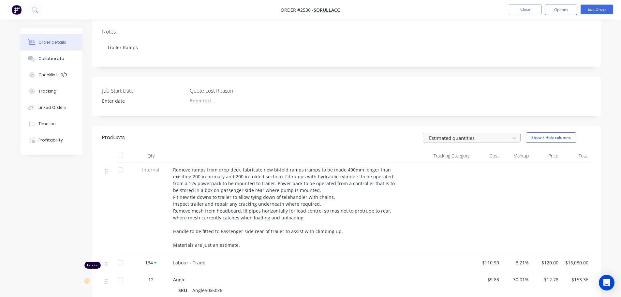
click at [470, 138] on div at bounding box center [468, 138] width 78 height 8
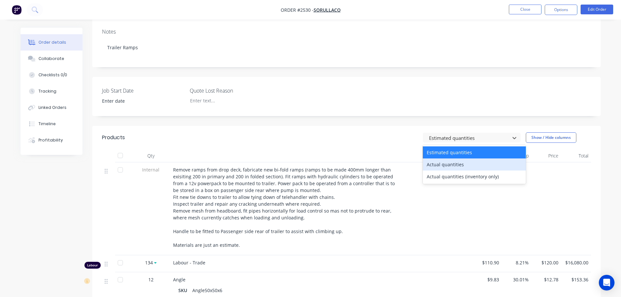
click at [454, 167] on div "Actual quantities" at bounding box center [474, 165] width 103 height 12
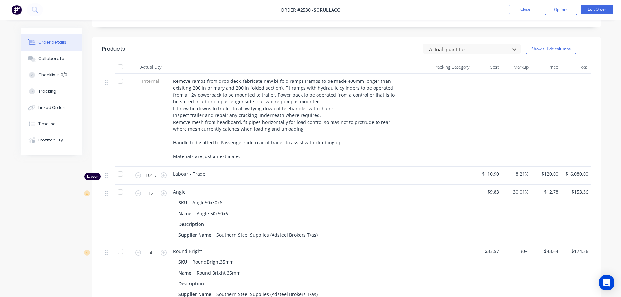
scroll to position [196, 0]
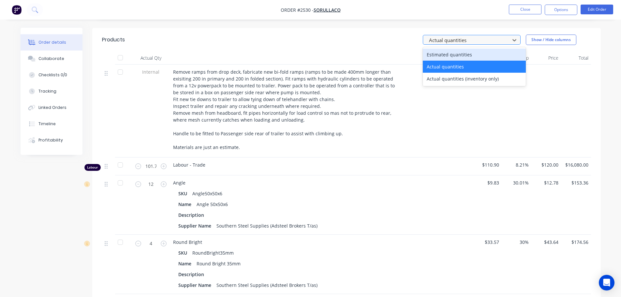
click at [483, 41] on div at bounding box center [468, 40] width 78 height 8
click at [460, 56] on div "Estimated quantities" at bounding box center [474, 55] width 103 height 12
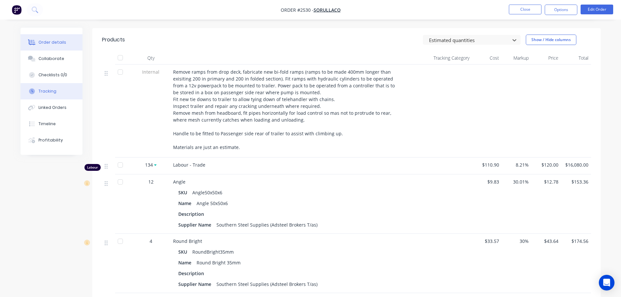
click at [47, 90] on div "Tracking" at bounding box center [47, 91] width 18 height 6
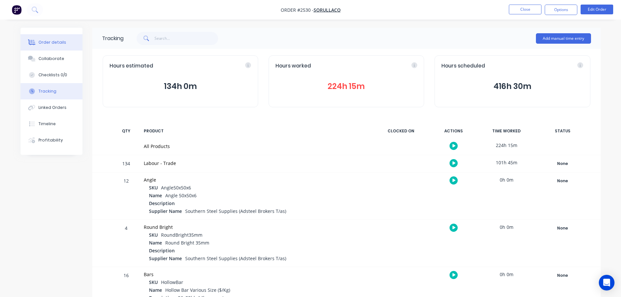
click at [60, 44] on div "Order details" at bounding box center [52, 42] width 28 height 6
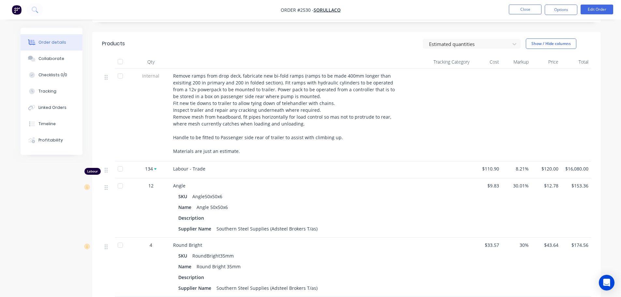
scroll to position [294, 0]
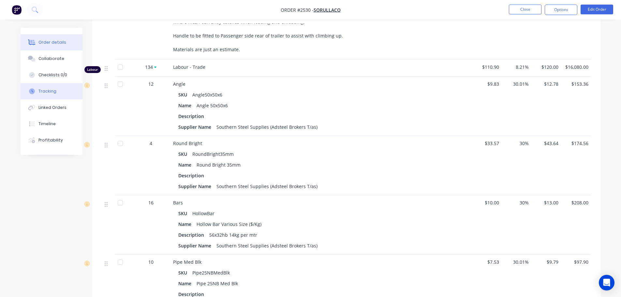
click at [63, 91] on button "Tracking" at bounding box center [52, 91] width 62 height 16
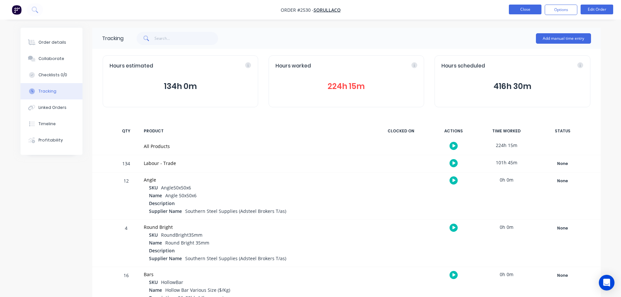
click at [524, 12] on button "Close" at bounding box center [525, 10] width 33 height 10
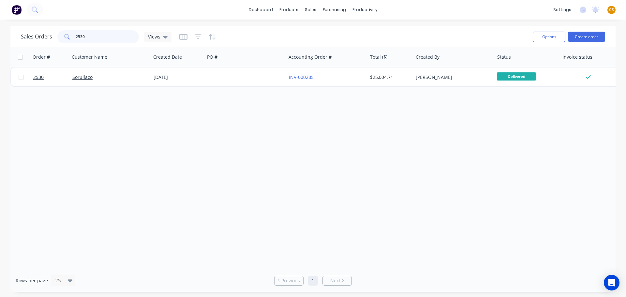
drag, startPoint x: 93, startPoint y: 36, endPoint x: 56, endPoint y: 37, distance: 37.2
click at [56, 37] on div "Sales Orders 2530 Views" at bounding box center [96, 36] width 151 height 13
type input "2683"
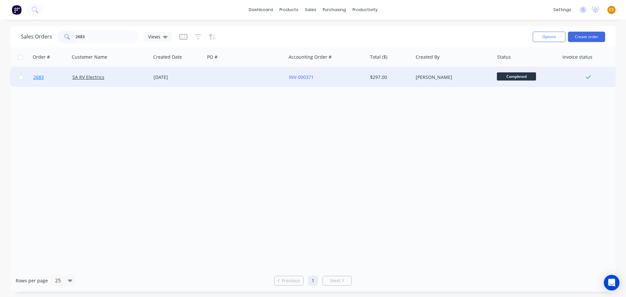
click at [49, 77] on link "2683" at bounding box center [52, 78] width 39 height 20
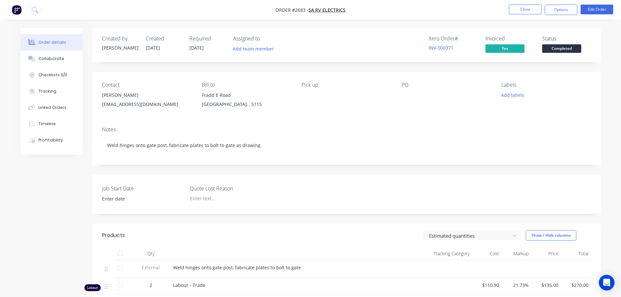
scroll to position [98, 0]
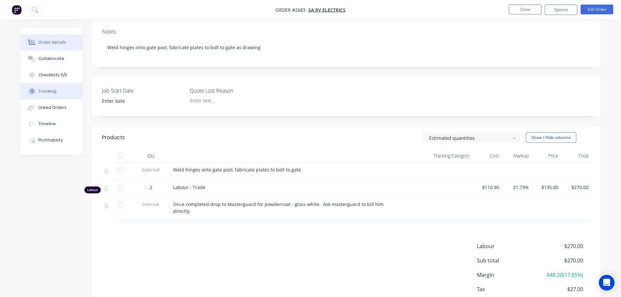
click at [47, 92] on div "Tracking" at bounding box center [47, 91] width 18 height 6
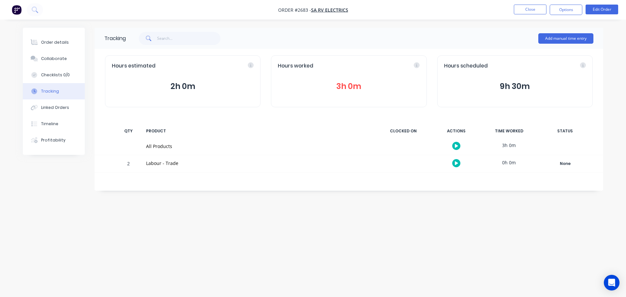
click at [351, 88] on button "3h 0m" at bounding box center [349, 86] width 142 height 12
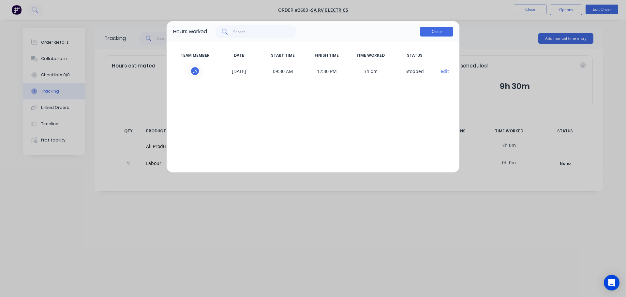
click at [432, 32] on button "Close" at bounding box center [436, 32] width 33 height 10
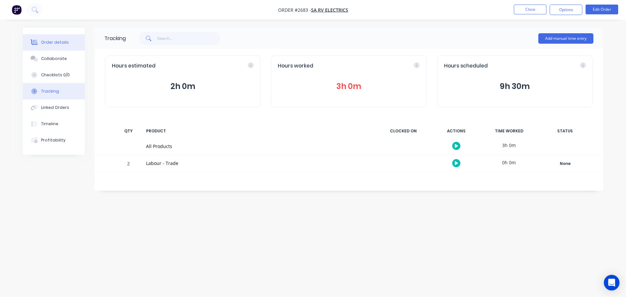
click at [62, 42] on div "Order details" at bounding box center [55, 42] width 28 height 6
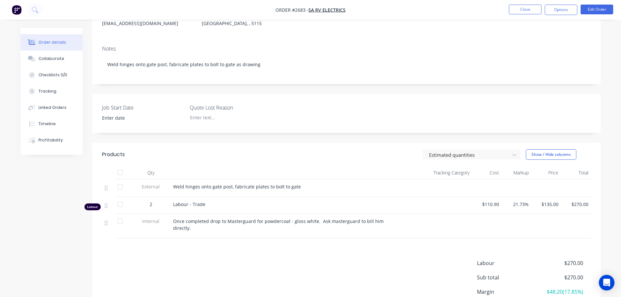
scroll to position [131, 0]
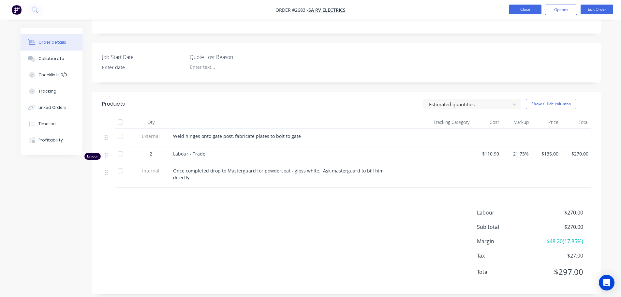
click at [522, 10] on button "Close" at bounding box center [525, 10] width 33 height 10
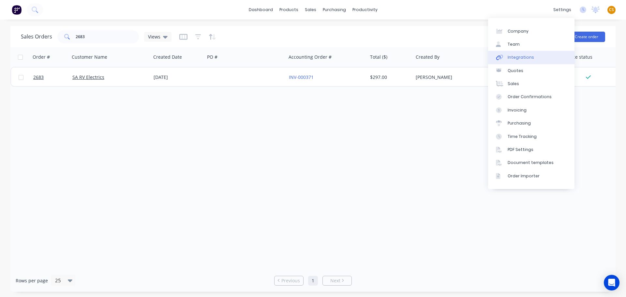
click at [534, 60] on link "Integrations" at bounding box center [531, 57] width 86 height 13
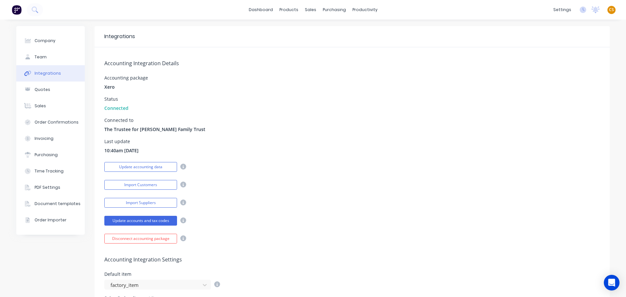
scroll to position [196, 0]
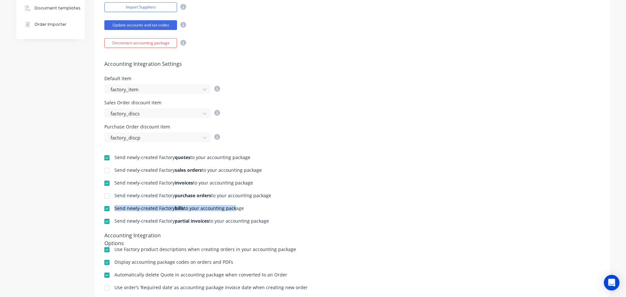
drag, startPoint x: 113, startPoint y: 208, endPoint x: 230, endPoint y: 207, distance: 117.4
click at [230, 207] on div "Send newly-created Factory bills to your accounting package" at bounding box center [178, 208] width 129 height 5
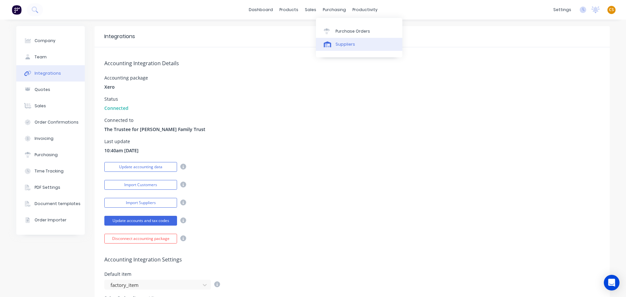
click at [346, 45] on div "Suppliers" at bounding box center [346, 44] width 20 height 6
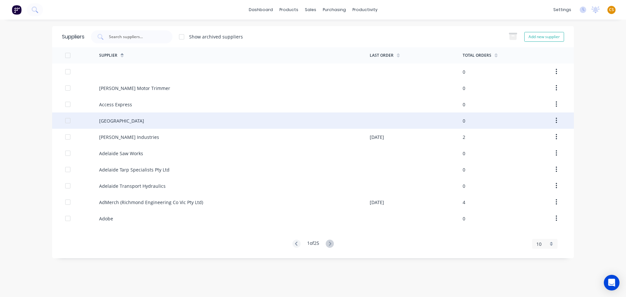
click at [129, 120] on div "Adelaide Electropolishing" at bounding box center [121, 120] width 45 height 7
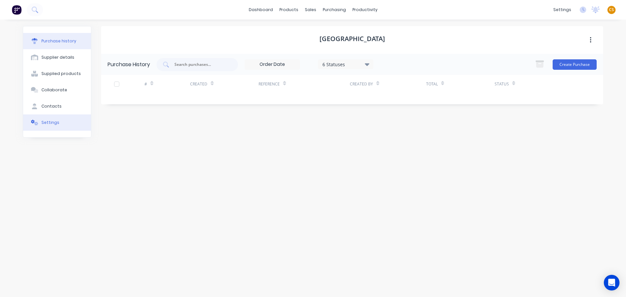
click at [61, 126] on button "Settings" at bounding box center [57, 122] width 68 height 16
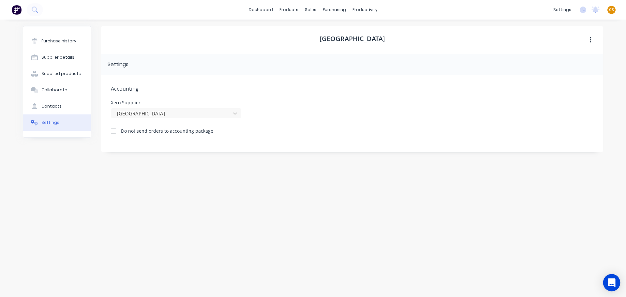
click at [613, 284] on icon "Open Intercom Messenger" at bounding box center [612, 283] width 8 height 8
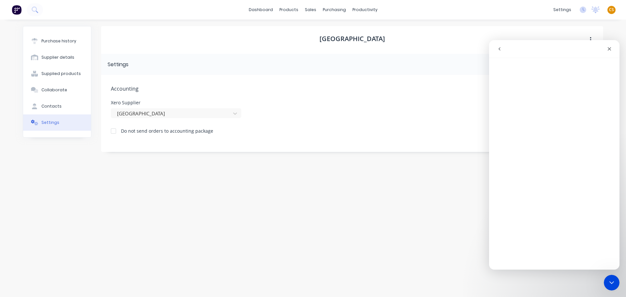
click at [499, 49] on icon "go back" at bounding box center [499, 48] width 5 height 5
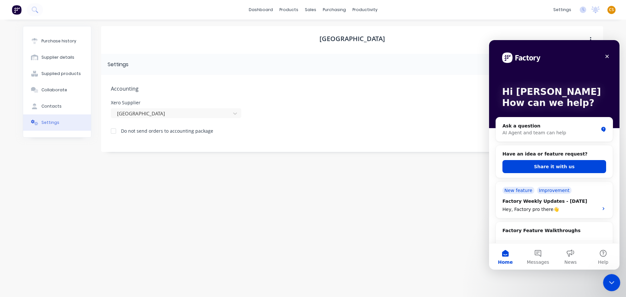
click at [609, 284] on icon "Close Intercom Messenger" at bounding box center [611, 282] width 8 height 8
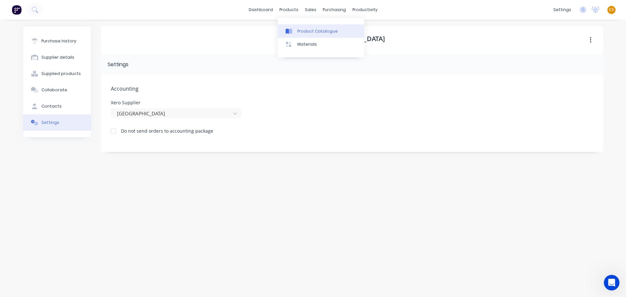
click at [308, 31] on div "Product Catalogue" at bounding box center [317, 31] width 40 height 6
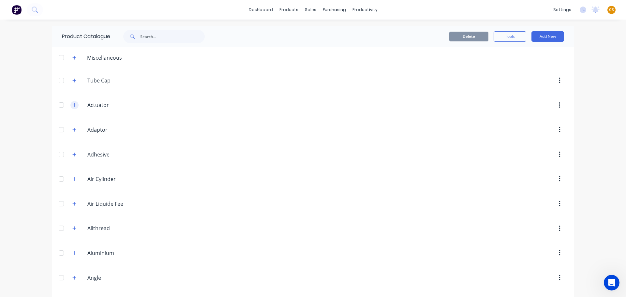
click at [73, 106] on icon "button" at bounding box center [74, 105] width 4 height 5
click at [72, 107] on icon "button" at bounding box center [74, 105] width 4 height 5
click at [88, 106] on input "Actuator" at bounding box center [125, 105] width 77 height 8
click at [89, 129] on input "Adaptor" at bounding box center [125, 130] width 77 height 8
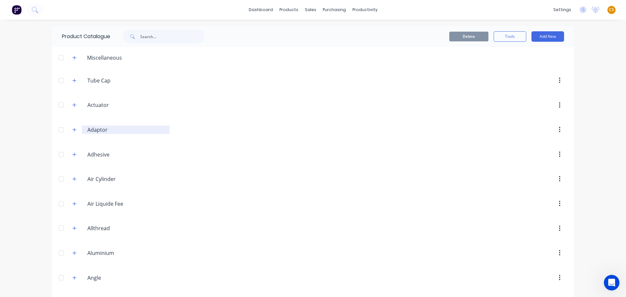
click at [89, 129] on input "Adaptor" at bounding box center [125, 130] width 77 height 8
click at [73, 104] on icon "button" at bounding box center [75, 105] width 4 height 4
click at [72, 152] on icon "button" at bounding box center [74, 153] width 4 height 5
click at [72, 202] on icon "button" at bounding box center [74, 201] width 4 height 5
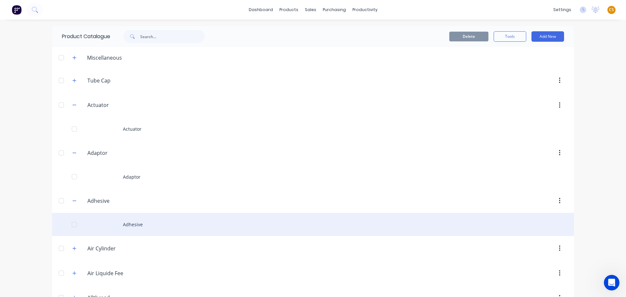
click at [129, 227] on div "Adhesive" at bounding box center [313, 224] width 522 height 23
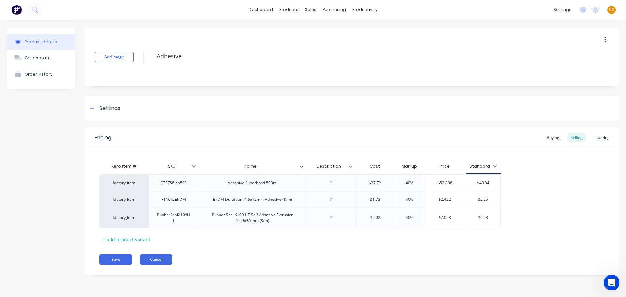
click at [154, 259] on button "Cancel" at bounding box center [156, 259] width 33 height 10
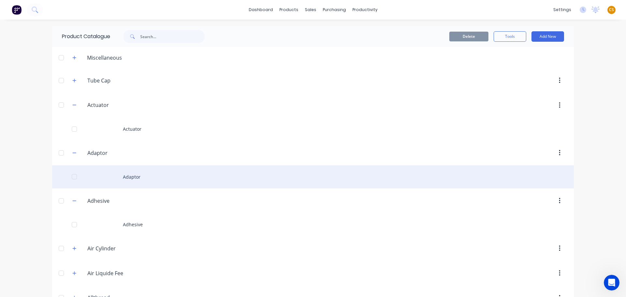
click at [130, 179] on div "Adaptor" at bounding box center [313, 176] width 522 height 23
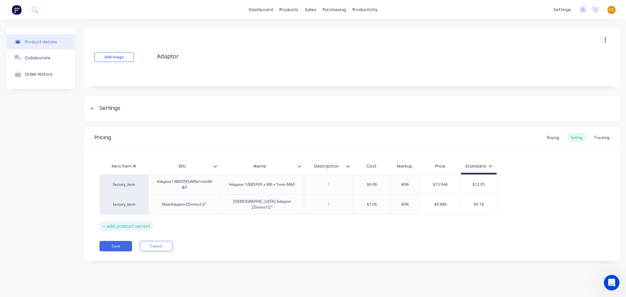
click at [129, 223] on div "+ add product variant" at bounding box center [126, 226] width 54 height 10
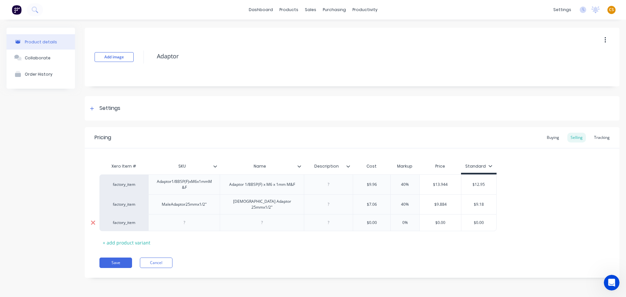
click at [92, 220] on icon at bounding box center [93, 223] width 5 height 7
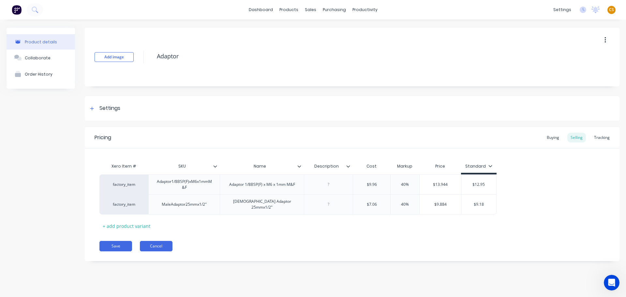
click at [158, 243] on button "Cancel" at bounding box center [156, 246] width 33 height 10
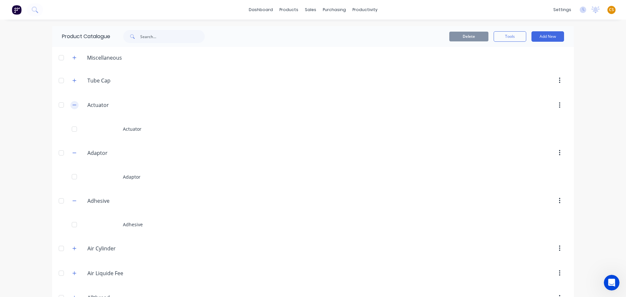
click at [72, 104] on icon "button" at bounding box center [74, 105] width 4 height 5
click at [72, 130] on icon "button" at bounding box center [74, 130] width 4 height 5
click at [73, 154] on icon "button" at bounding box center [74, 154] width 4 height 5
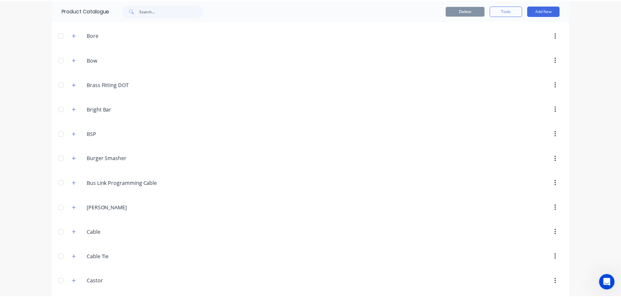
scroll to position [98, 0]
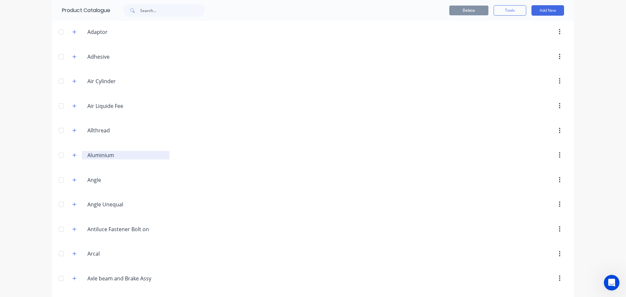
click at [98, 154] on input "Aluminium" at bounding box center [125, 155] width 77 height 8
click at [540, 11] on button "Add New" at bounding box center [548, 10] width 33 height 10
click at [73, 154] on icon "button" at bounding box center [75, 155] width 4 height 4
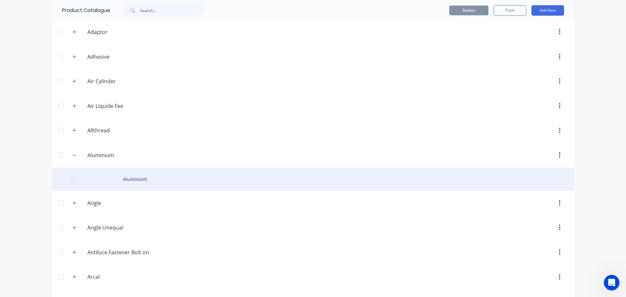
click at [131, 181] on div "Aluminium" at bounding box center [313, 179] width 522 height 23
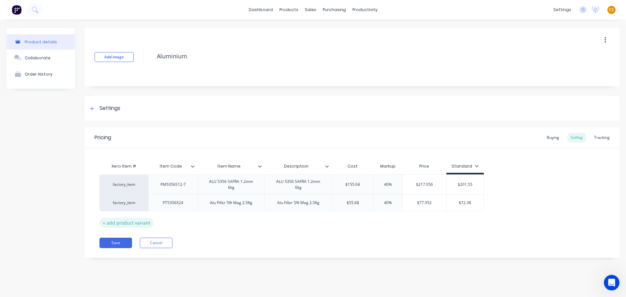
click at [135, 219] on div "+ add product variant" at bounding box center [126, 223] width 54 height 10
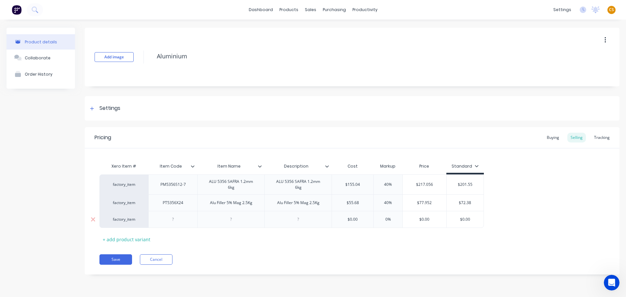
click at [167, 217] on div at bounding box center [173, 219] width 33 height 8
type textarea "x"
click at [328, 167] on icon at bounding box center [327, 166] width 4 height 4
click at [261, 165] on icon at bounding box center [260, 166] width 4 height 4
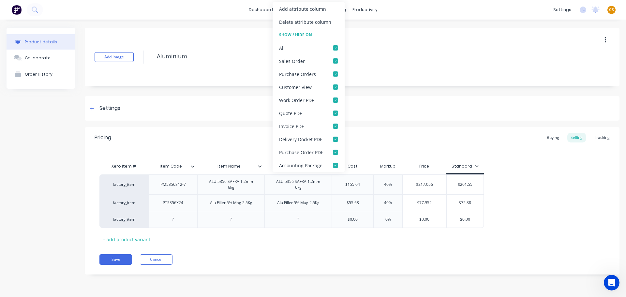
click at [236, 243] on div "Pricing Buying Selling Tracking Xero Item # Item Code Item Name Description Cos…" at bounding box center [352, 200] width 535 height 147
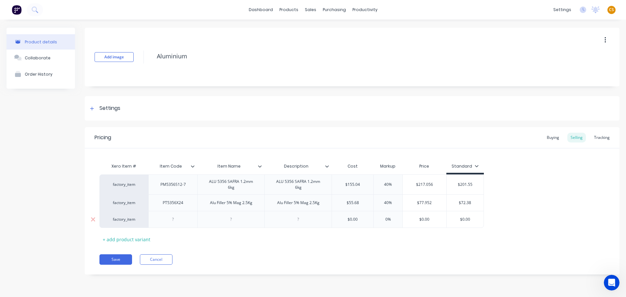
click at [218, 216] on div at bounding box center [231, 219] width 33 height 8
click at [110, 260] on button "Save" at bounding box center [115, 263] width 33 height 10
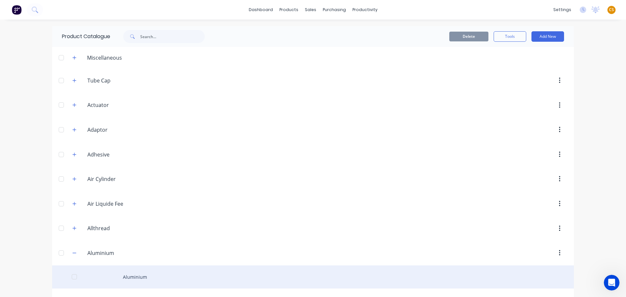
click at [133, 280] on div "Aluminium" at bounding box center [313, 277] width 522 height 23
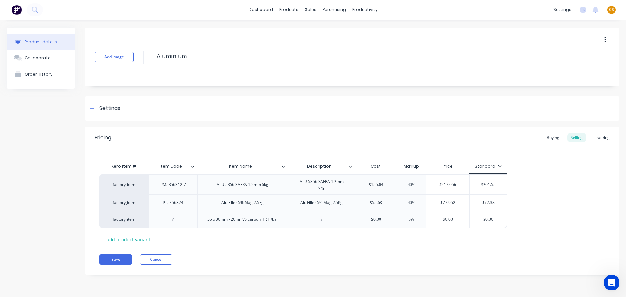
click at [285, 166] on icon at bounding box center [284, 166] width 4 height 4
click at [331, 251] on div "Pricing Buying Selling Tracking Xero Item # Item Code Item Name Description Cos…" at bounding box center [352, 200] width 535 height 147
click at [350, 164] on icon at bounding box center [351, 166] width 4 height 4
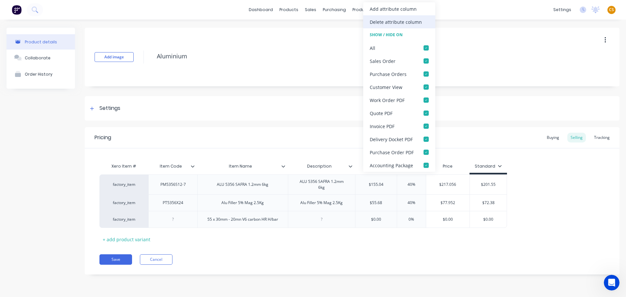
click at [383, 22] on div "Delete attribute column" at bounding box center [396, 22] width 52 height 7
type textarea "x"
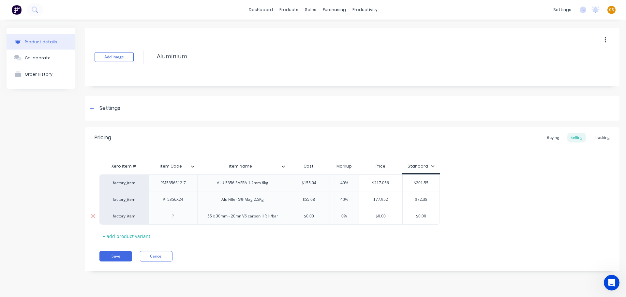
type input "$0.00"
drag, startPoint x: 315, startPoint y: 215, endPoint x: 298, endPoint y: 214, distance: 17.3
click at [298, 214] on input "$0.00" at bounding box center [308, 216] width 41 height 6
type textarea "x"
type input "5"
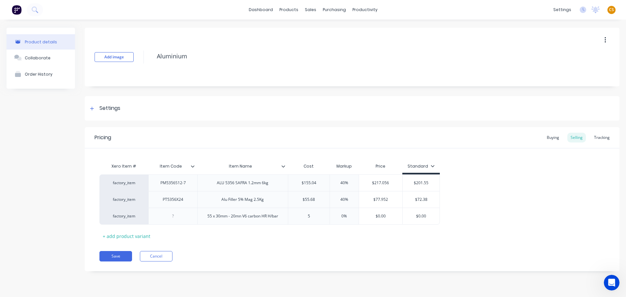
type textarea "x"
type input "56"
type textarea "x"
type input "560."
type textarea "x"
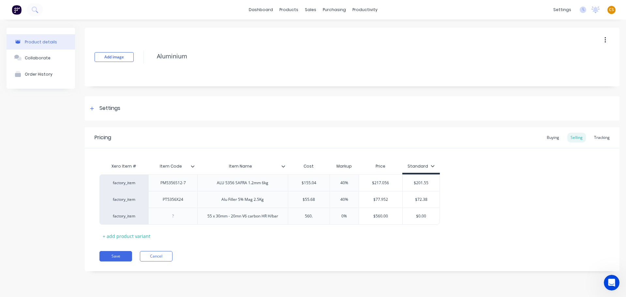
type input "560.3"
type textarea "x"
type input "560.35"
type input "0%"
type textarea "x"
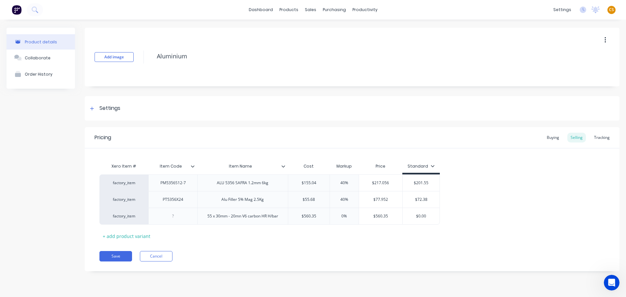
type input "0%4"
type textarea "x"
type input "0%40"
type input "$784.49"
type input "$0.00"
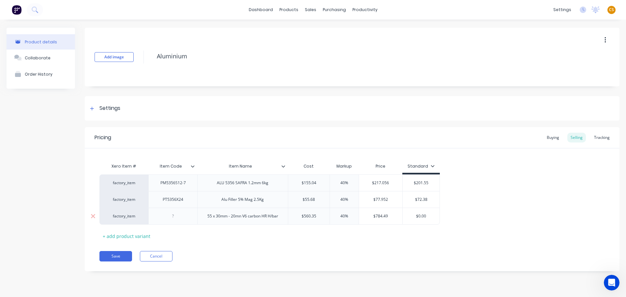
click at [419, 216] on input "$0.00" at bounding box center [421, 216] width 37 height 6
type textarea "x"
type input "$7"
type textarea "x"
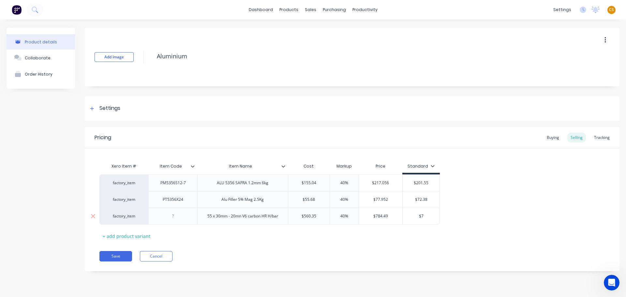
type input "$78"
type textarea "x"
type input "$784"
type textarea "x"
type input "$784."
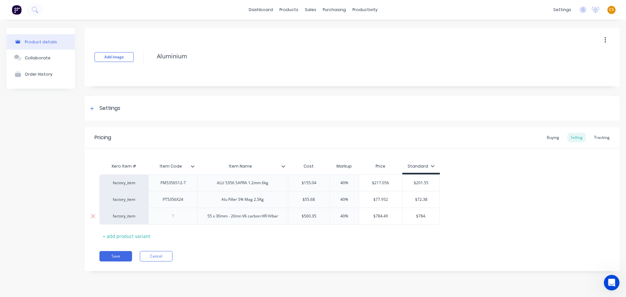
type textarea "x"
type input "$784.4"
type textarea "x"
type input "$784.49"
click at [502, 224] on div "factory_item PM5356S12-7 ALU 5356 SAFRA 1.2mm 6kg $155.04 40% $217.056 $201.55 …" at bounding box center [352, 200] width 506 height 50
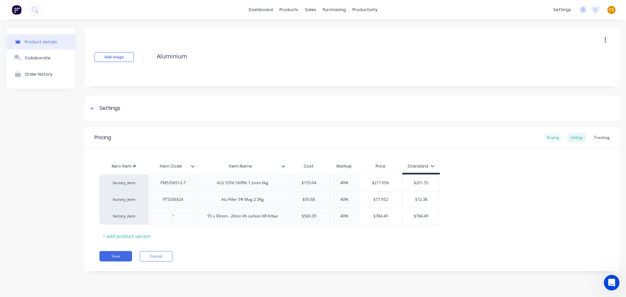
click at [548, 138] on div "Buying" at bounding box center [553, 138] width 19 height 10
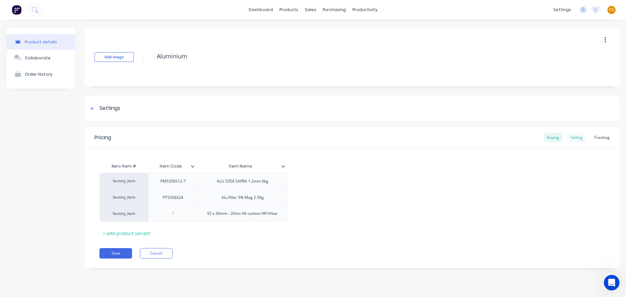
click at [576, 139] on div "Selling" at bounding box center [577, 138] width 19 height 10
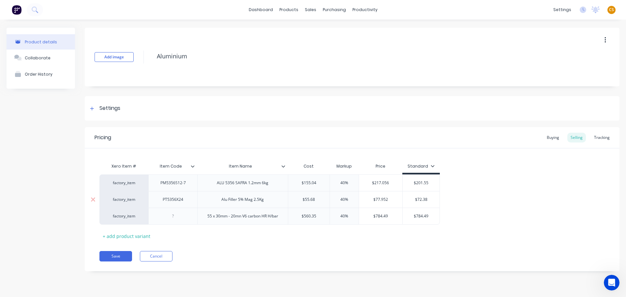
type input "$72.38"
click at [419, 198] on input "$72.38" at bounding box center [421, 200] width 37 height 6
type input "$201.55"
click at [419, 182] on input "$201.55" at bounding box center [421, 183] width 37 height 6
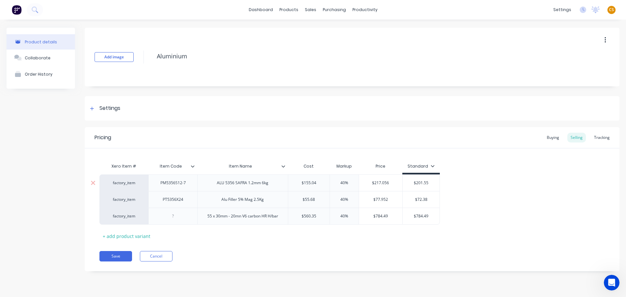
type textarea "x"
type input "$21"
type textarea "x"
type input "$217"
type textarea "x"
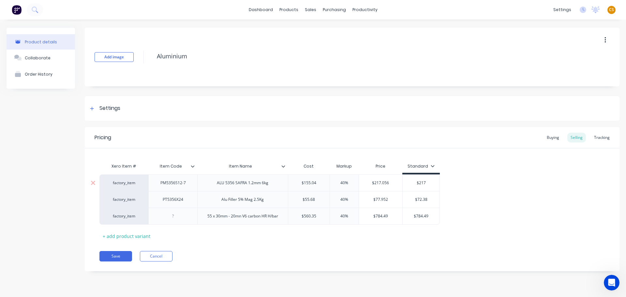
type input "$217."
type textarea "x"
type input "$217.0"
type textarea "x"
type input "$217.06"
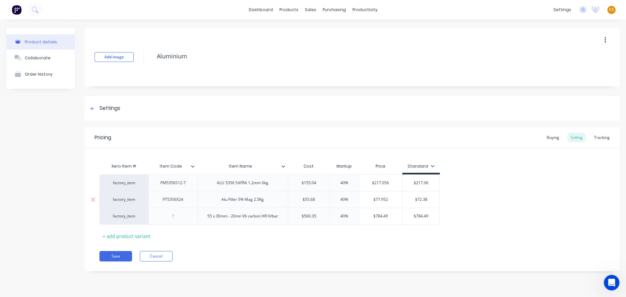
click at [421, 199] on input "$72.38" at bounding box center [421, 200] width 37 height 6
type textarea "x"
type input "$7"
type textarea "x"
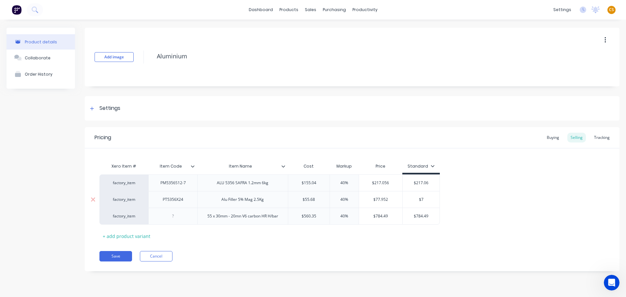
type input "$77"
type textarea "x"
type input "$77."
type textarea "x"
type input "$77.9"
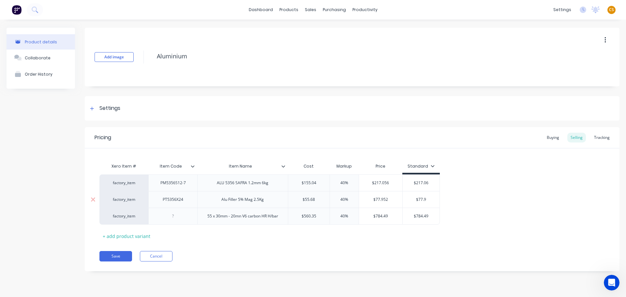
type textarea "x"
type input "$77.95"
click at [469, 197] on div "factory_item PM5356S12-7 ALU 5356 SAFRA 1.2mm 6kg $155.04 40% $217.056 $217.06 …" at bounding box center [352, 200] width 506 height 50
click at [416, 165] on div "Standard" at bounding box center [421, 166] width 27 height 6
click at [476, 193] on div "factory_item PM5356S12-7 ALU 5356 SAFRA 1.2mm 6kg $155.04 40% $217.056 $217.06 …" at bounding box center [352, 200] width 506 height 50
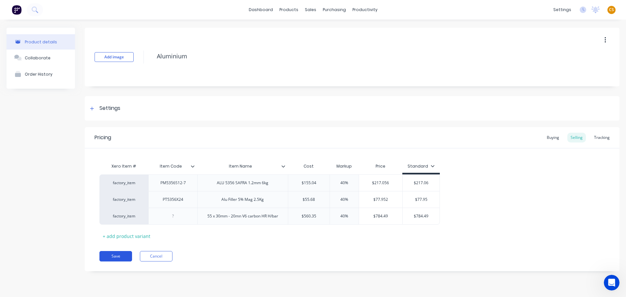
click at [114, 256] on button "Save" at bounding box center [115, 256] width 33 height 10
type textarea "x"
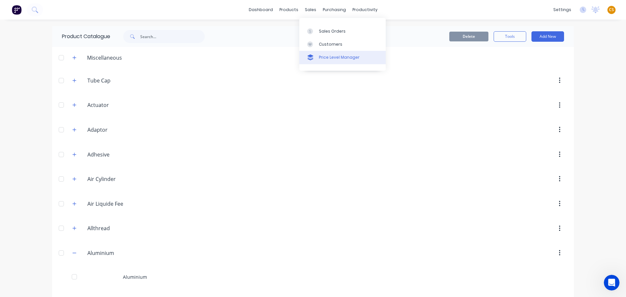
click at [323, 60] on div "Price Level Manager" at bounding box center [339, 57] width 41 height 6
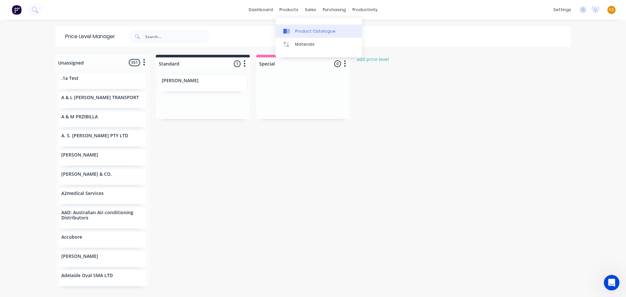
click at [306, 31] on div "Product Catalogue" at bounding box center [315, 31] width 40 height 6
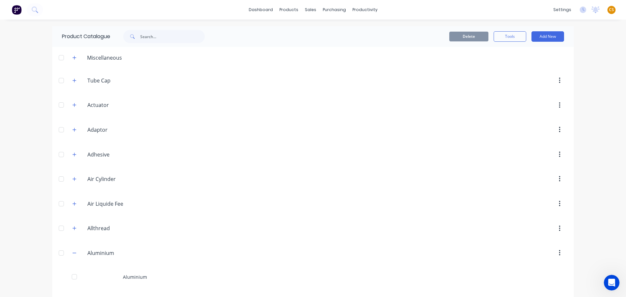
click at [71, 38] on div "Product Catalogue" at bounding box center [81, 36] width 58 height 21
drag, startPoint x: 71, startPoint y: 38, endPoint x: 102, endPoint y: 37, distance: 30.4
click at [102, 37] on div "Product Catalogue" at bounding box center [81, 36] width 58 height 21
click at [325, 31] on div "Sales Orders" at bounding box center [332, 31] width 27 height 6
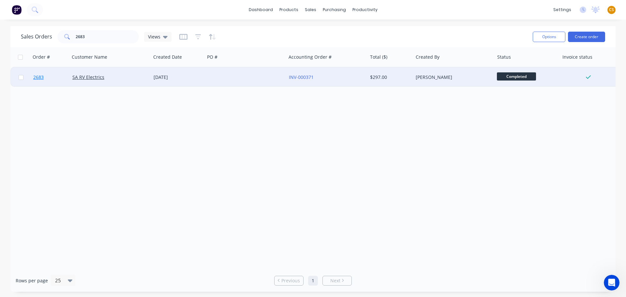
click at [48, 78] on link "2683" at bounding box center [52, 78] width 39 height 20
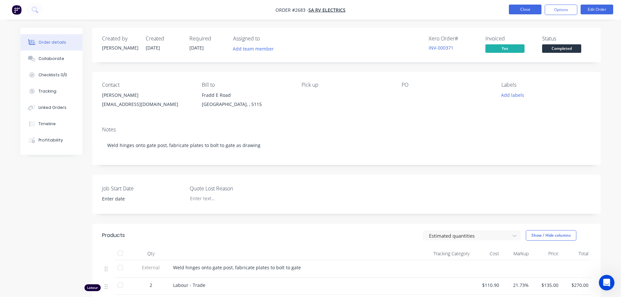
click at [529, 9] on button "Close" at bounding box center [525, 10] width 33 height 10
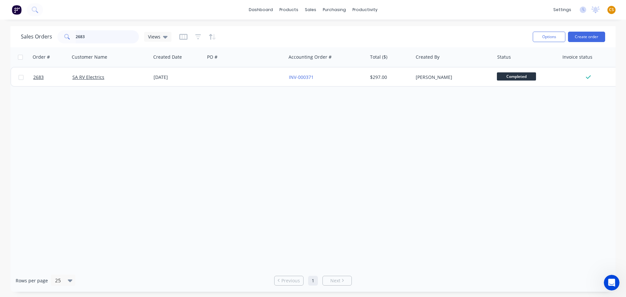
drag, startPoint x: 87, startPoint y: 38, endPoint x: 15, endPoint y: 34, distance: 72.2
click at [21, 35] on div "Sales Orders 2683 Views" at bounding box center [96, 36] width 151 height 13
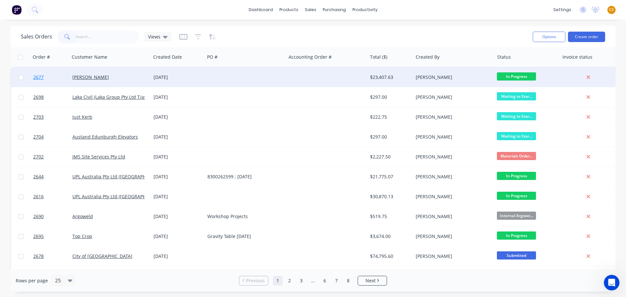
click at [47, 76] on link "2677" at bounding box center [52, 78] width 39 height 20
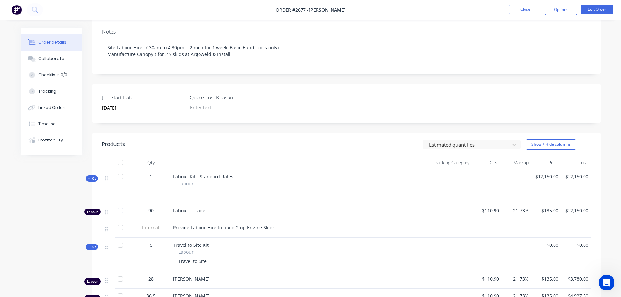
scroll to position [336, 0]
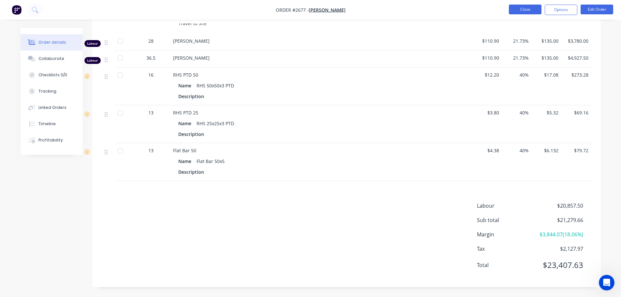
click at [519, 10] on button "Close" at bounding box center [525, 10] width 33 height 10
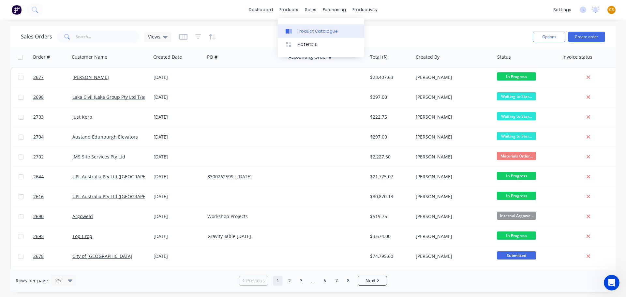
click at [320, 31] on div "Product Catalogue" at bounding box center [317, 31] width 40 height 6
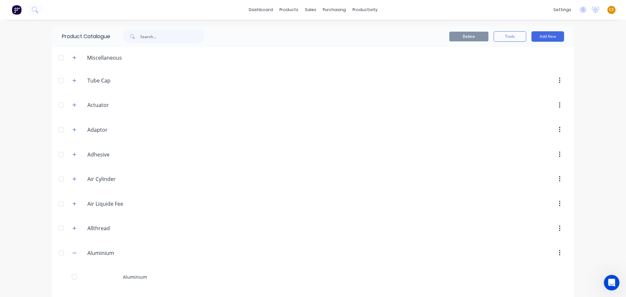
scroll to position [196, 0]
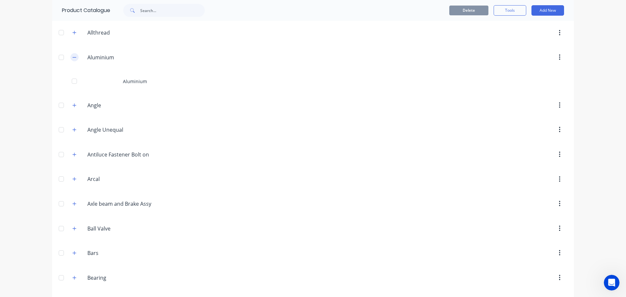
click at [72, 60] on button "button" at bounding box center [74, 57] width 8 height 8
click at [73, 107] on icon "button" at bounding box center [74, 106] width 4 height 5
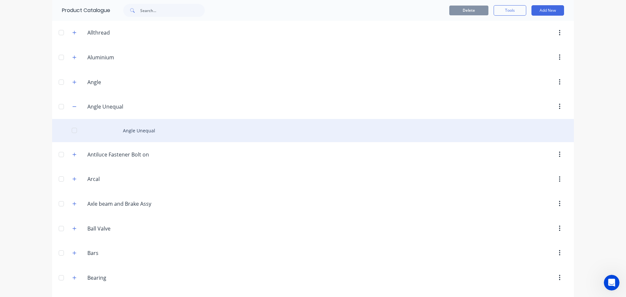
click at [129, 134] on div "Angle Unequal" at bounding box center [313, 130] width 522 height 23
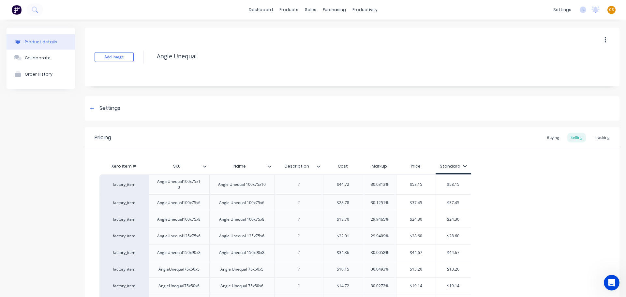
scroll to position [95, 0]
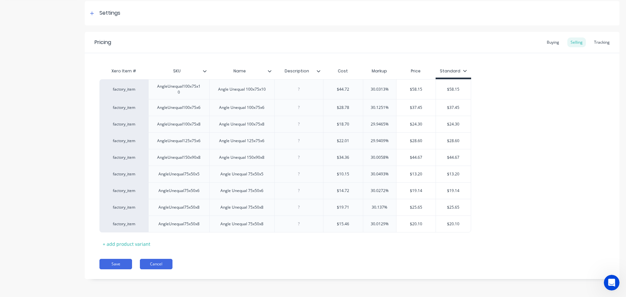
click at [161, 266] on button "Cancel" at bounding box center [156, 264] width 33 height 10
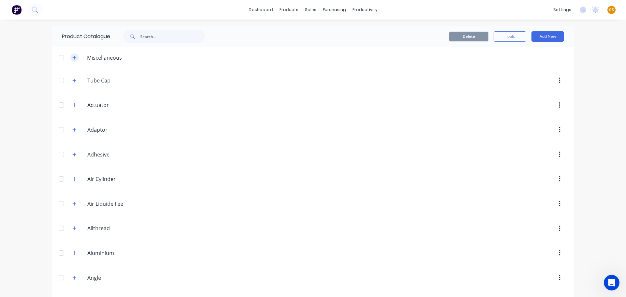
click at [73, 58] on icon "button" at bounding box center [75, 58] width 4 height 4
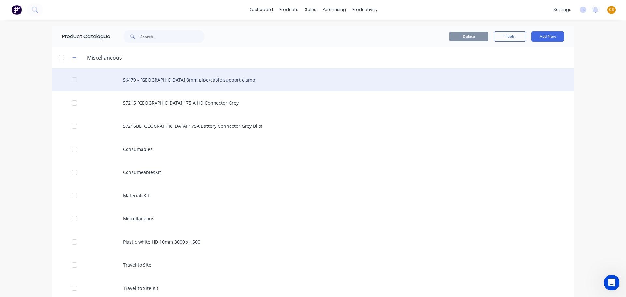
click at [168, 81] on div "56479 - Narva 8mm pipe/cable support clamp" at bounding box center [313, 79] width 522 height 23
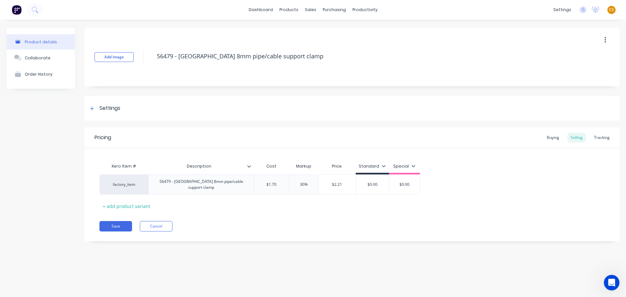
click at [249, 166] on icon at bounding box center [249, 166] width 4 height 4
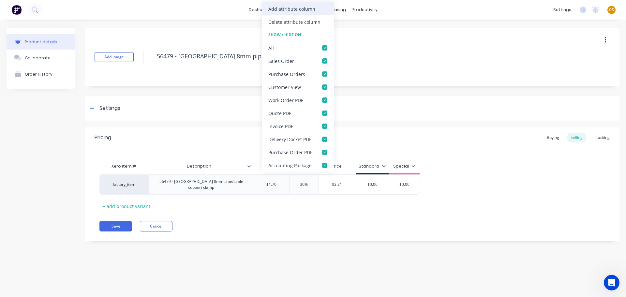
click at [287, 10] on div "Add attribute column" at bounding box center [291, 9] width 47 height 7
type textarea "x"
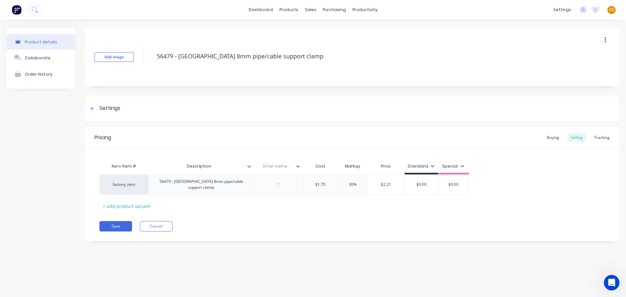
click at [273, 167] on input "text" at bounding box center [276, 166] width 45 height 6
type input "SKU"
click at [281, 184] on div at bounding box center [278, 184] width 33 height 8
drag, startPoint x: 280, startPoint y: 172, endPoint x: 155, endPoint y: 171, distance: 124.9
click at [155, 171] on div "Xero Item # Description SKU Cost Markup Price Standard Special" at bounding box center [284, 167] width 370 height 15
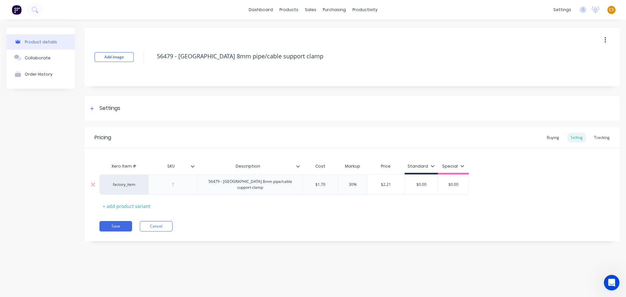
click at [171, 183] on div at bounding box center [173, 184] width 33 height 8
type textarea "x"
click at [212, 185] on div "56479 - Narva 8mm pipe/cable support clamp" at bounding box center [250, 184] width 100 height 14
click at [174, 185] on div at bounding box center [173, 183] width 33 height 8
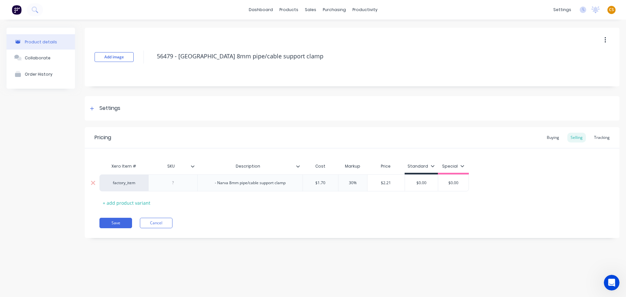
type textarea "x"
paste div
click at [204, 183] on div "- Narva 8mm pipe/cable support clamp" at bounding box center [243, 183] width 81 height 8
click at [203, 209] on div "Pricing Buying Selling Tracking Xero Item # SKU Description Cost Markup Price S…" at bounding box center [352, 182] width 535 height 111
click at [192, 168] on icon at bounding box center [193, 166] width 4 height 4
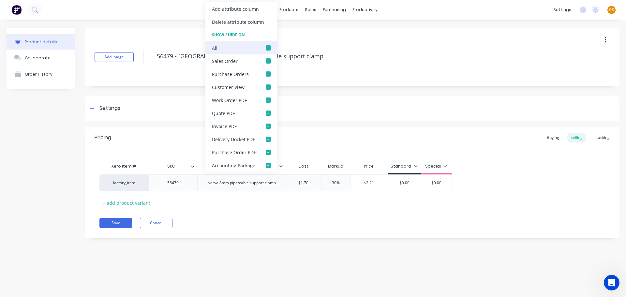
click at [266, 49] on div at bounding box center [268, 47] width 13 height 13
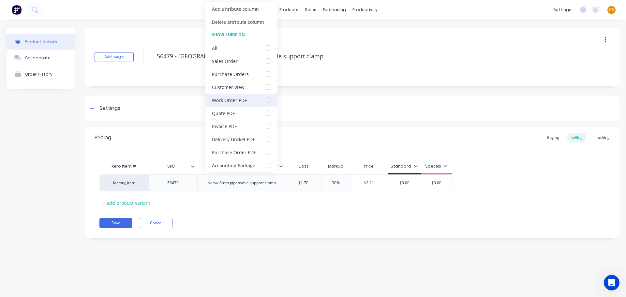
click at [268, 101] on div at bounding box center [268, 100] width 13 height 13
click at [267, 99] on div at bounding box center [268, 100] width 13 height 13
click at [268, 87] on div at bounding box center [268, 87] width 13 height 13
click at [268, 48] on div at bounding box center [268, 47] width 13 height 13
click at [231, 216] on div "Pricing Buying Selling Tracking Xero Item # SKU Description Cost Markup Price S…" at bounding box center [352, 182] width 535 height 111
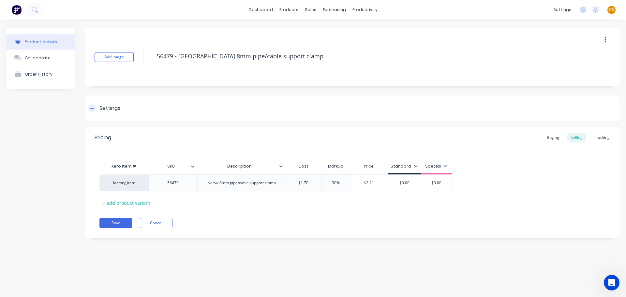
click at [93, 108] on icon at bounding box center [92, 109] width 4 height 4
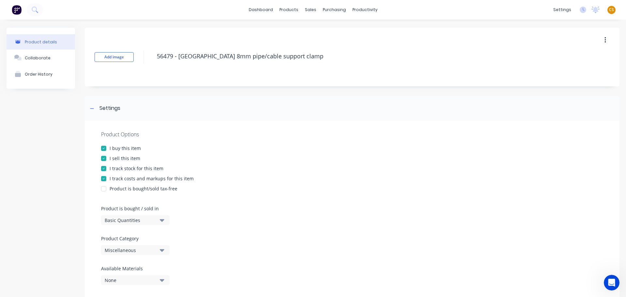
click at [136, 251] on div "Miscellaneous" at bounding box center [131, 250] width 52 height 7
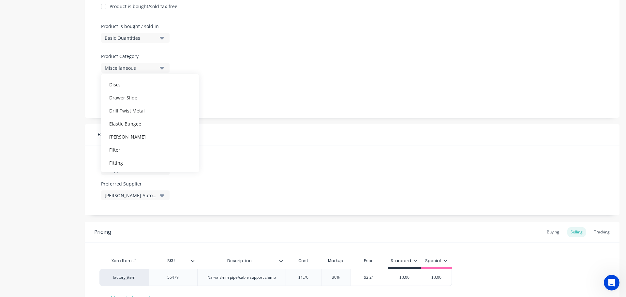
scroll to position [236, 0]
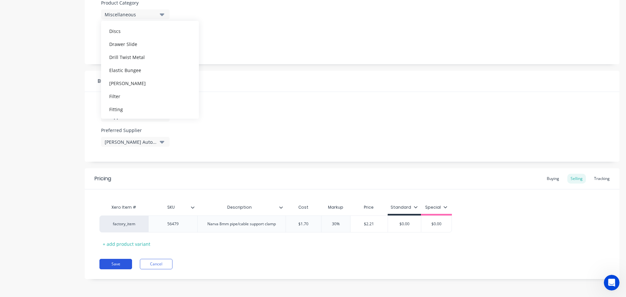
click at [107, 266] on button "Save" at bounding box center [115, 264] width 33 height 10
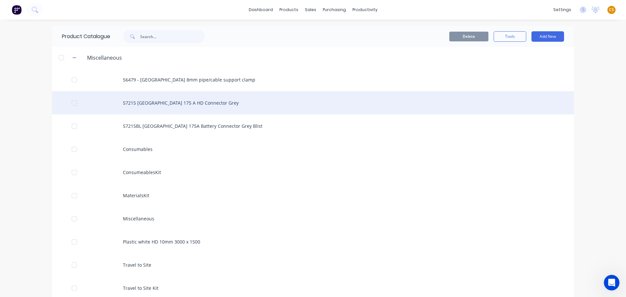
click at [158, 105] on div "57215 Narva 175 A HD Connector Grey" at bounding box center [313, 102] width 522 height 23
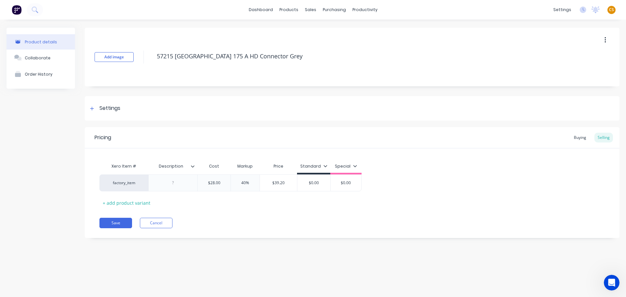
click at [192, 165] on icon at bounding box center [193, 166] width 4 height 4
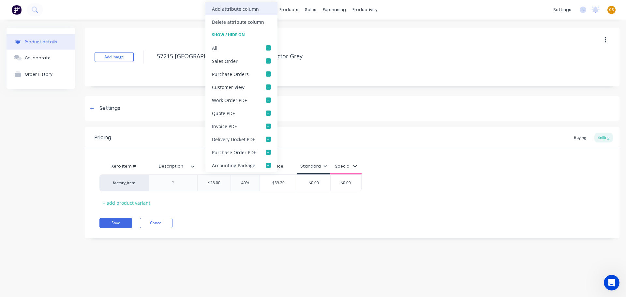
click at [244, 9] on div "Add attribute column" at bounding box center [235, 9] width 47 height 7
type textarea "x"
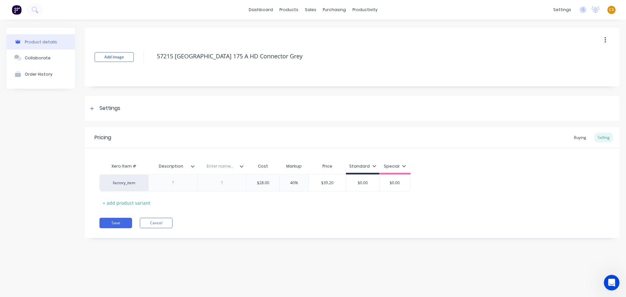
click at [221, 167] on input "text" at bounding box center [219, 166] width 45 height 6
type input "s"
type input "SKU"
click at [232, 207] on div "Xero Item # Description SKU Cost Markup Price Standard Special factory_item $28…" at bounding box center [352, 184] width 506 height 48
drag, startPoint x: 220, startPoint y: 173, endPoint x: 159, endPoint y: 173, distance: 61.6
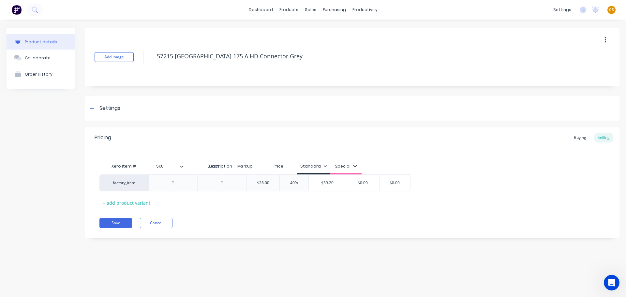
click at [159, 173] on div "Xero Item # Description SKU Cost Markup Price Standard Special" at bounding box center [254, 167] width 311 height 15
click at [124, 222] on button "Save" at bounding box center [115, 223] width 33 height 10
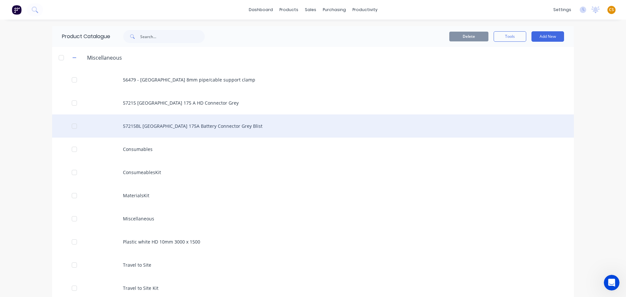
click at [152, 127] on div "57215BL Narva 175A Battery Connector Grey Blist" at bounding box center [313, 125] width 522 height 23
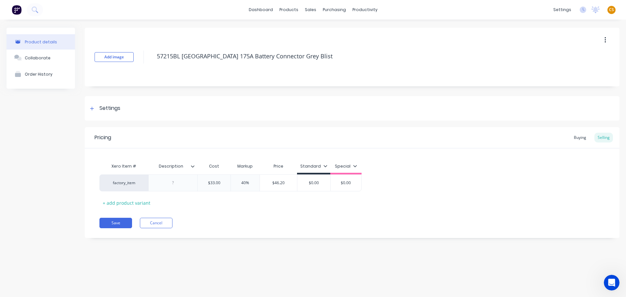
click at [191, 165] on icon at bounding box center [193, 166] width 4 height 4
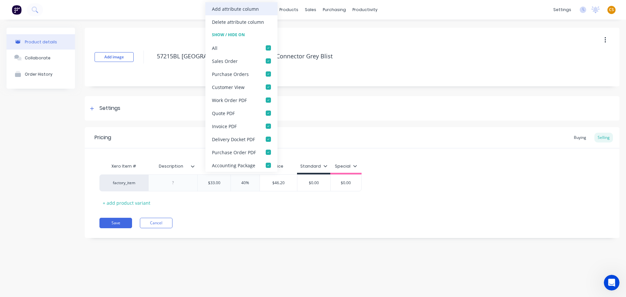
click at [227, 8] on div "Add attribute column" at bounding box center [235, 9] width 47 height 7
type textarea "x"
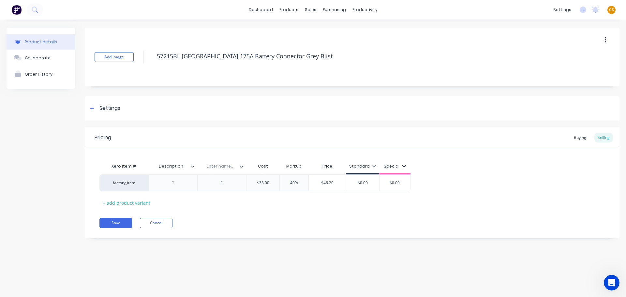
click at [217, 167] on input "text" at bounding box center [219, 166] width 45 height 6
type input "SKU"
click at [229, 226] on div "Save Cancel" at bounding box center [359, 223] width 520 height 10
drag, startPoint x: 220, startPoint y: 173, endPoint x: 151, endPoint y: 174, distance: 68.2
click at [151, 174] on div "Xero Item # Description SKU Cost Markup Price Standard Special" at bounding box center [254, 167] width 311 height 15
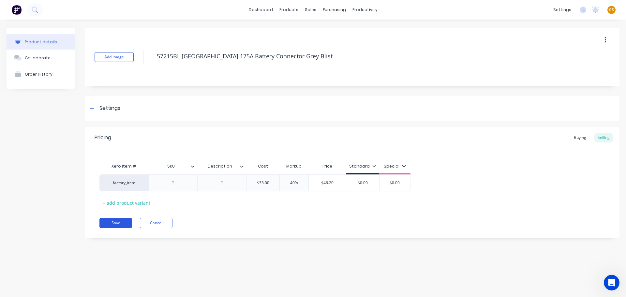
click at [117, 224] on button "Save" at bounding box center [115, 223] width 33 height 10
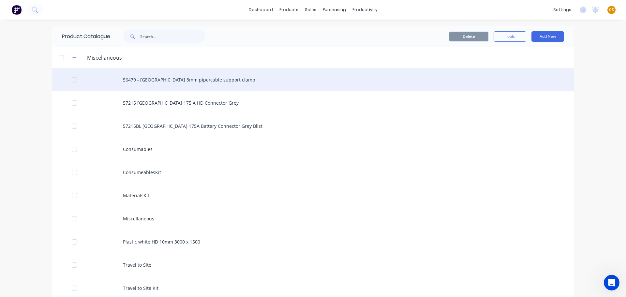
click at [185, 83] on div "56479 - Narva 8mm pipe/cable support clamp" at bounding box center [313, 79] width 522 height 23
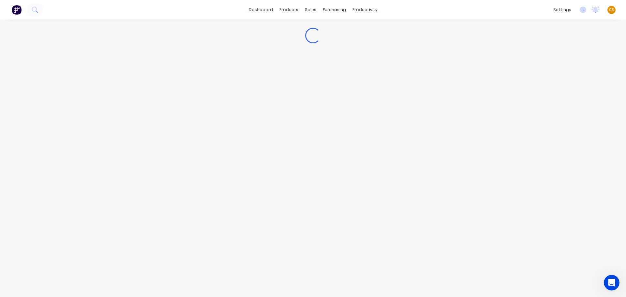
type textarea "x"
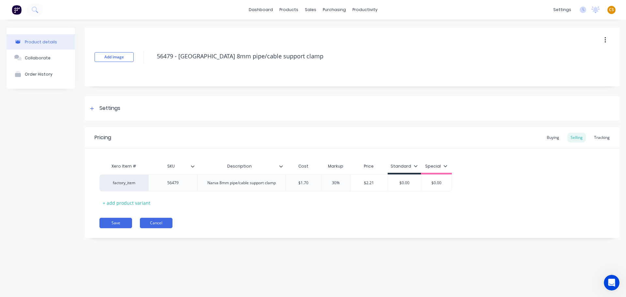
click at [149, 225] on button "Cancel" at bounding box center [156, 223] width 33 height 10
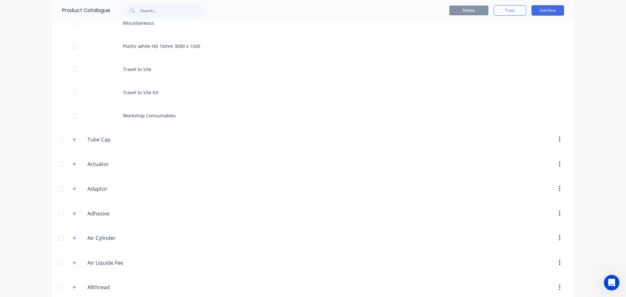
scroll to position [391, 0]
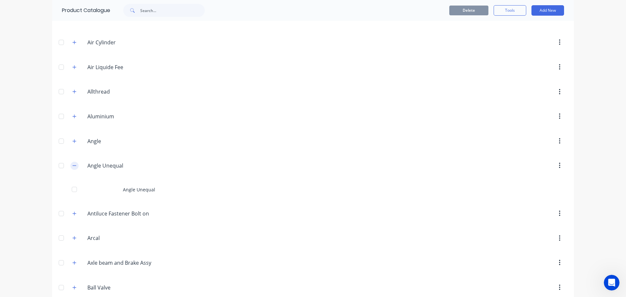
click at [73, 166] on icon "button" at bounding box center [75, 165] width 4 height 0
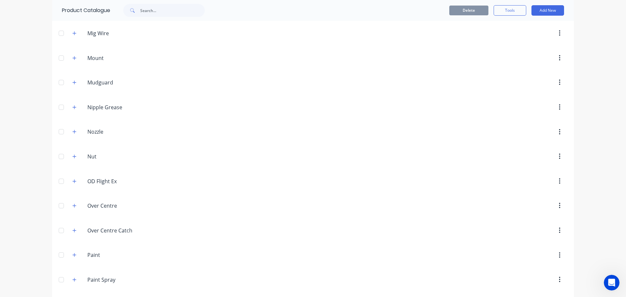
scroll to position [2740, 0]
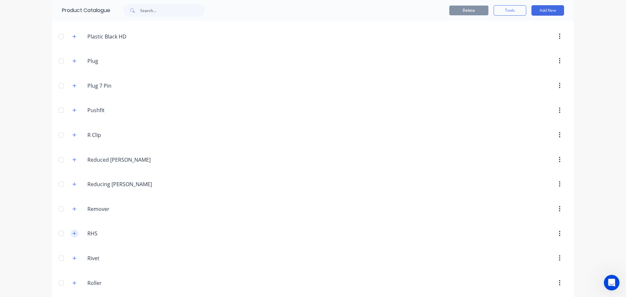
click at [72, 232] on icon "button" at bounding box center [74, 233] width 4 height 5
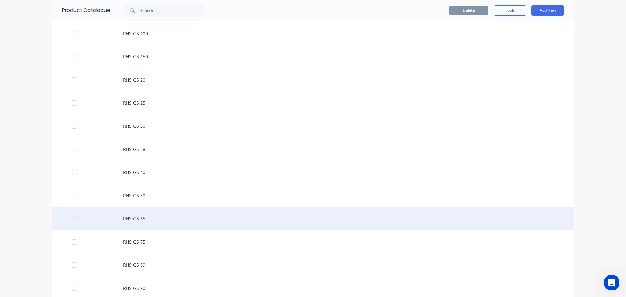
scroll to position [2936, 0]
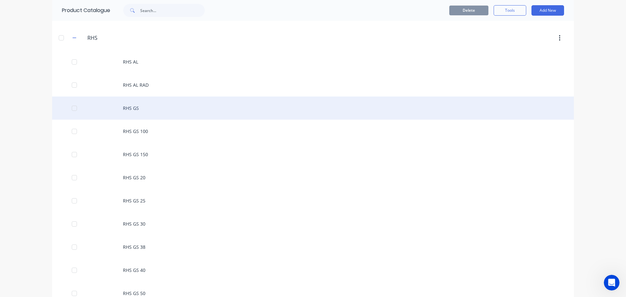
click at [131, 110] on div "RHS GS" at bounding box center [313, 108] width 522 height 23
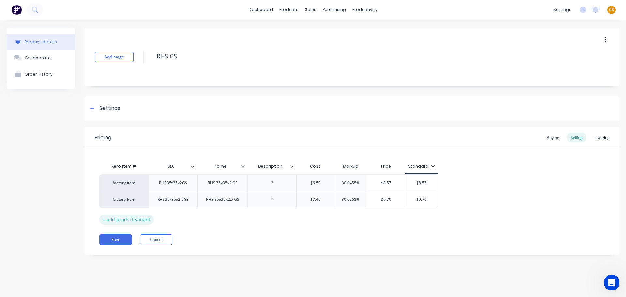
click at [129, 221] on div "+ add product variant" at bounding box center [126, 220] width 54 height 10
type textarea "x"
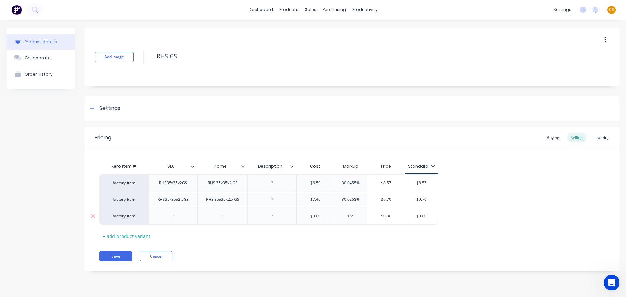
click at [217, 217] on div at bounding box center [222, 216] width 33 height 8
click at [127, 236] on div "+ add product variant" at bounding box center [126, 236] width 54 height 10
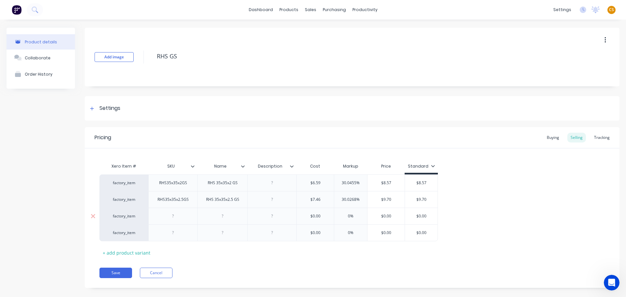
click at [222, 218] on div at bounding box center [222, 216] width 33 height 8
type textarea "x"
click at [220, 236] on div at bounding box center [222, 233] width 33 height 8
click at [92, 216] on icon at bounding box center [93, 216] width 5 height 7
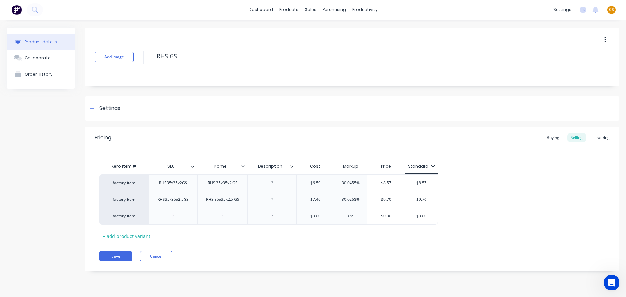
click at [92, 216] on icon at bounding box center [93, 216] width 5 height 7
type textarea "x"
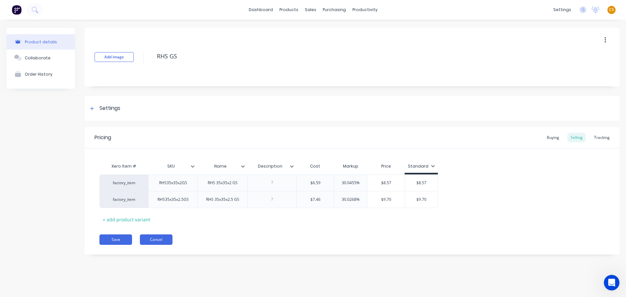
click at [156, 239] on button "Cancel" at bounding box center [156, 240] width 33 height 10
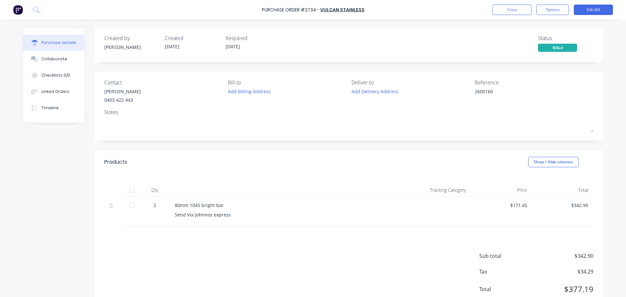
type textarea "x"
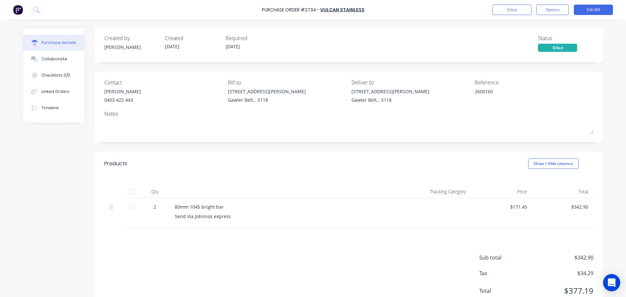
click at [607, 285] on div "Open Intercom Messenger" at bounding box center [611, 282] width 17 height 17
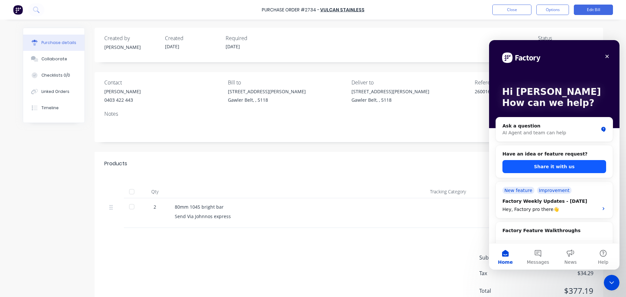
click at [532, 168] on button "Share it with us" at bounding box center [555, 166] width 104 height 13
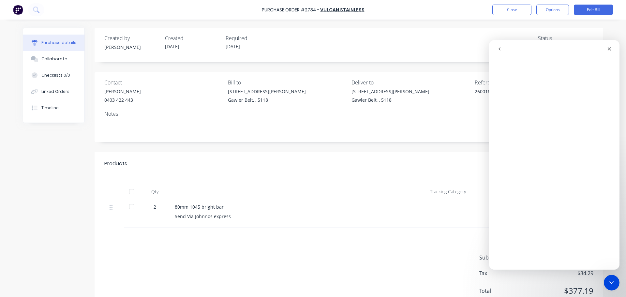
click at [499, 51] on icon "go back" at bounding box center [499, 48] width 5 height 5
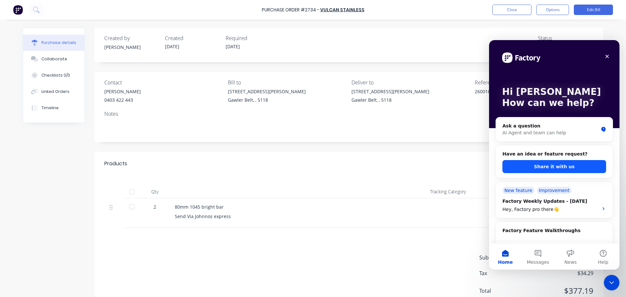
click at [548, 168] on button "Share it with us" at bounding box center [555, 166] width 104 height 13
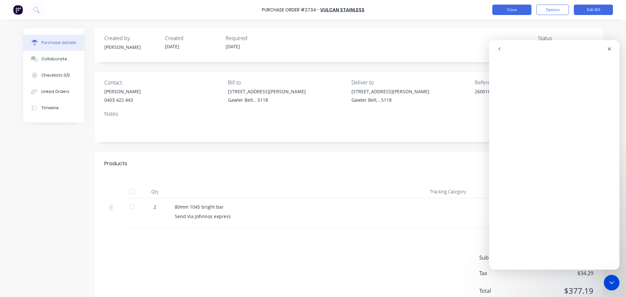
click at [508, 10] on button "Close" at bounding box center [512, 10] width 39 height 10
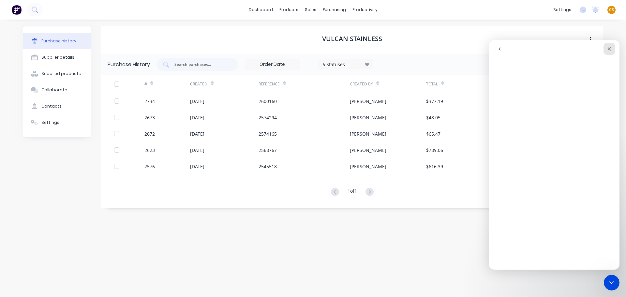
click at [609, 46] on icon "Close" at bounding box center [609, 48] width 5 height 5
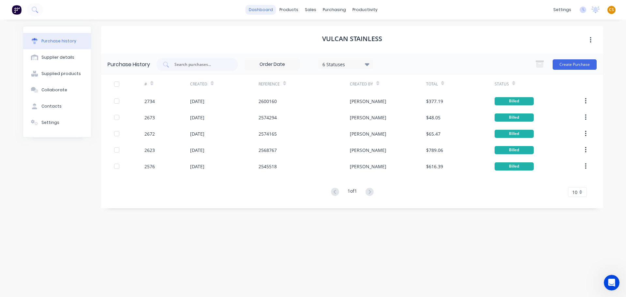
click at [257, 11] on link "dashboard" at bounding box center [261, 10] width 31 height 10
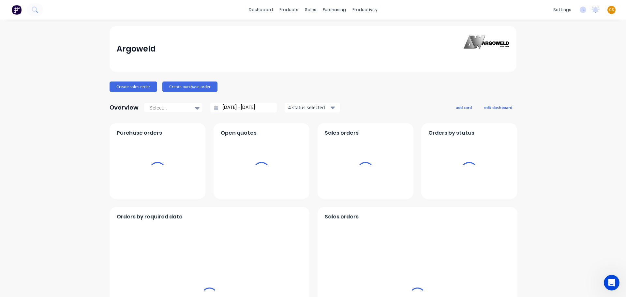
click at [612, 9] on div "settings No new notifications Mark all as read You have no notifications CS Arg…" at bounding box center [588, 10] width 76 height 10
click at [609, 10] on span "CS" at bounding box center [611, 10] width 5 height 6
click at [541, 82] on button "Sign out" at bounding box center [571, 81] width 86 height 13
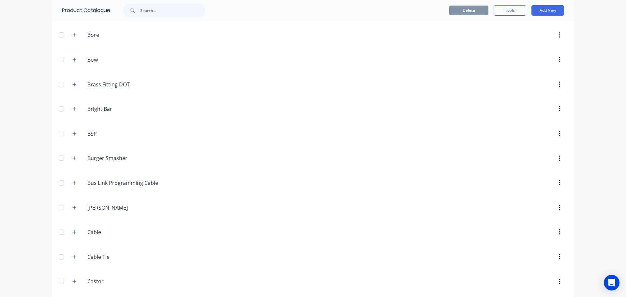
scroll to position [881, 0]
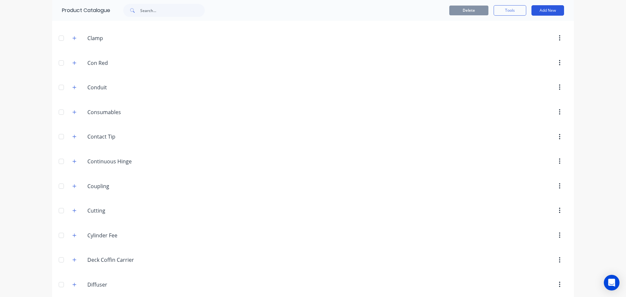
click at [541, 10] on button "Add New" at bounding box center [548, 10] width 33 height 10
click at [586, 160] on div "dashboard products sales purchasing productivity dashboard products Product Cat…" at bounding box center [313, 148] width 626 height 297
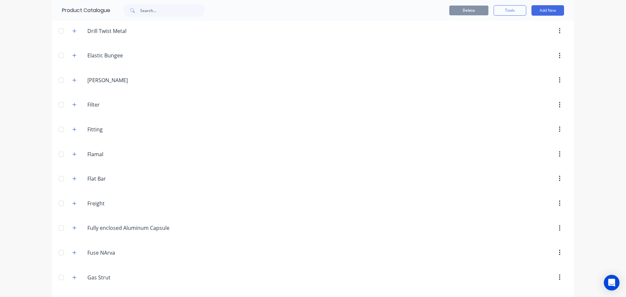
scroll to position [1468, 0]
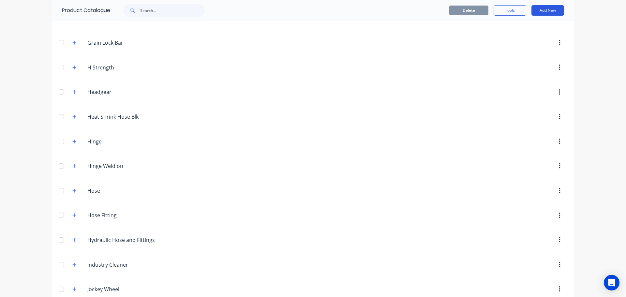
click at [543, 9] on button "Add New" at bounding box center [548, 10] width 33 height 10
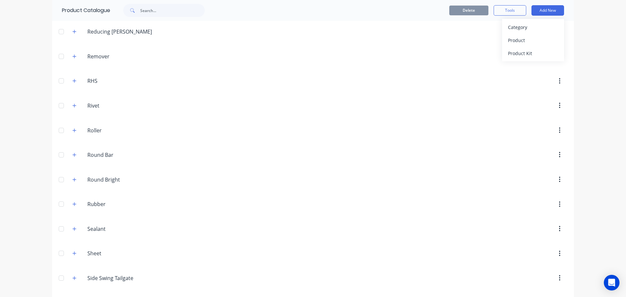
scroll to position [2544, 0]
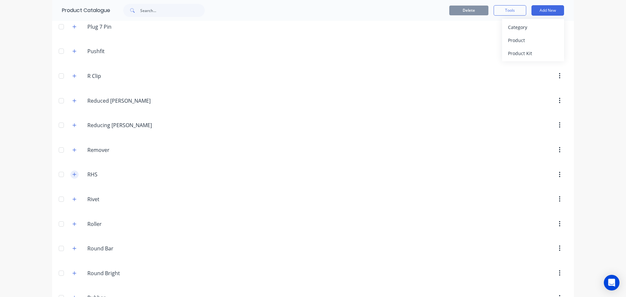
click at [72, 172] on icon "button" at bounding box center [74, 174] width 4 height 5
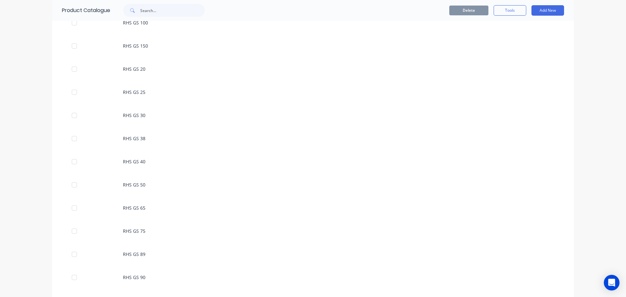
scroll to position [2740, 0]
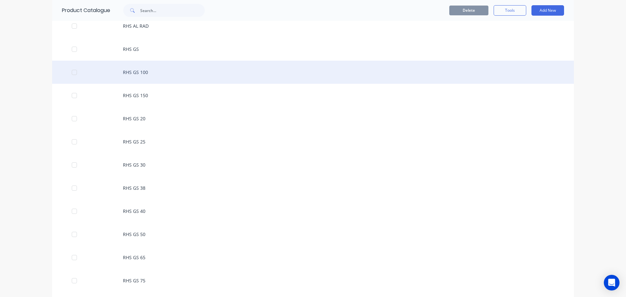
click at [128, 74] on div "RHS GS 100" at bounding box center [313, 72] width 522 height 23
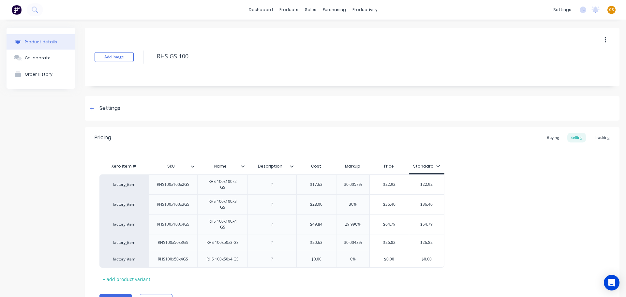
click at [291, 166] on icon at bounding box center [292, 166] width 4 height 4
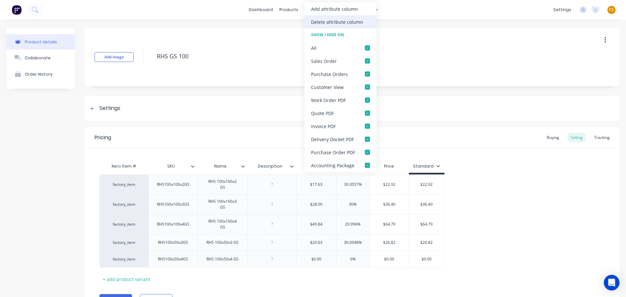
click at [336, 22] on div "Delete attribute column" at bounding box center [337, 22] width 52 height 7
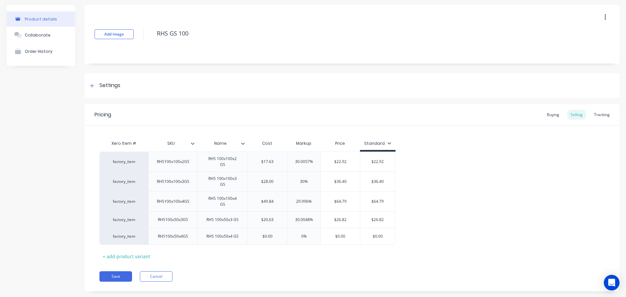
scroll to position [35, 0]
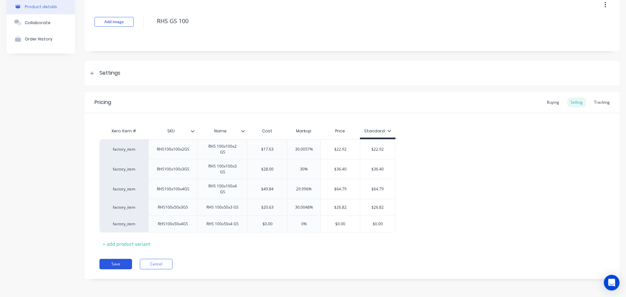
click at [116, 265] on button "Save" at bounding box center [115, 264] width 33 height 10
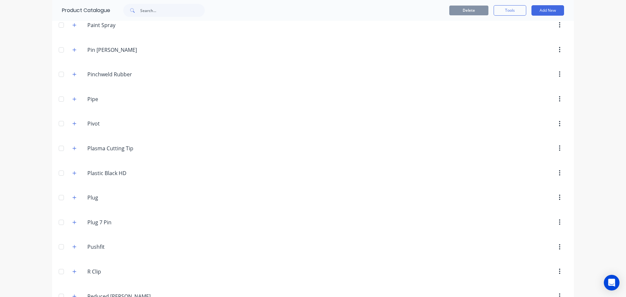
scroll to position [2740, 0]
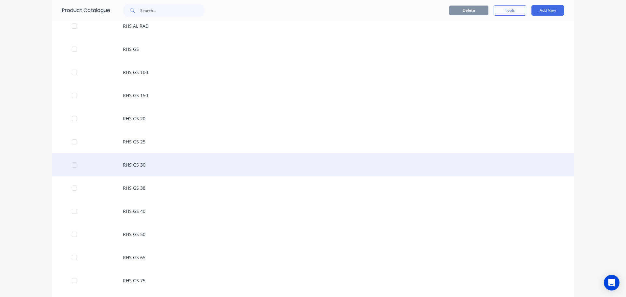
click at [139, 164] on div "RHS GS 30" at bounding box center [313, 164] width 522 height 23
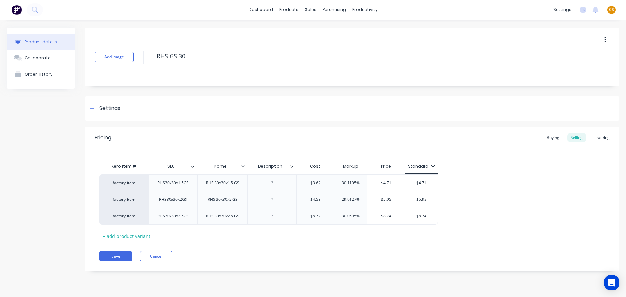
click at [292, 167] on icon at bounding box center [292, 166] width 4 height 4
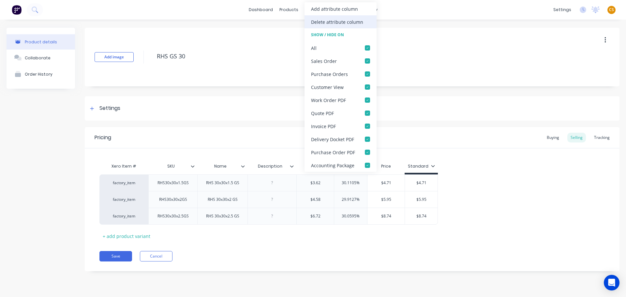
click at [335, 22] on div "Delete attribute column" at bounding box center [337, 22] width 52 height 7
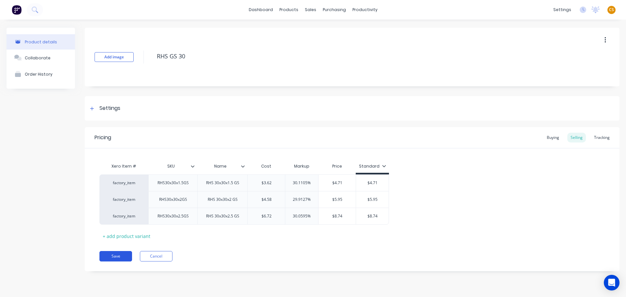
click at [113, 257] on button "Save" at bounding box center [115, 256] width 33 height 10
type textarea "x"
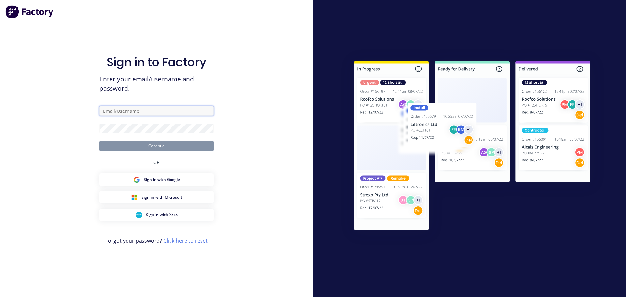
click at [132, 108] on input "text" at bounding box center [156, 111] width 114 height 10
type input "[PERSON_NAME][EMAIL_ADDRESS][DOMAIN_NAME]"
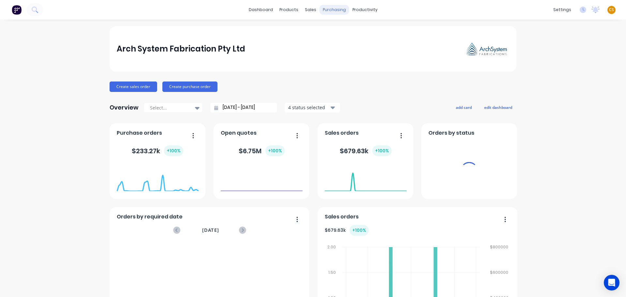
click at [328, 10] on div "purchasing" at bounding box center [335, 10] width 30 height 10
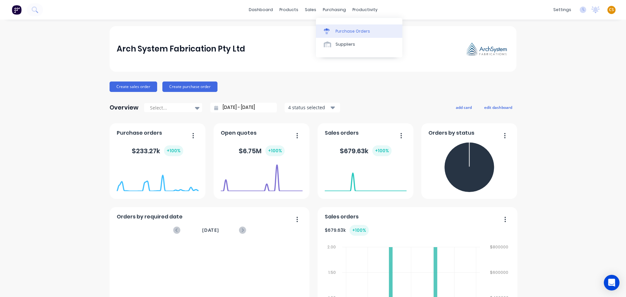
click at [345, 33] on div "Purchase Orders" at bounding box center [353, 31] width 35 height 6
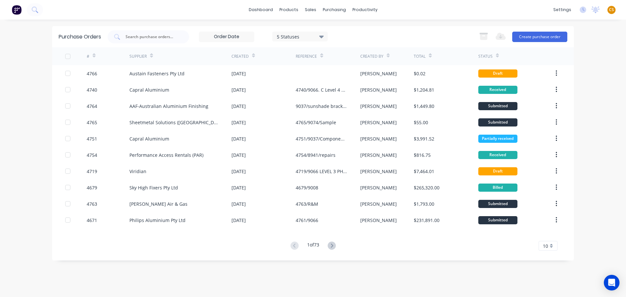
click at [95, 55] on icon at bounding box center [94, 55] width 3 height 5
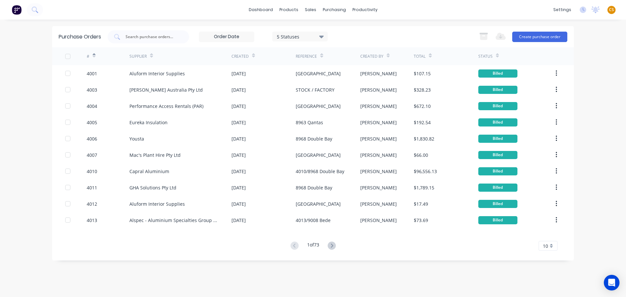
click at [95, 55] on icon at bounding box center [94, 55] width 3 height 5
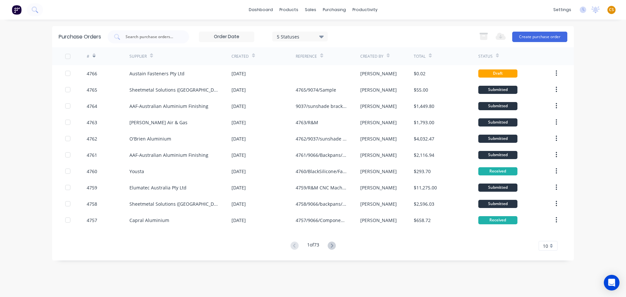
click at [554, 246] on div "10" at bounding box center [548, 246] width 19 height 10
click at [548, 235] on div "35" at bounding box center [548, 234] width 18 height 11
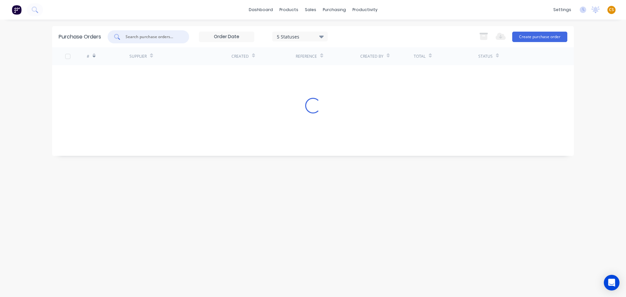
click at [144, 37] on input "text" at bounding box center [152, 37] width 54 height 7
type input "4719"
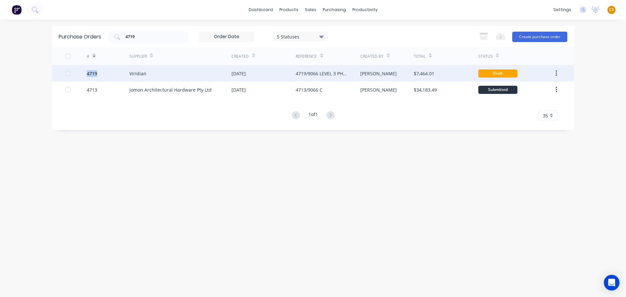
drag, startPoint x: 99, startPoint y: 73, endPoint x: 82, endPoint y: 73, distance: 17.9
click at [82, 73] on div "4719 Viridian [DATE] 4719/9066 LEVEL 3 PHASE 1 [PERSON_NAME] $7,464.01 Draft" at bounding box center [313, 73] width 522 height 16
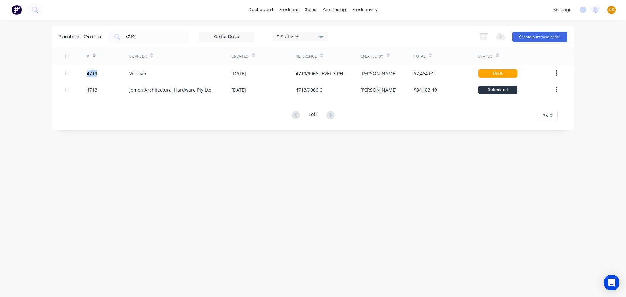
copy div "4719"
